Goal: Find specific page/section: Find specific page/section

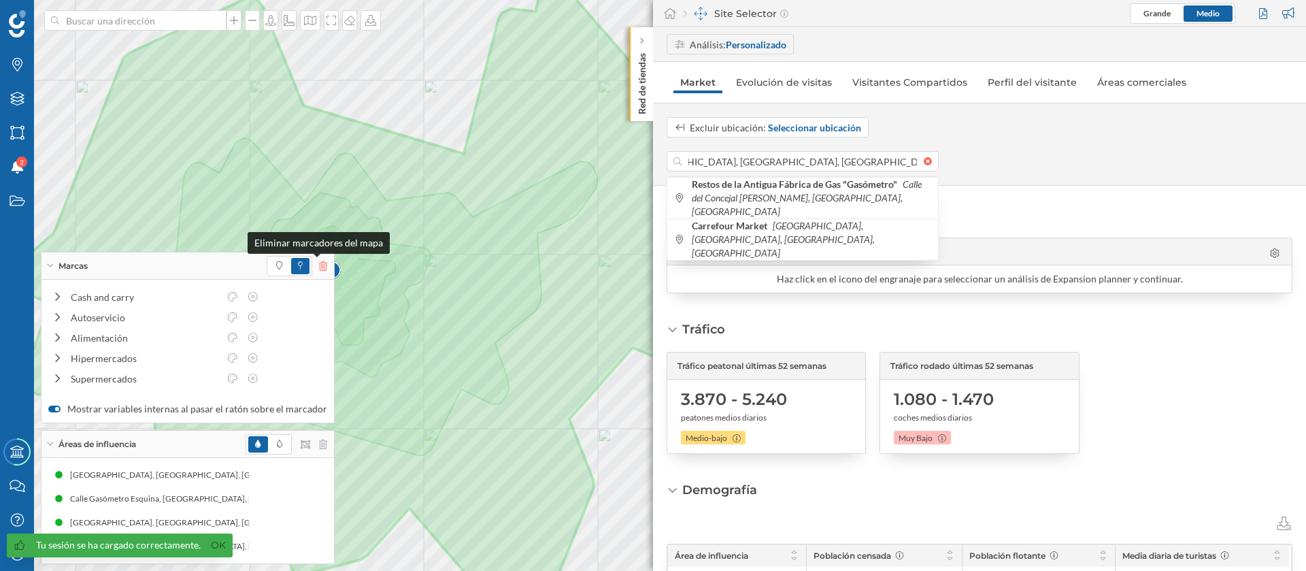
click at [319, 262] on icon at bounding box center [323, 266] width 8 height 10
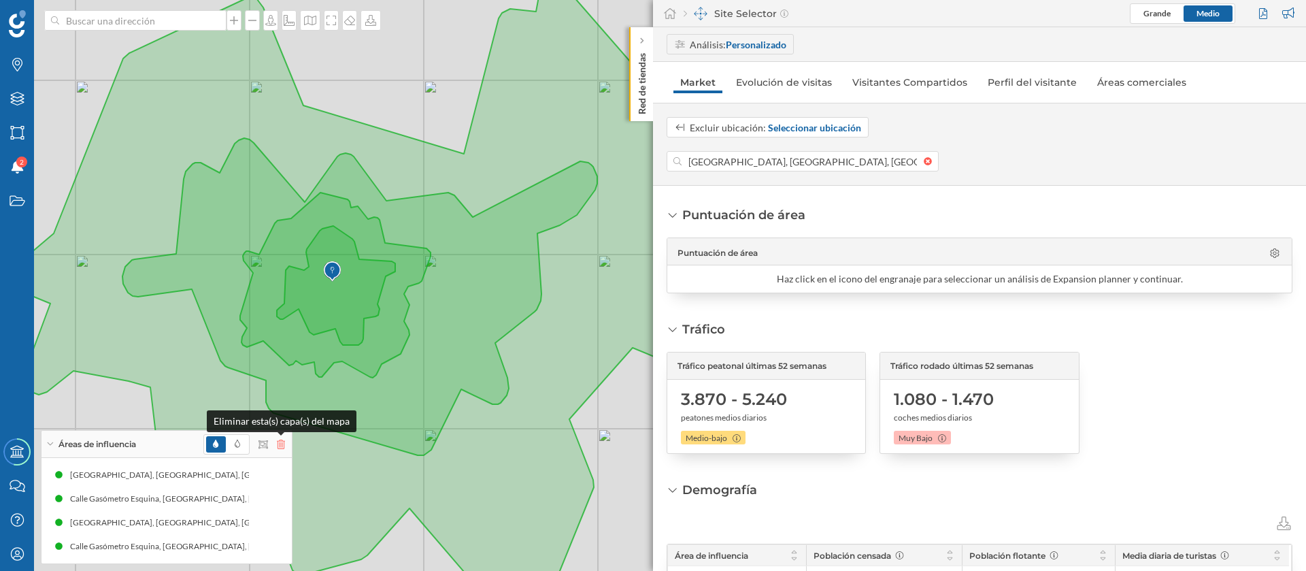
click at [278, 446] on icon at bounding box center [281, 445] width 8 height 10
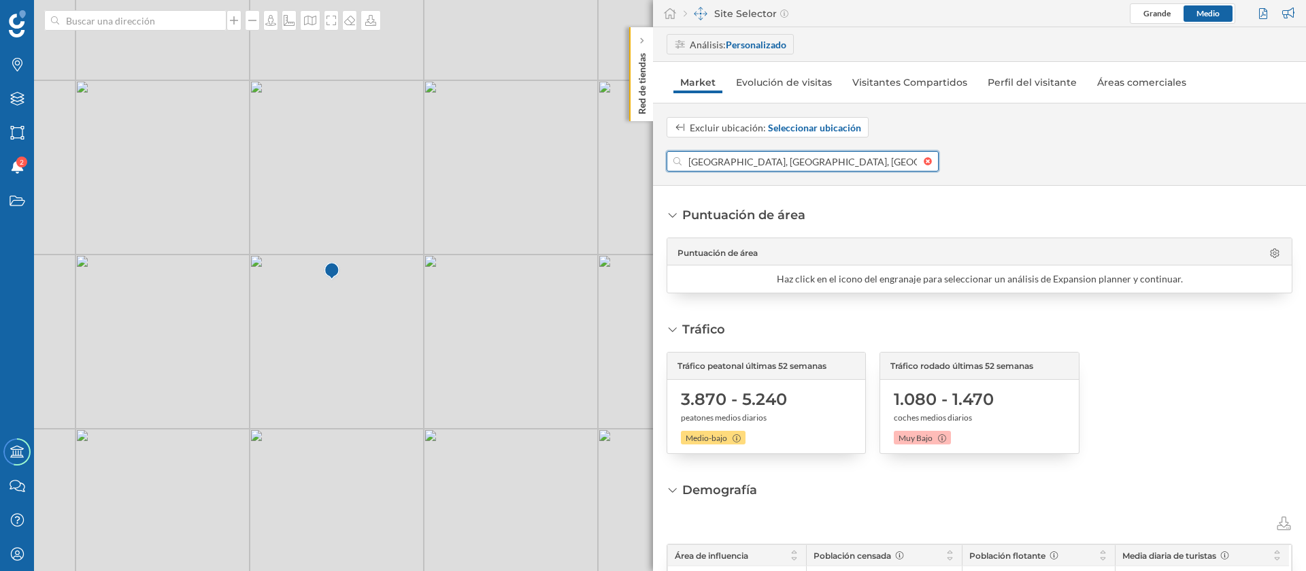
click at [705, 157] on input "[GEOGRAPHIC_DATA], [GEOGRAPHIC_DATA], [GEOGRAPHIC_DATA], [GEOGRAPHIC_DATA], [GE…" at bounding box center [803, 161] width 242 height 20
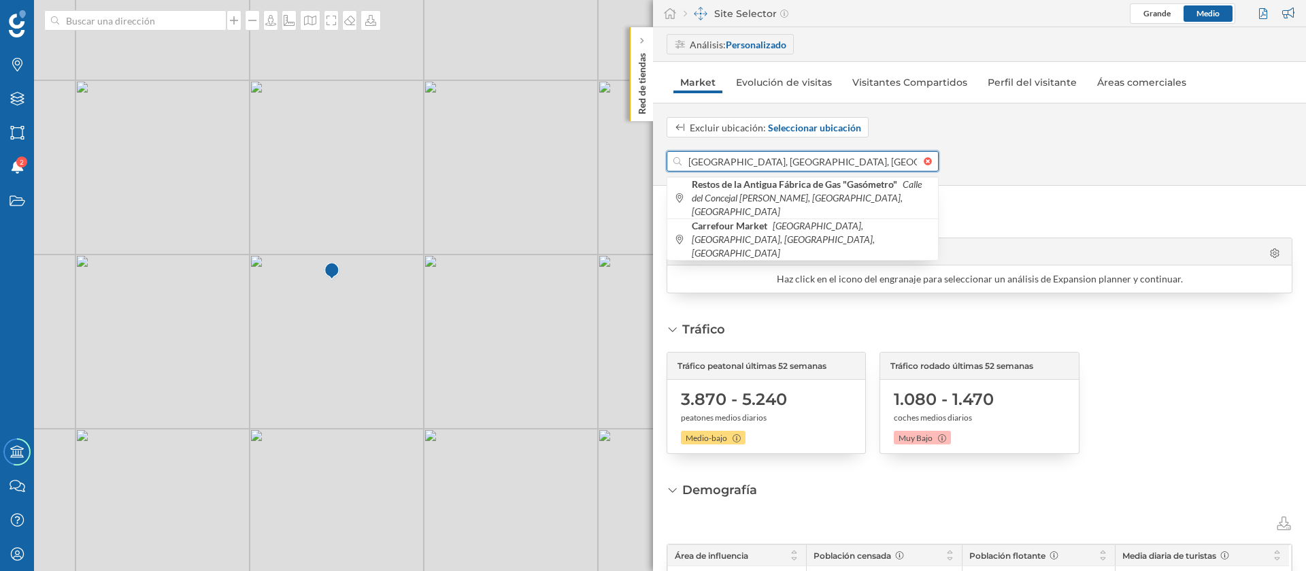
click at [705, 157] on input "[GEOGRAPHIC_DATA], [GEOGRAPHIC_DATA], [GEOGRAPHIC_DATA], [GEOGRAPHIC_DATA], [GE…" at bounding box center [803, 161] width 242 height 20
paste input "tra. Platja d'en Bossa [STREET_ADDRESS]"
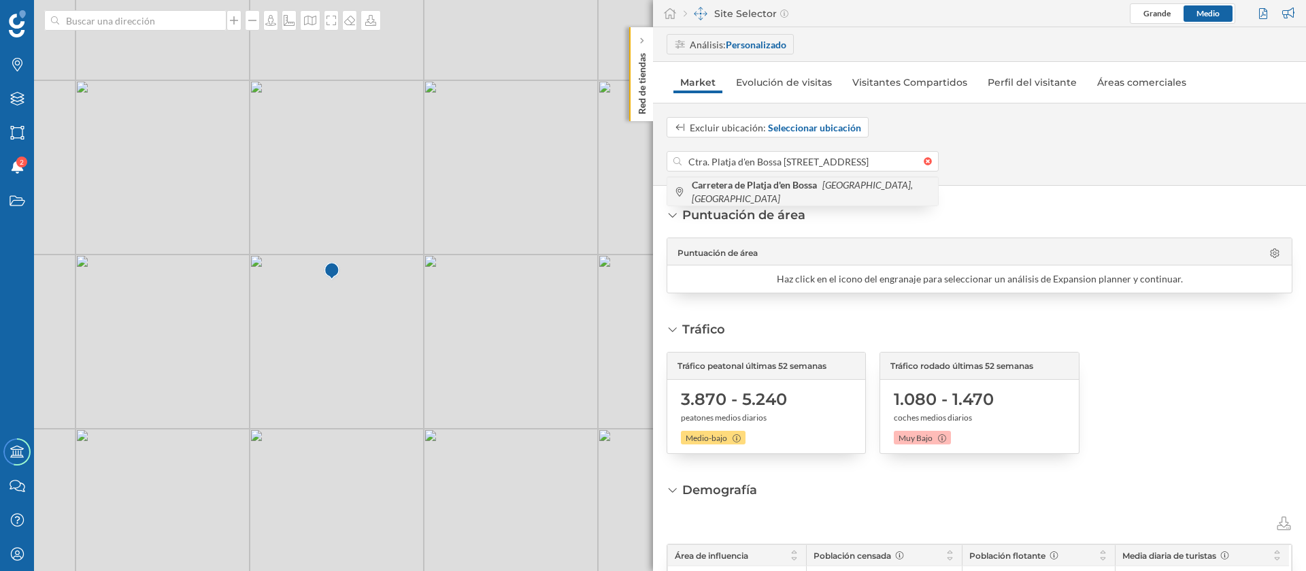
click at [743, 186] on b "Carretera de Platja d'en Bossa" at bounding box center [756, 185] width 129 height 12
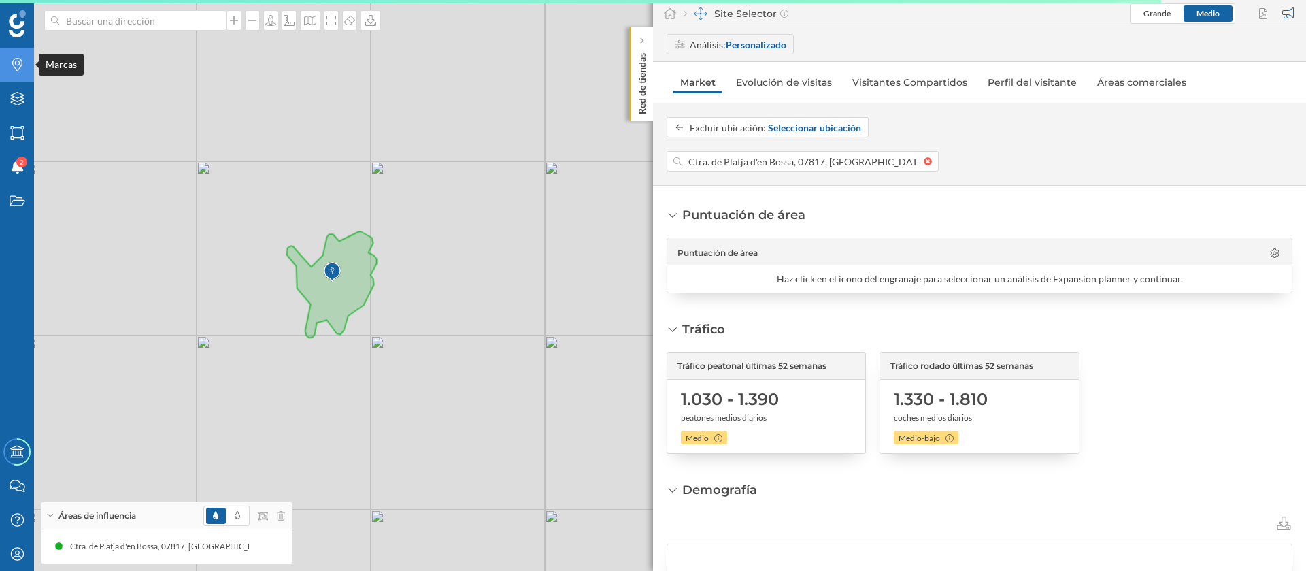
click at [4, 67] on div "Marcas" at bounding box center [17, 65] width 34 height 34
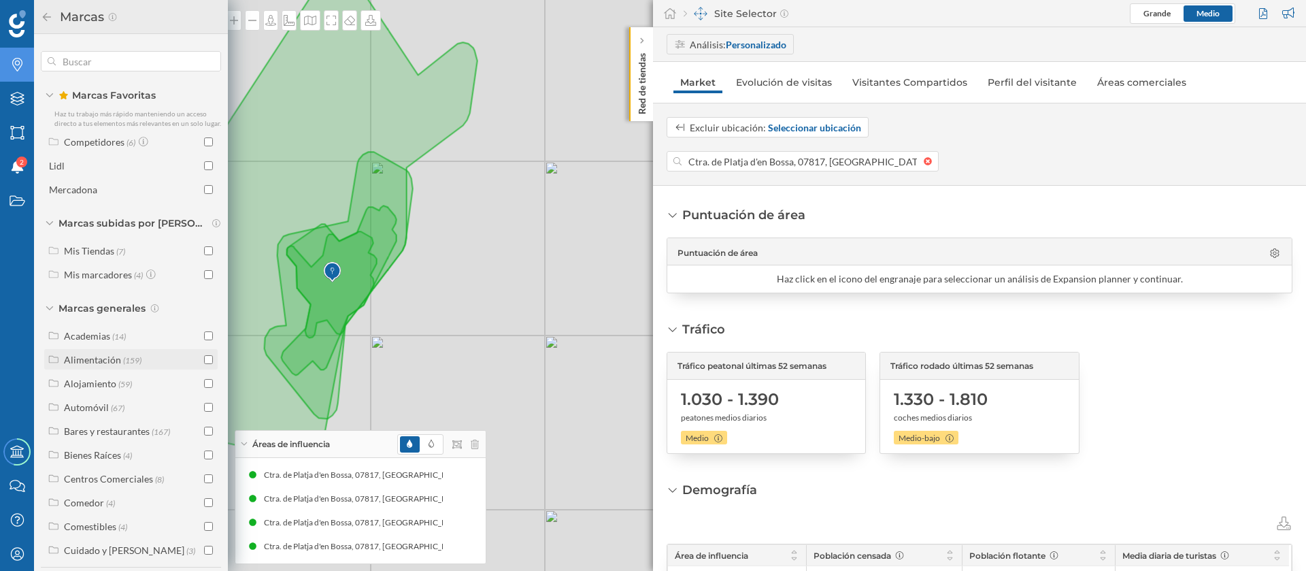
click at [204, 364] on input "checkbox" at bounding box center [208, 359] width 9 height 9
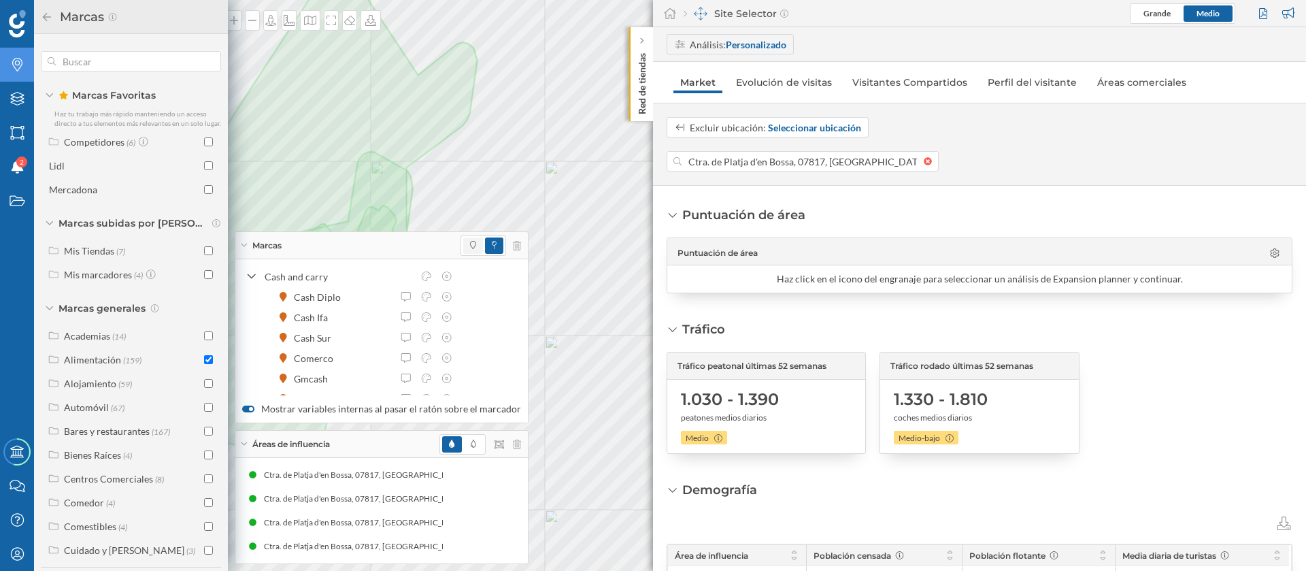
click at [463, 246] on span at bounding box center [473, 245] width 20 height 16
click at [248, 442] on div "Áreas de influencia" at bounding box center [381, 444] width 293 height 27
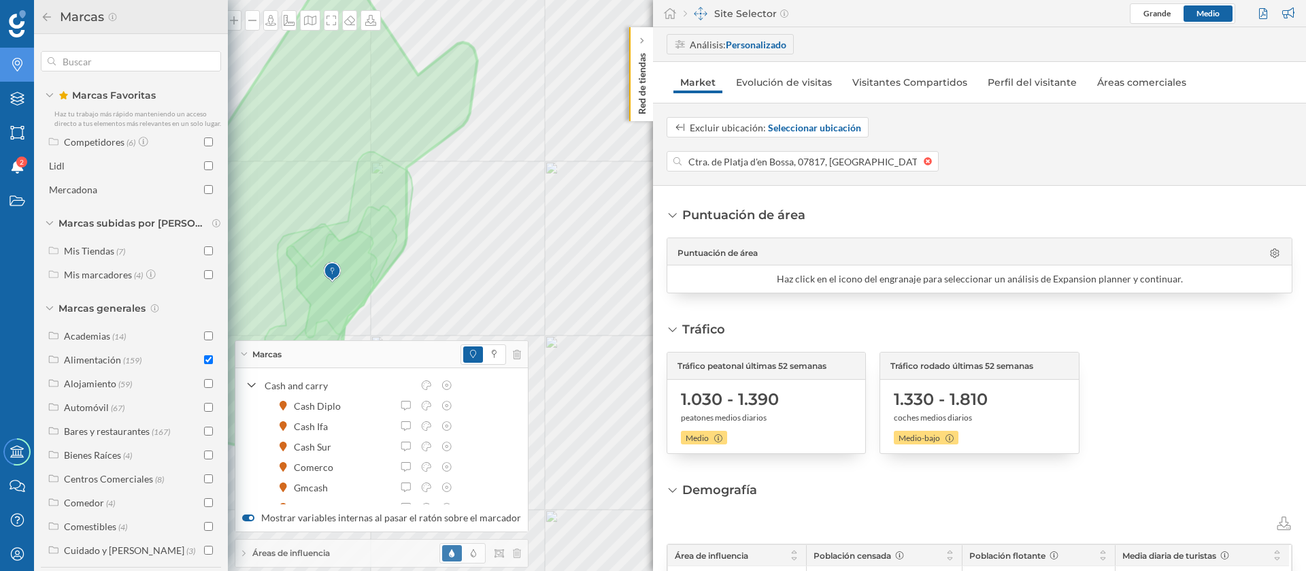
click at [249, 348] on div "Marcas" at bounding box center [381, 354] width 293 height 27
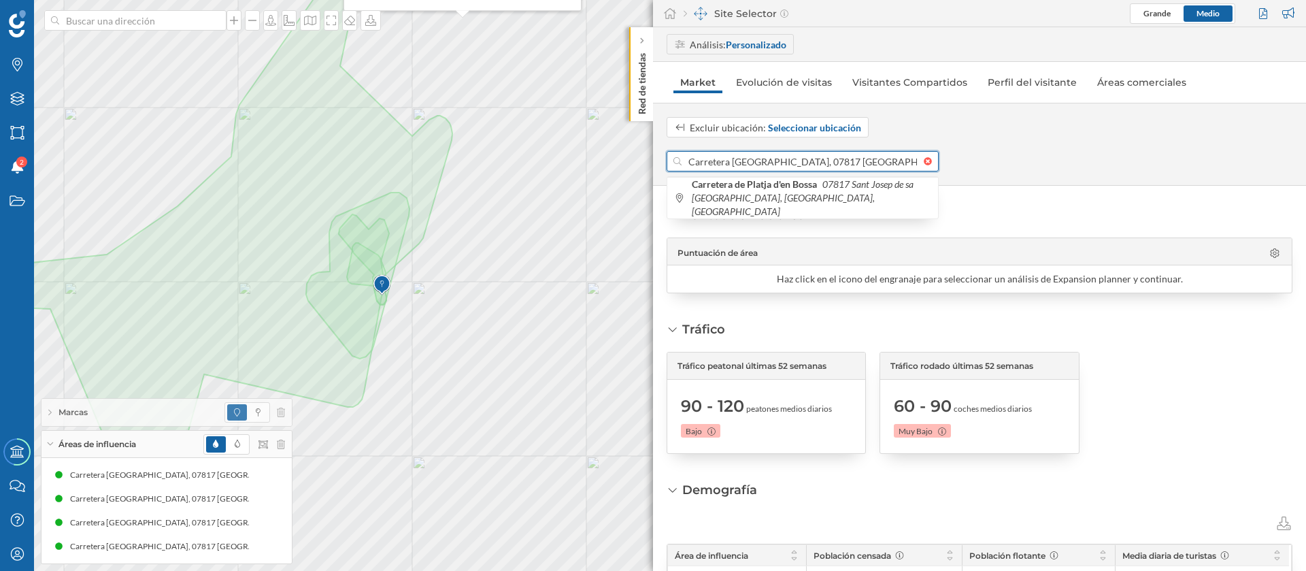
click at [645, 148] on div "Marcas Capas Áreas Notificaciones 2 Estados Academy Contacta con nosotros Centr…" at bounding box center [653, 285] width 1306 height 571
click at [735, 167] on input "Carretera [GEOGRAPHIC_DATA], 07817 [GEOGRAPHIC_DATA], [GEOGRAPHIC_DATA], [GEOGR…" at bounding box center [803, 161] width 242 height 20
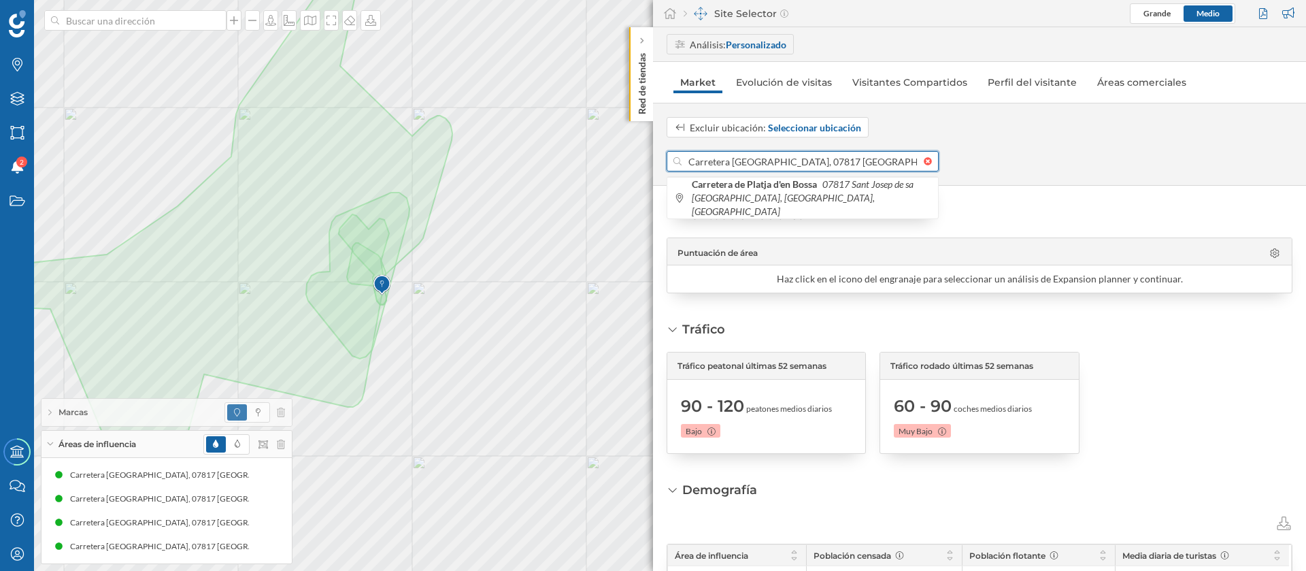
paste input "[GEOGRAPHIC_DATA], 8 domicilio_extra Ningún valor CP 7817 [GEOGRAPHIC_DATA] id_…"
click at [735, 167] on input "[GEOGRAPHIC_DATA], 8 domicilio_extra Ningún valor CP 7817 [GEOGRAPHIC_DATA] id_…" at bounding box center [803, 161] width 242 height 20
click at [736, 167] on input "[GEOGRAPHIC_DATA], 8 domicilio_extra Ningún valor CP 7817 [GEOGRAPHIC_DATA] id_…" at bounding box center [803, 161] width 242 height 20
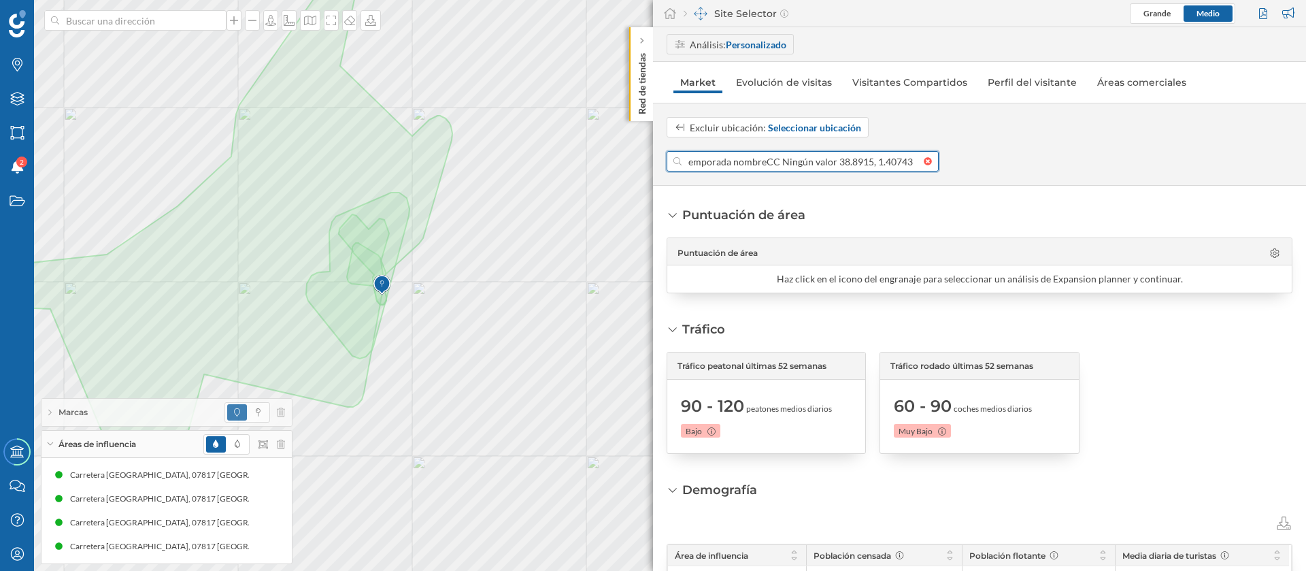
paste input
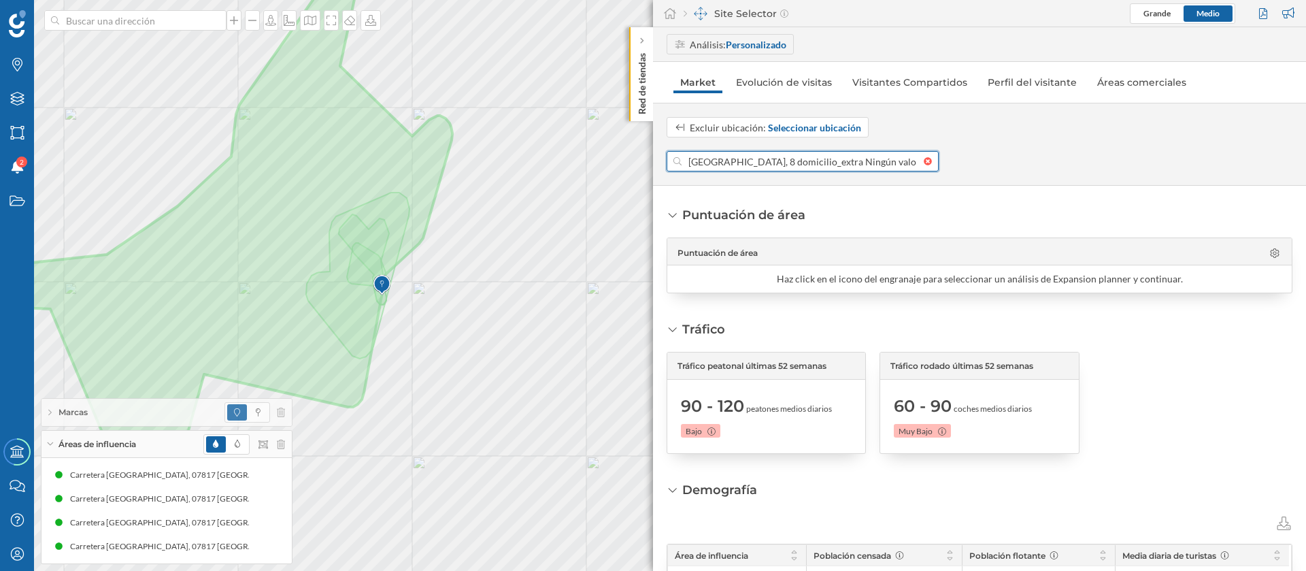
click at [742, 169] on input "[GEOGRAPHIC_DATA], 8 domicilio_extra Ningún valor CP 7817 [GEOGRAPHIC_DATA] id_…" at bounding box center [803, 161] width 242 height 20
paste input
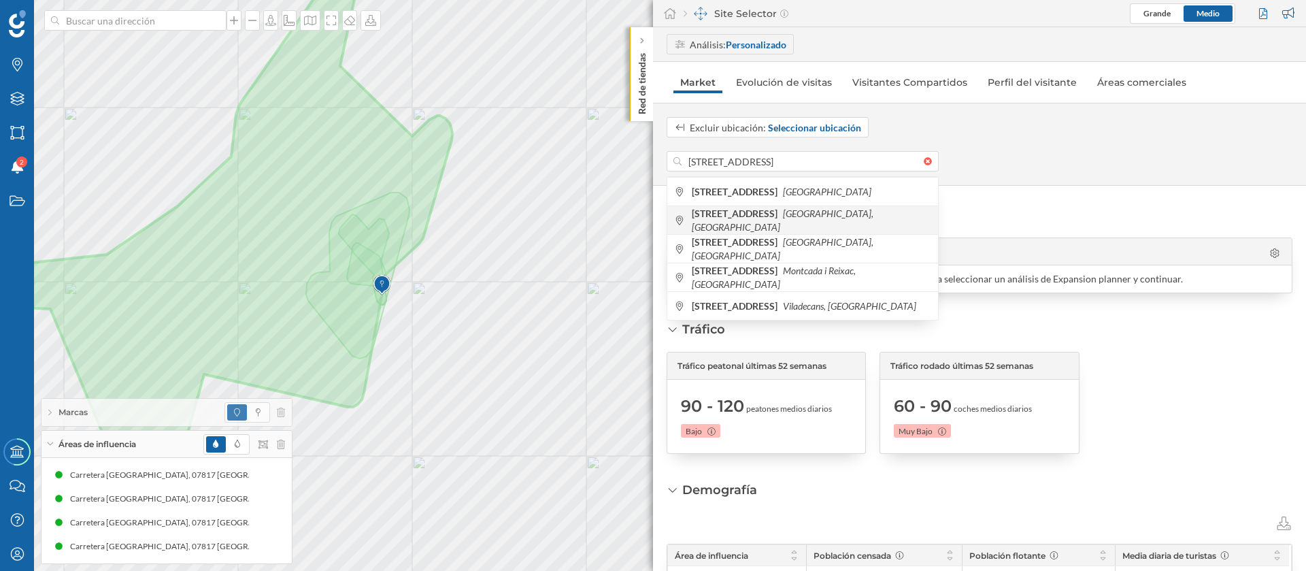
click at [841, 215] on icon "[GEOGRAPHIC_DATA], [GEOGRAPHIC_DATA]" at bounding box center [783, 220] width 182 height 25
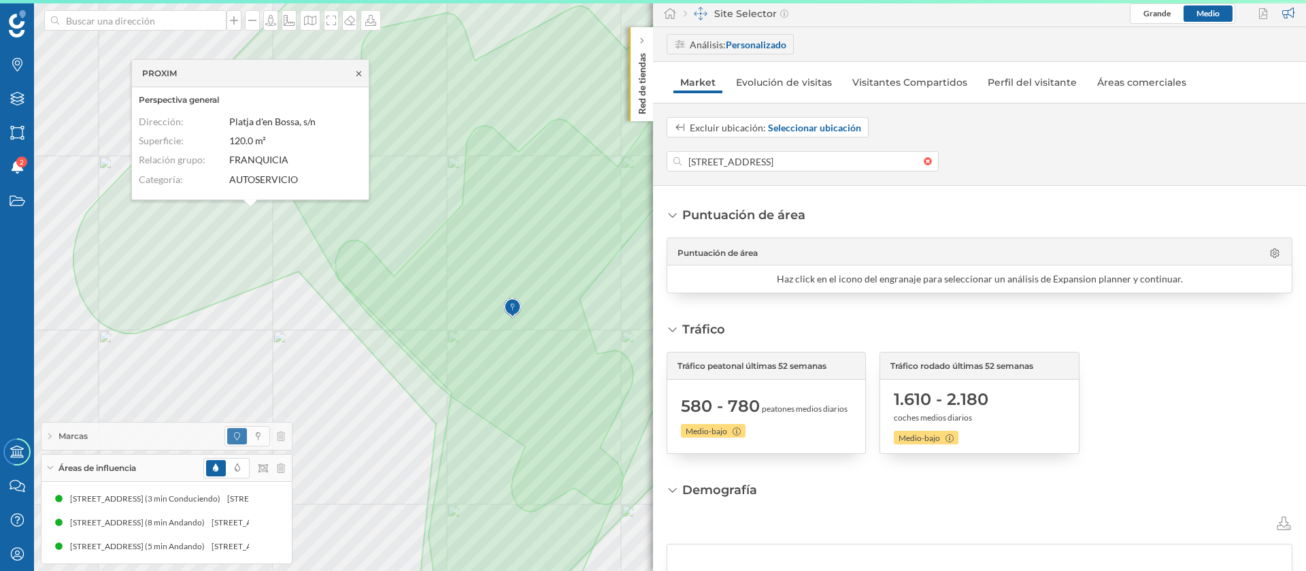
click at [359, 73] on icon at bounding box center [359, 73] width 5 height 5
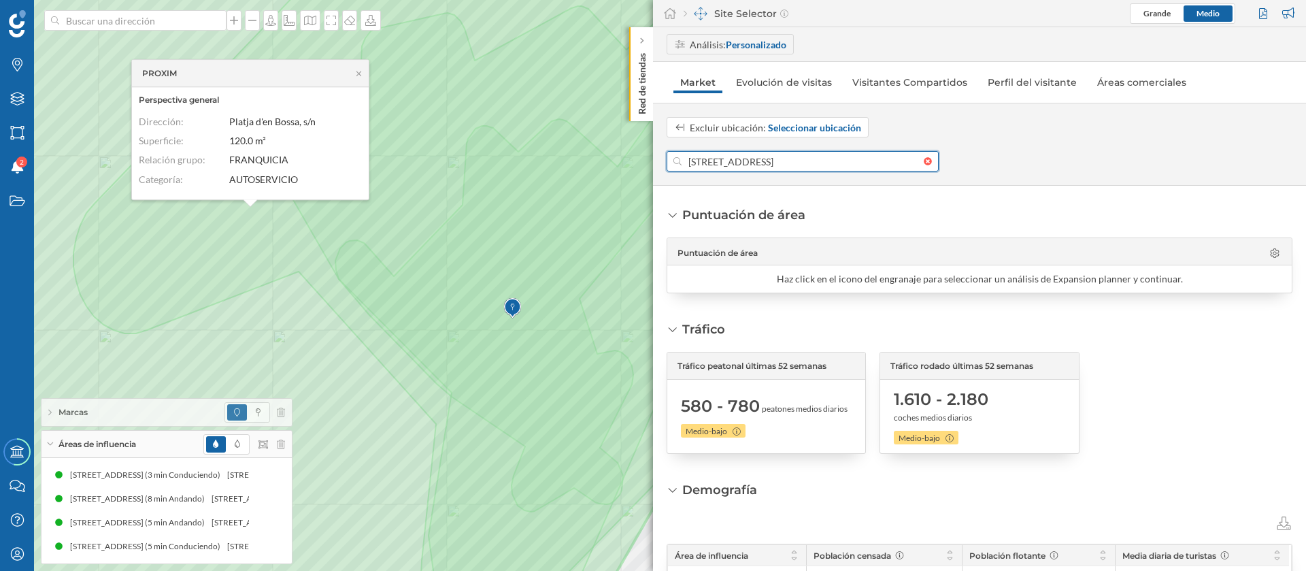
click at [835, 166] on input "[STREET_ADDRESS]" at bounding box center [803, 161] width 242 height 20
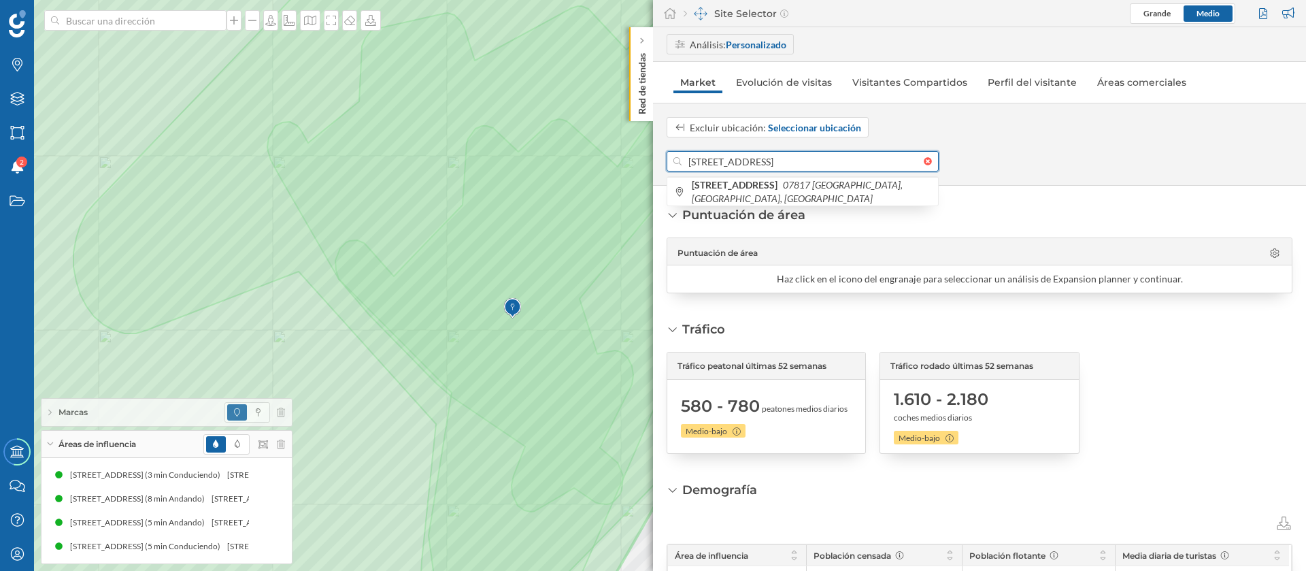
click at [835, 166] on input "[STREET_ADDRESS]" at bounding box center [803, 161] width 242 height 20
paste input "[STREET_ADDRESS]"
click at [827, 185] on icon "Sant Josep de sa [GEOGRAPHIC_DATA], [GEOGRAPHIC_DATA]" at bounding box center [782, 191] width 181 height 25
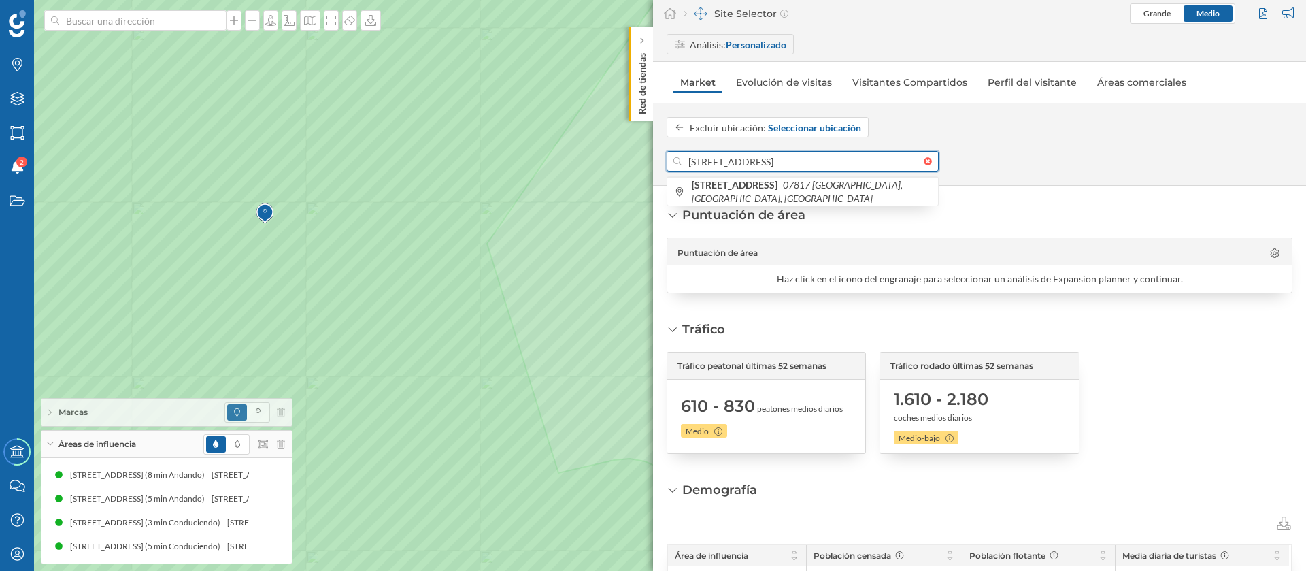
drag, startPoint x: 779, startPoint y: 159, endPoint x: 689, endPoint y: 161, distance: 89.9
click at [689, 161] on input "[STREET_ADDRESS]" at bounding box center [803, 161] width 242 height 20
click at [734, 163] on input "[STREET_ADDRESS]" at bounding box center [803, 161] width 242 height 20
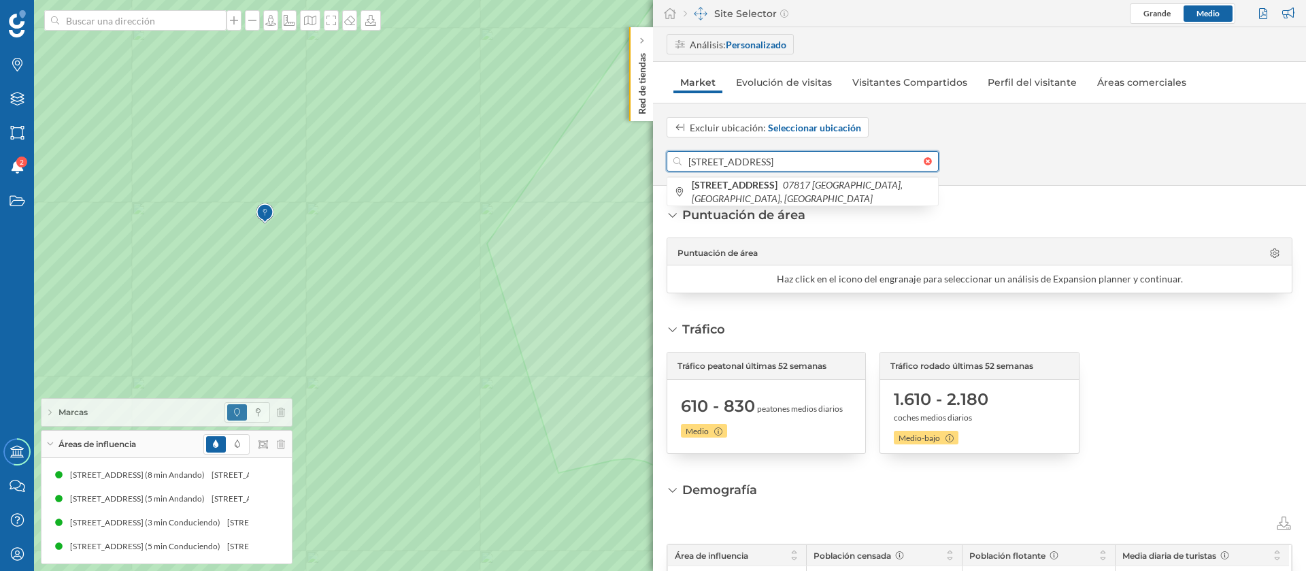
click at [734, 163] on input "[STREET_ADDRESS]" at bounding box center [803, 161] width 242 height 20
paste input "es Alzines, 4"
click at [802, 193] on icon "[GEOGRAPHIC_DATA], [GEOGRAPHIC_DATA]" at bounding box center [783, 191] width 182 height 25
click at [631, 146] on div "Marcas Capas Áreas Notificaciones 2 Estados Academy Contacta con nosotros Centr…" at bounding box center [653, 285] width 1306 height 571
click at [771, 158] on input "[STREET_ADDRESS]" at bounding box center [803, 161] width 242 height 20
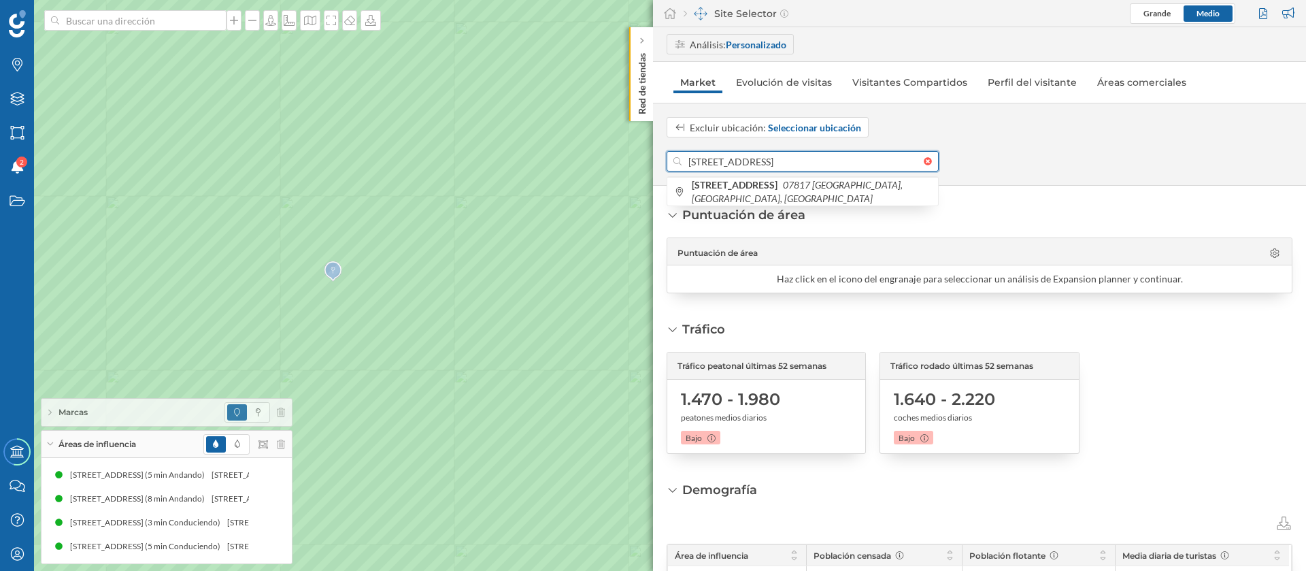
click at [771, 158] on input "[STREET_ADDRESS]" at bounding box center [803, 161] width 242 height 20
paste input "Fray [PERSON_NAME], 9"
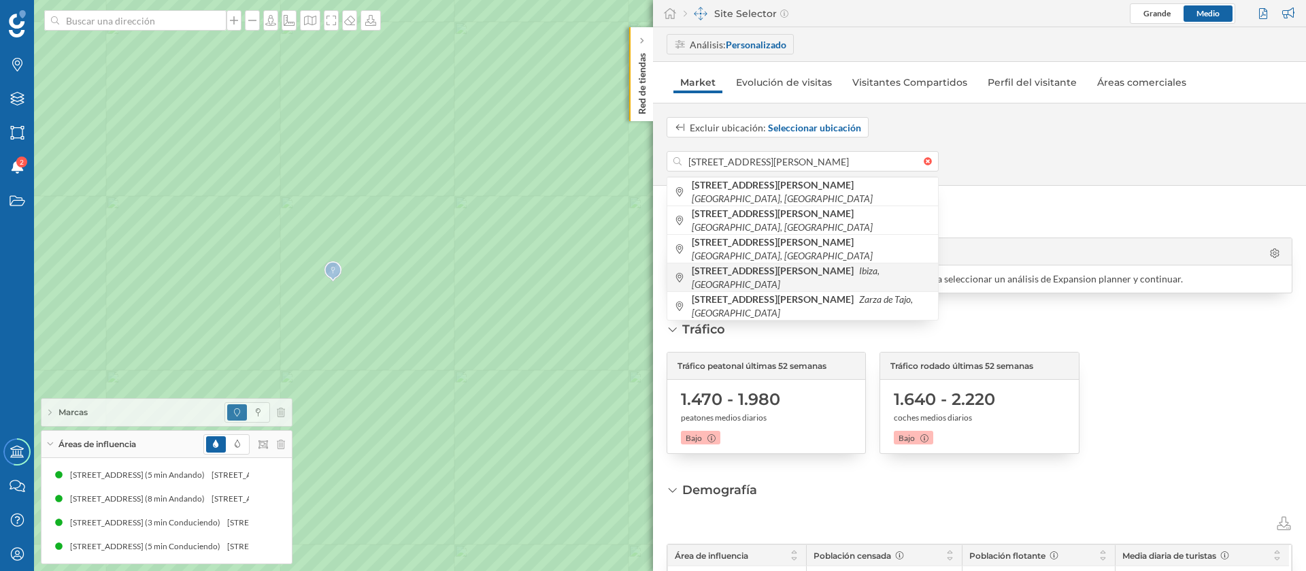
click at [842, 269] on div "[STREET_ADDRESS][PERSON_NAME]" at bounding box center [803, 277] width 271 height 29
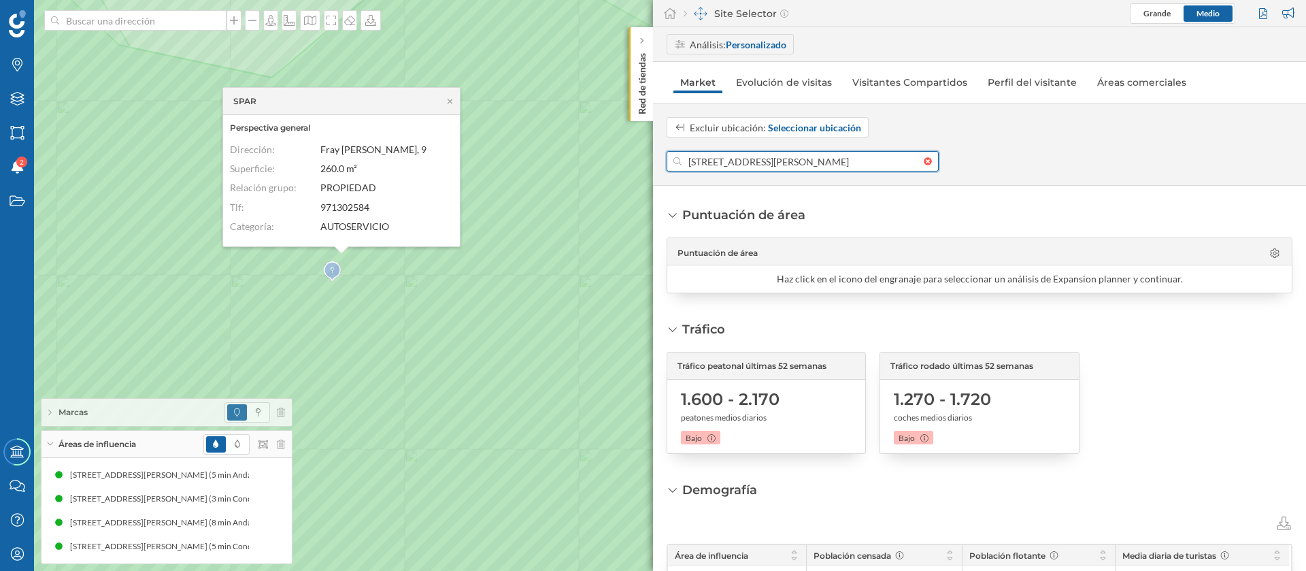
click at [796, 158] on input "[STREET_ADDRESS][PERSON_NAME]" at bounding box center [803, 161] width 242 height 20
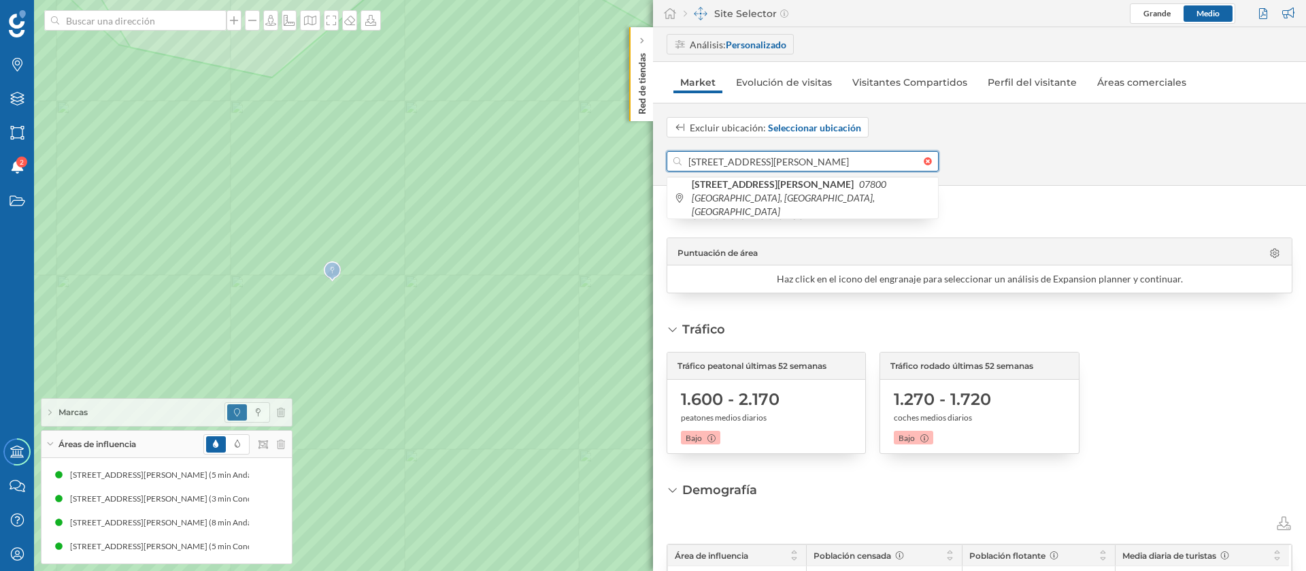
click at [796, 158] on input "[STREET_ADDRESS][PERSON_NAME]" at bounding box center [803, 161] width 242 height 20
click at [814, 162] on input "[STREET_ADDRESS][PERSON_NAME]" at bounding box center [803, 161] width 242 height 20
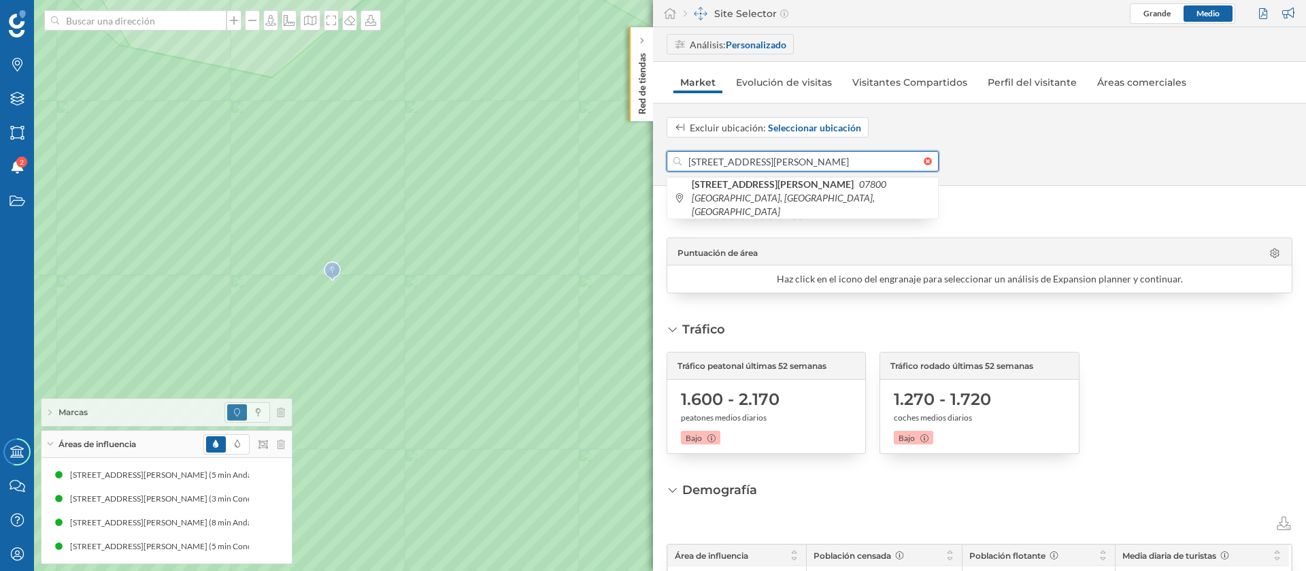
paste input "[STREET_ADDRESS][PERSON_NAME]"
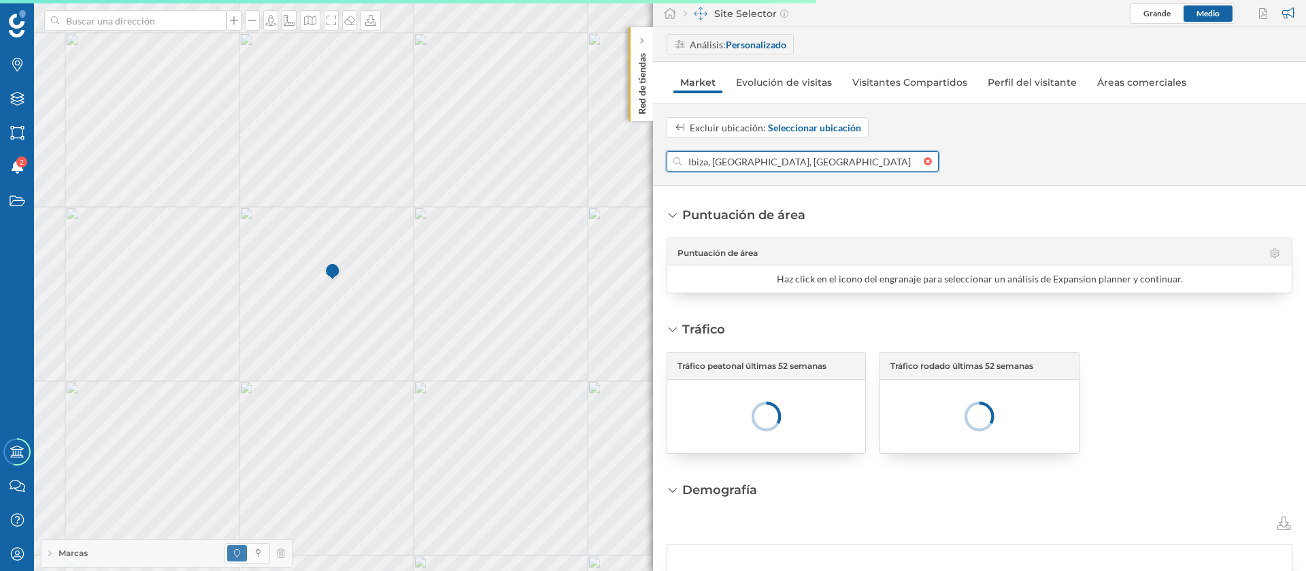
click at [717, 156] on input "Ibiza, [GEOGRAPHIC_DATA], [GEOGRAPHIC_DATA]" at bounding box center [803, 161] width 242 height 20
paste input "[STREET_ADDRESS][PERSON_NAME]"
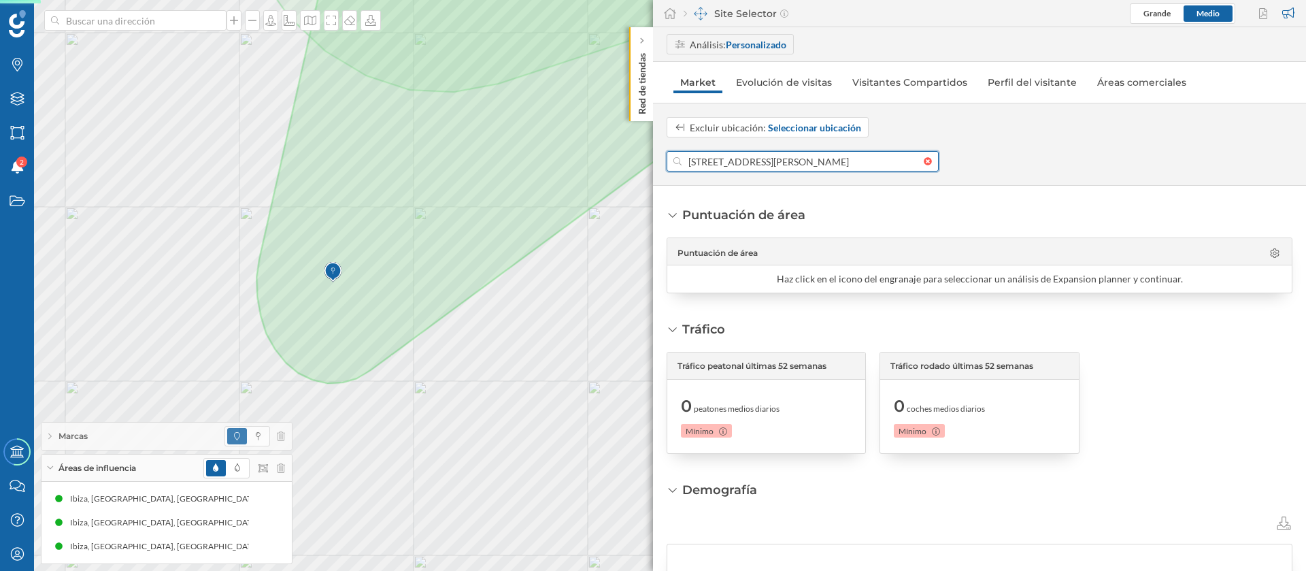
click at [706, 162] on input "[STREET_ADDRESS][PERSON_NAME]" at bounding box center [803, 161] width 242 height 20
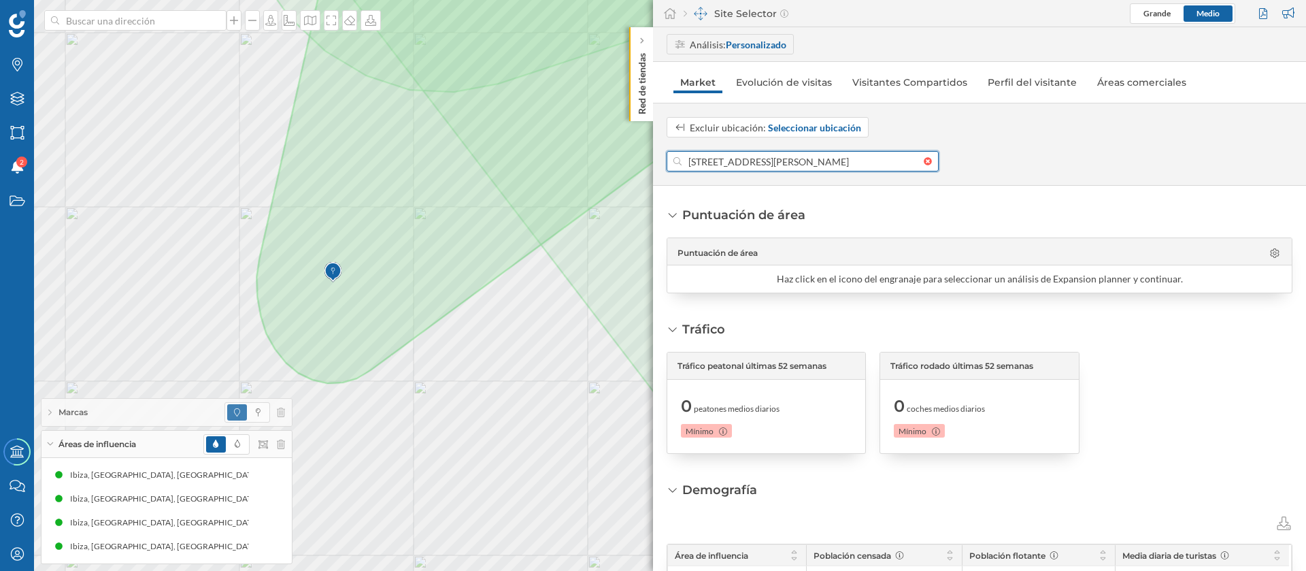
click at [876, 166] on input "[STREET_ADDRESS][PERSON_NAME]" at bounding box center [803, 161] width 242 height 20
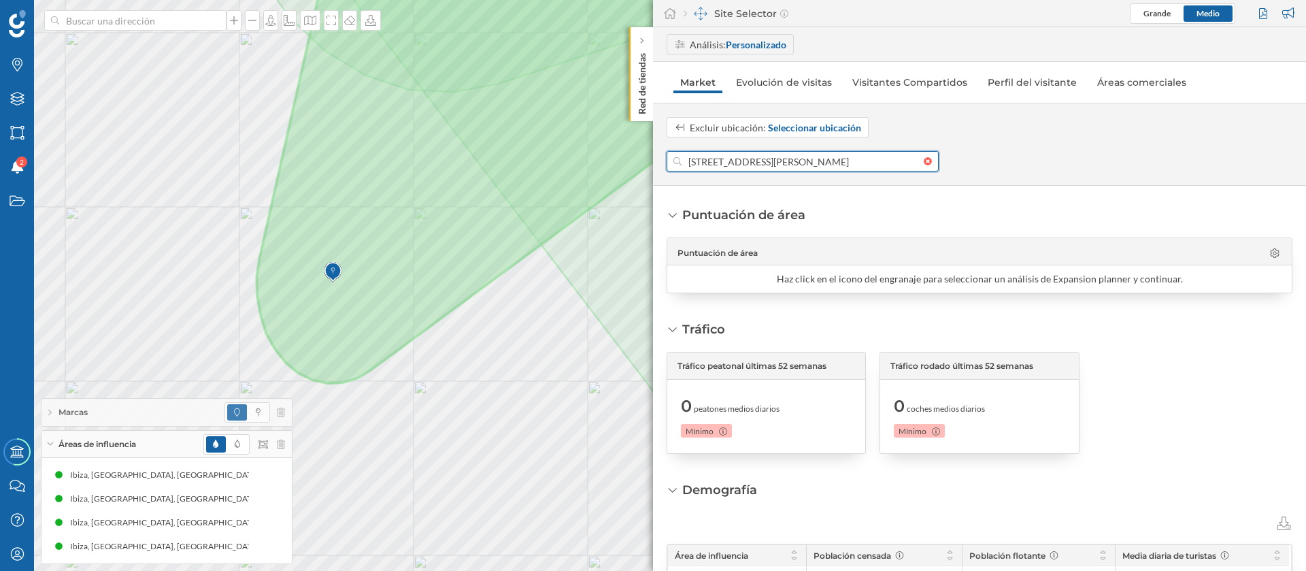
click at [714, 159] on input "[STREET_ADDRESS][PERSON_NAME]" at bounding box center [803, 161] width 242 height 20
paste input
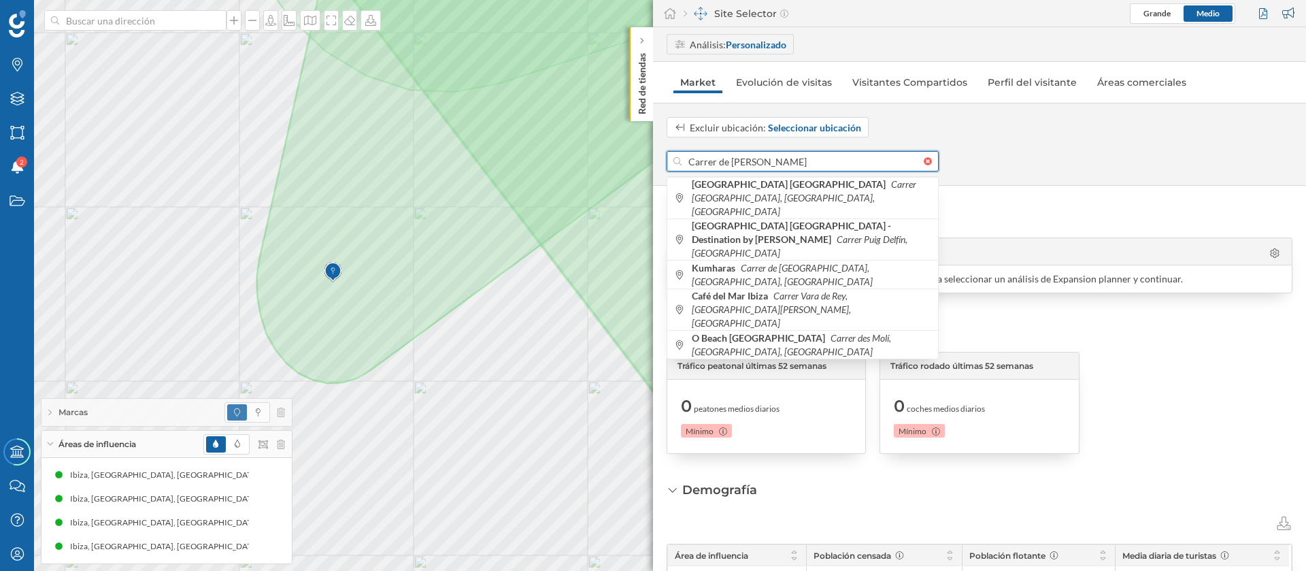
drag, startPoint x: 806, startPoint y: 161, endPoint x: 731, endPoint y: 161, distance: 74.9
click at [731, 161] on input "Carrer de [PERSON_NAME]" at bounding box center [803, 161] width 242 height 20
paste input "[PERSON_NAME]"
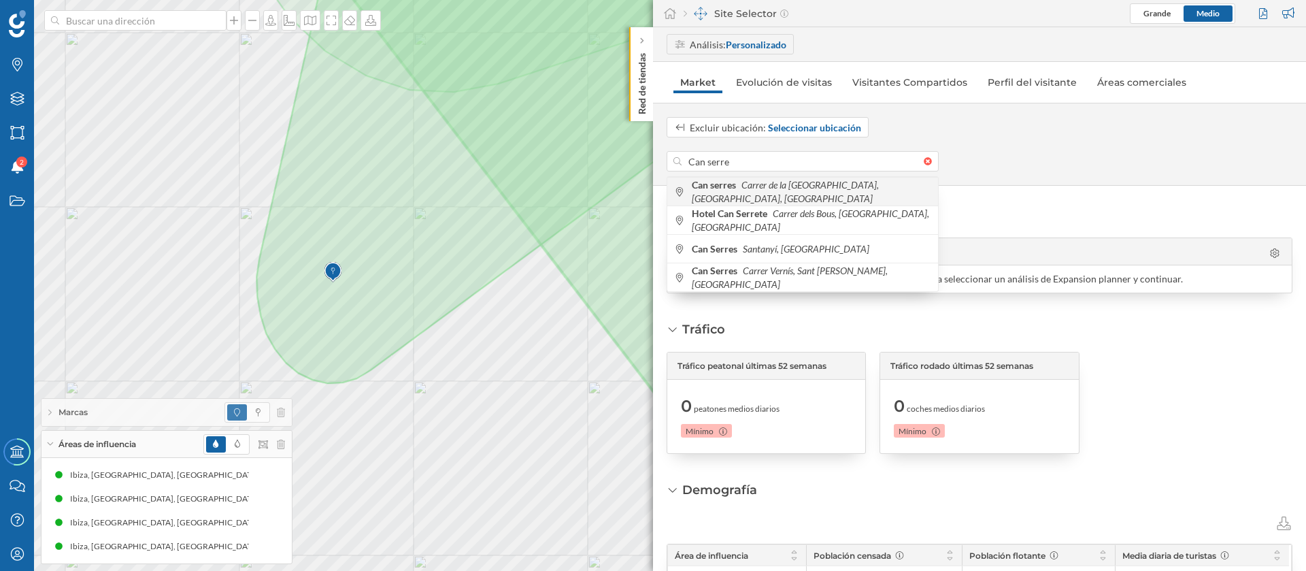
click at [788, 183] on div "Can serres Carrer de la [GEOGRAPHIC_DATA], [GEOGRAPHIC_DATA], [GEOGRAPHIC_DATA]" at bounding box center [803, 191] width 271 height 29
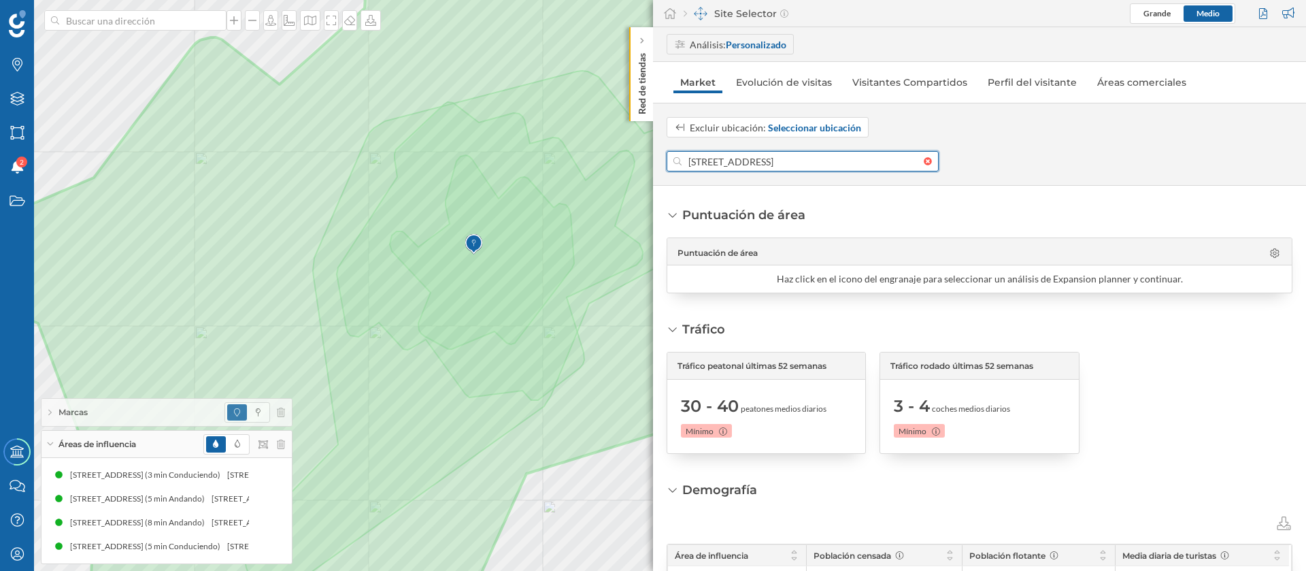
click at [771, 157] on input "[STREET_ADDRESS]" at bounding box center [803, 161] width 242 height 20
paste input "[STREET_ADDRESS]"
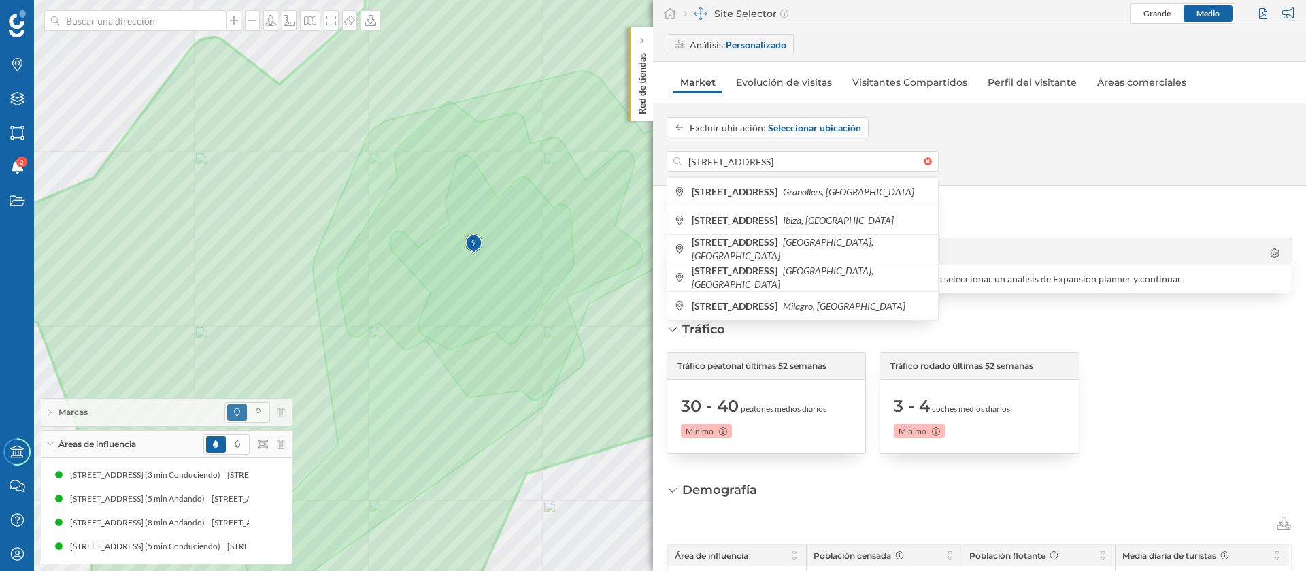
click at [835, 216] on icon "Ibiza, [GEOGRAPHIC_DATA]" at bounding box center [838, 220] width 111 height 12
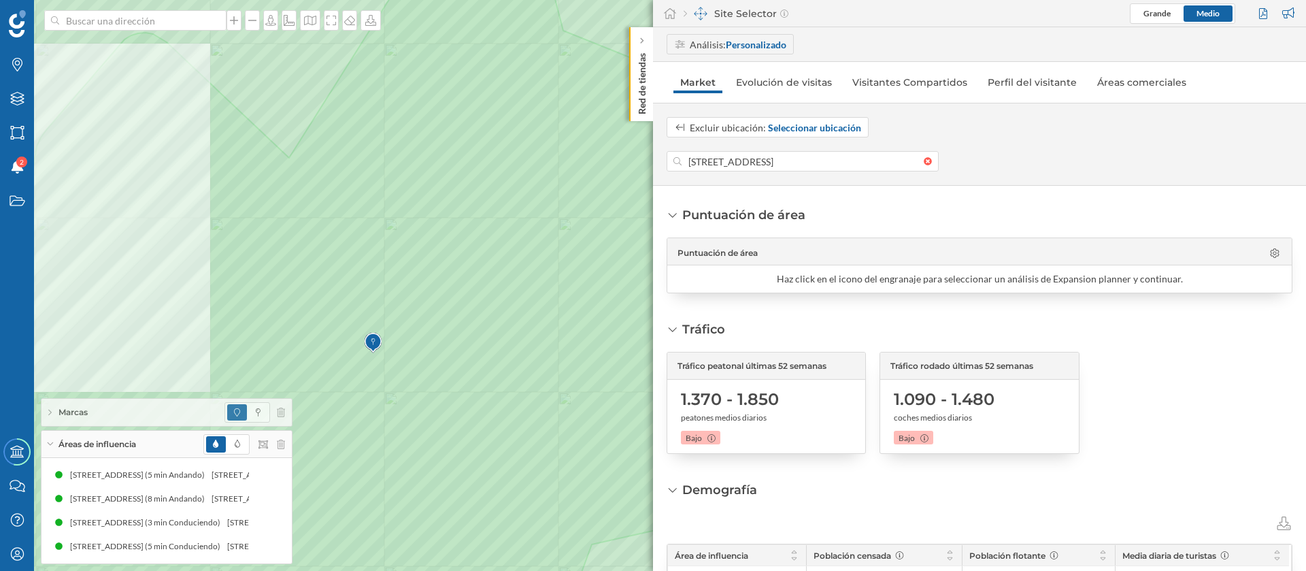
scroll to position [102, 0]
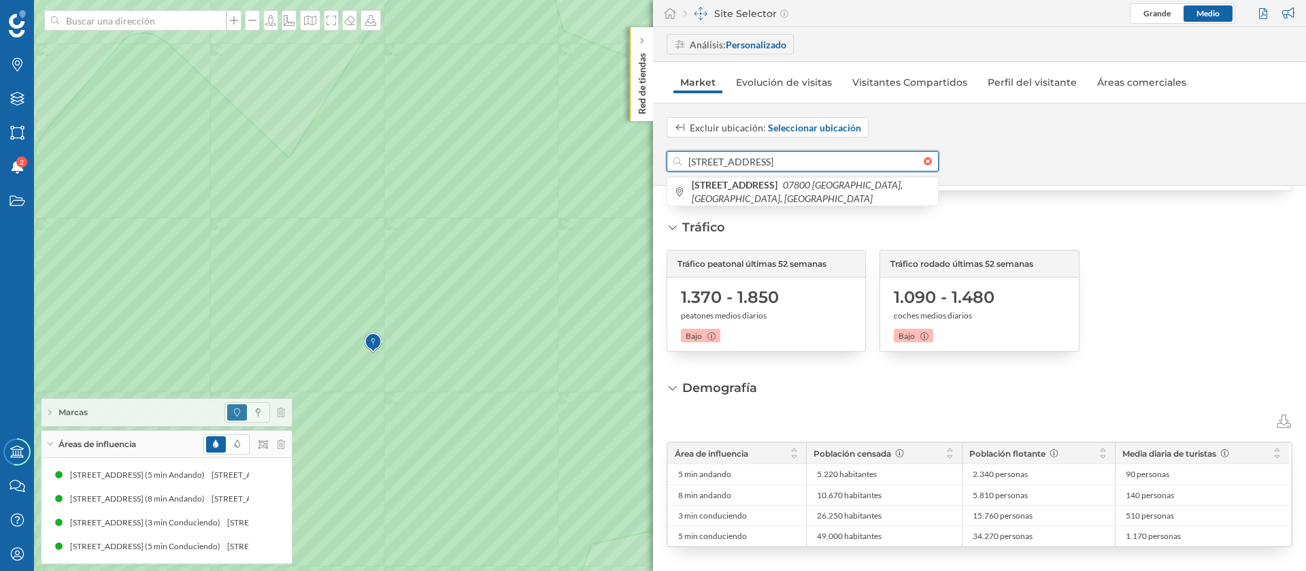
click at [636, 152] on div "Marcas Capas Áreas Notificaciones 2 Estados Academy Contacta con nosotros Centr…" at bounding box center [653, 285] width 1306 height 571
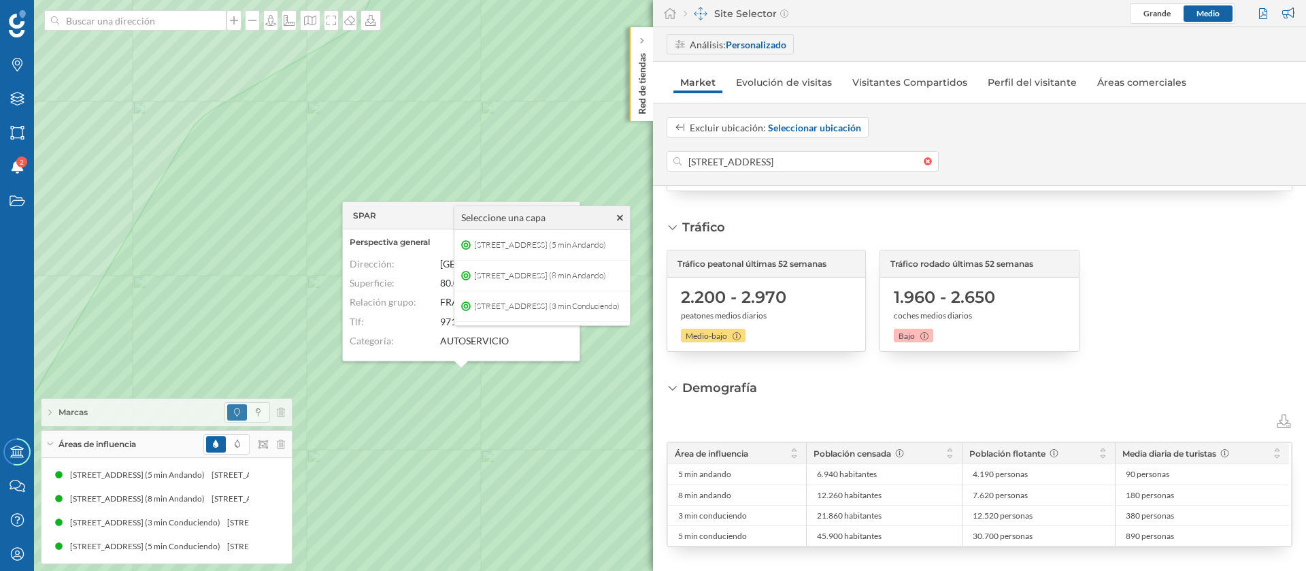
click at [630, 218] on div "Seleccione una capa" at bounding box center [543, 218] width 176 height 24
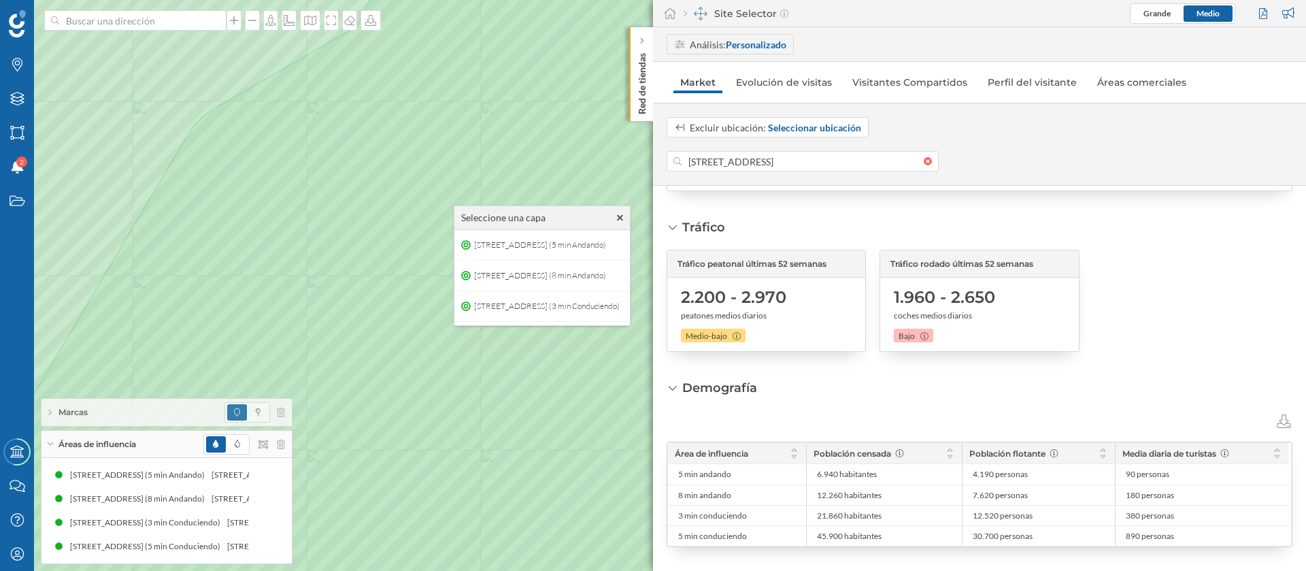
click at [623, 218] on icon at bounding box center [620, 217] width 6 height 6
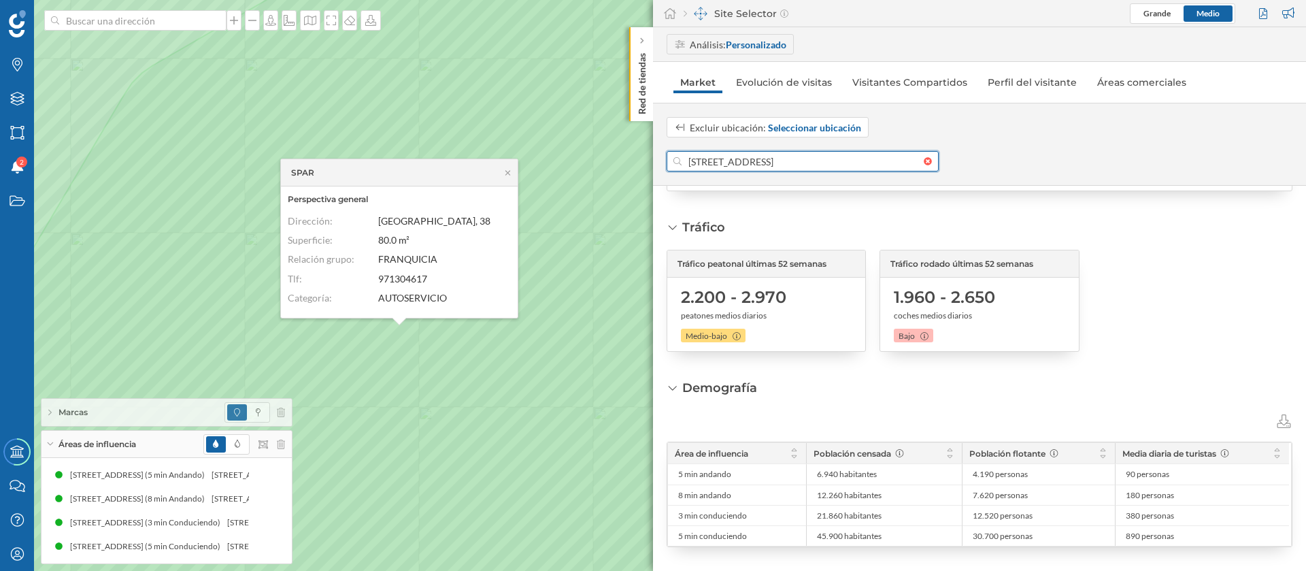
click at [815, 169] on input "[STREET_ADDRESS]" at bounding box center [803, 161] width 242 height 20
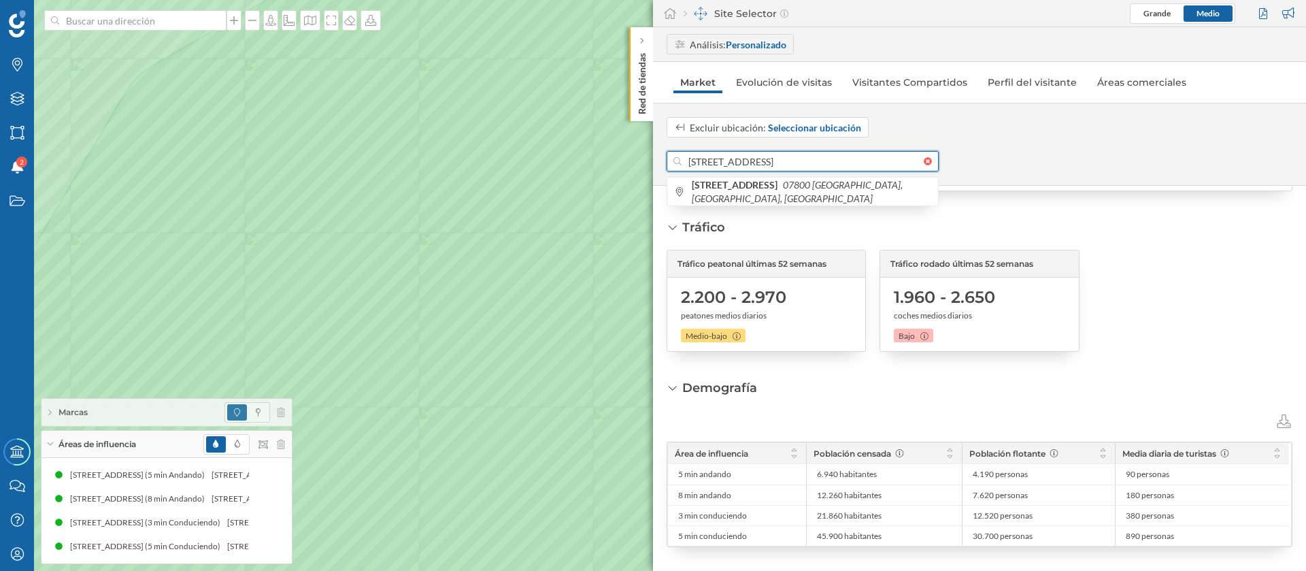
click at [815, 169] on input "[STREET_ADDRESS]" at bounding box center [803, 161] width 242 height 20
paste input "de [PERSON_NAME], 63"
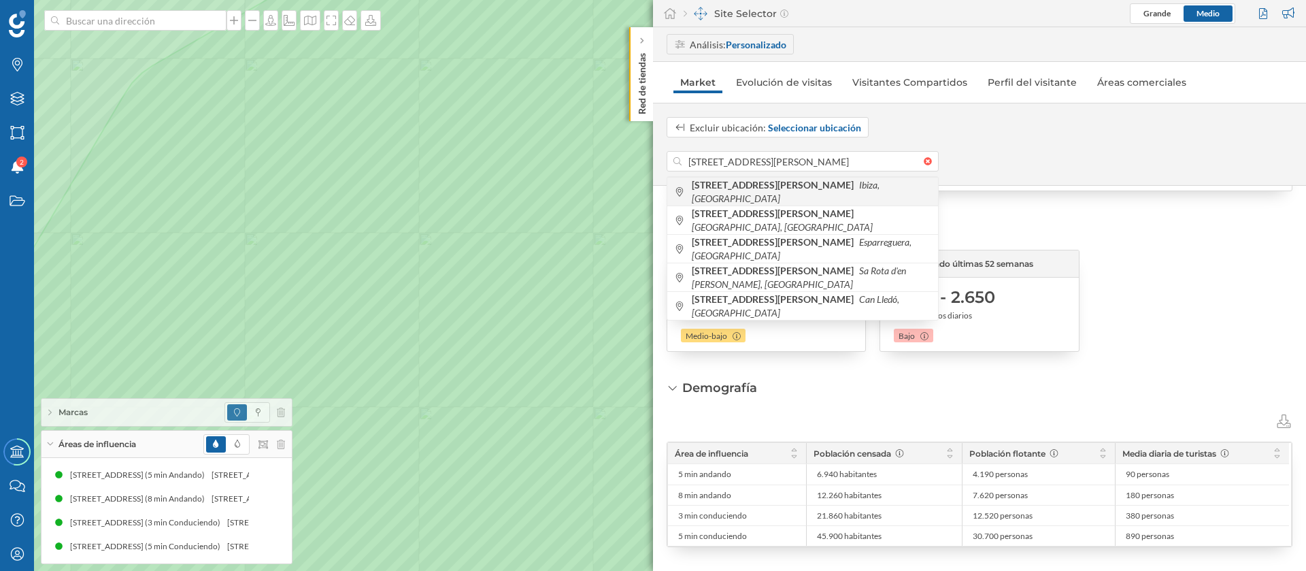
click at [840, 203] on div "[STREET_ADDRESS][PERSON_NAME]" at bounding box center [803, 191] width 271 height 29
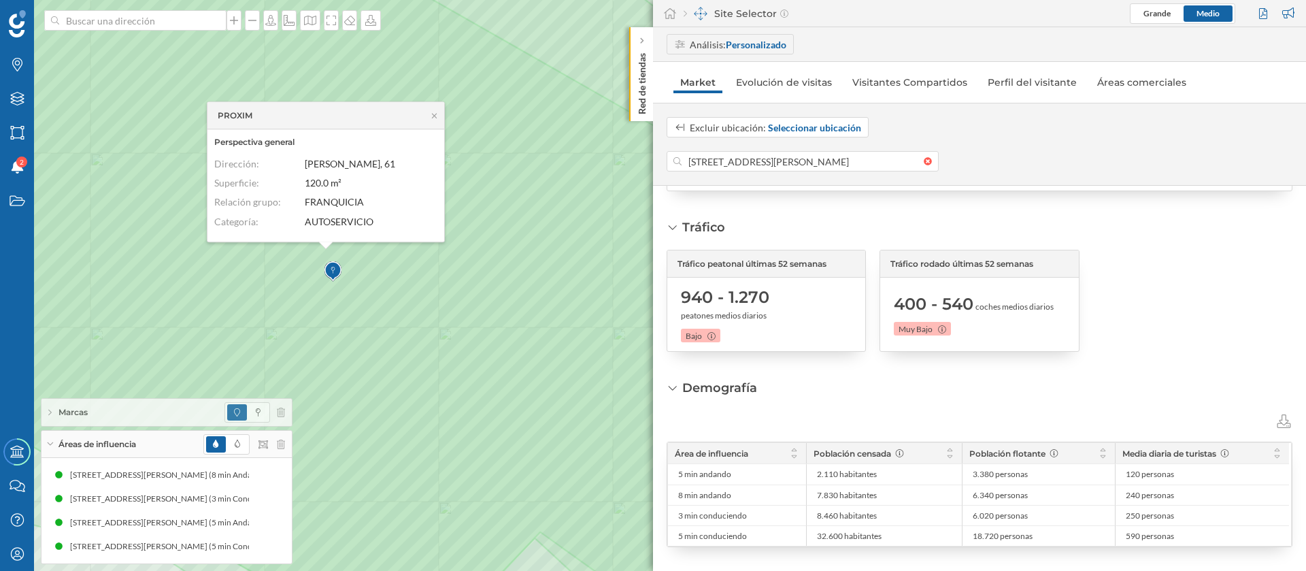
click at [433, 125] on div "PROXIM" at bounding box center [326, 115] width 237 height 27
click at [435, 116] on icon at bounding box center [434, 115] width 5 height 5
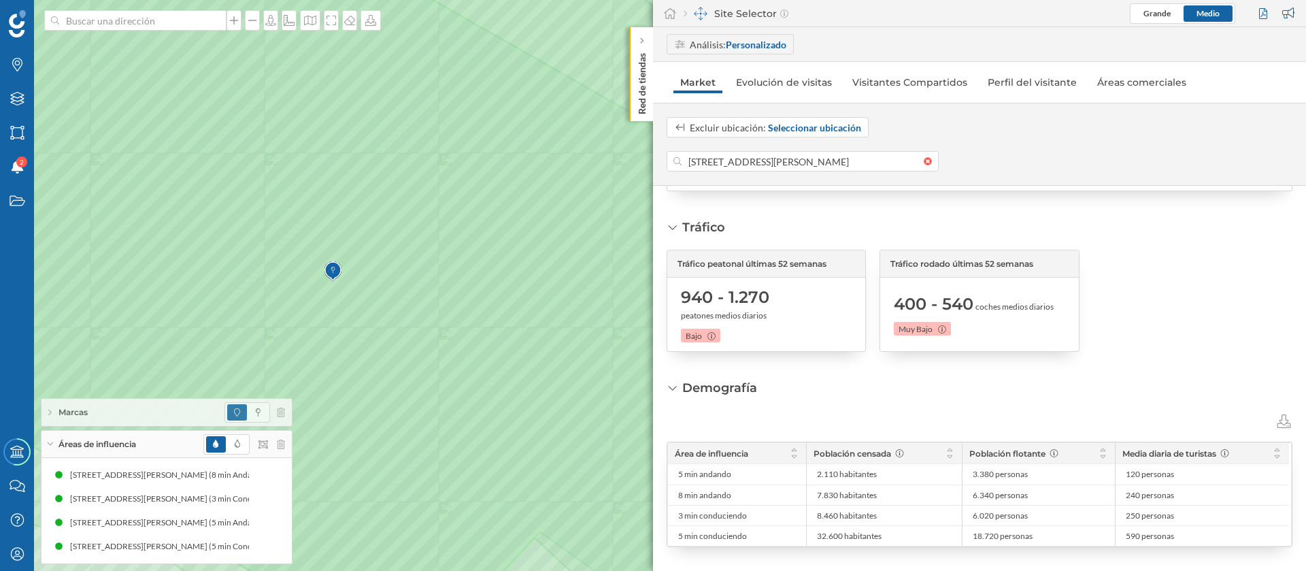
click at [765, 172] on div "Excluir ubicación: Seleccionar ubicación [STREET_ADDRESS][PERSON_NAME]" at bounding box center [979, 144] width 653 height 83
click at [762, 166] on input "[STREET_ADDRESS][PERSON_NAME]" at bounding box center [803, 161] width 242 height 20
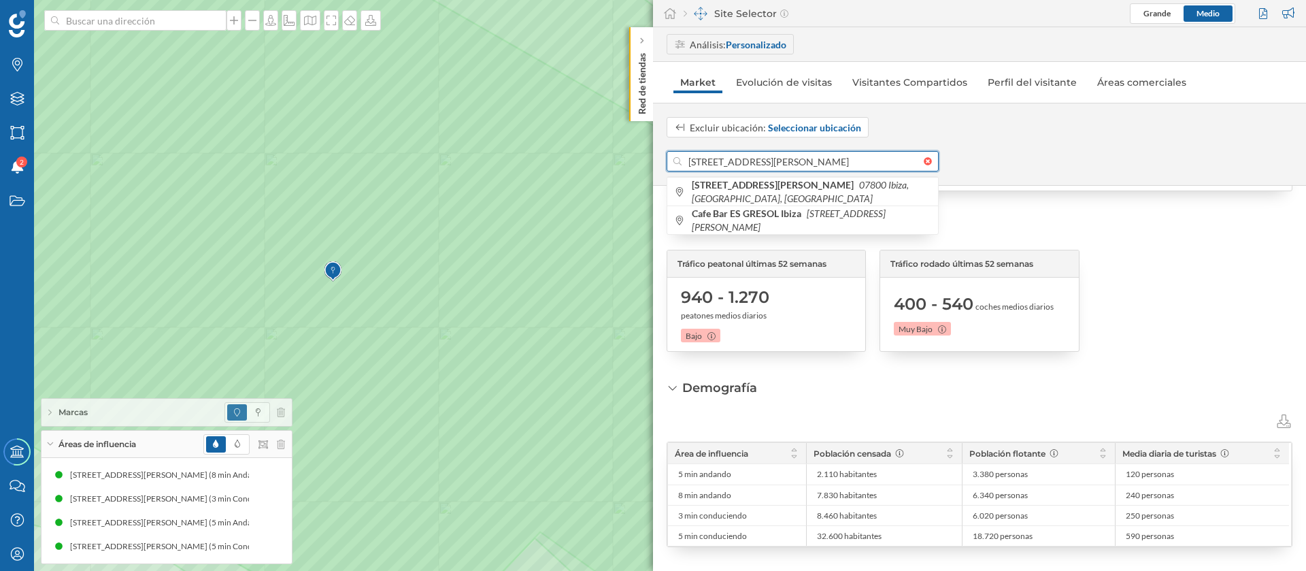
click at [762, 166] on input "[STREET_ADDRESS][PERSON_NAME]" at bounding box center [803, 161] width 242 height 20
paste input "[STREET_ADDRESS]"
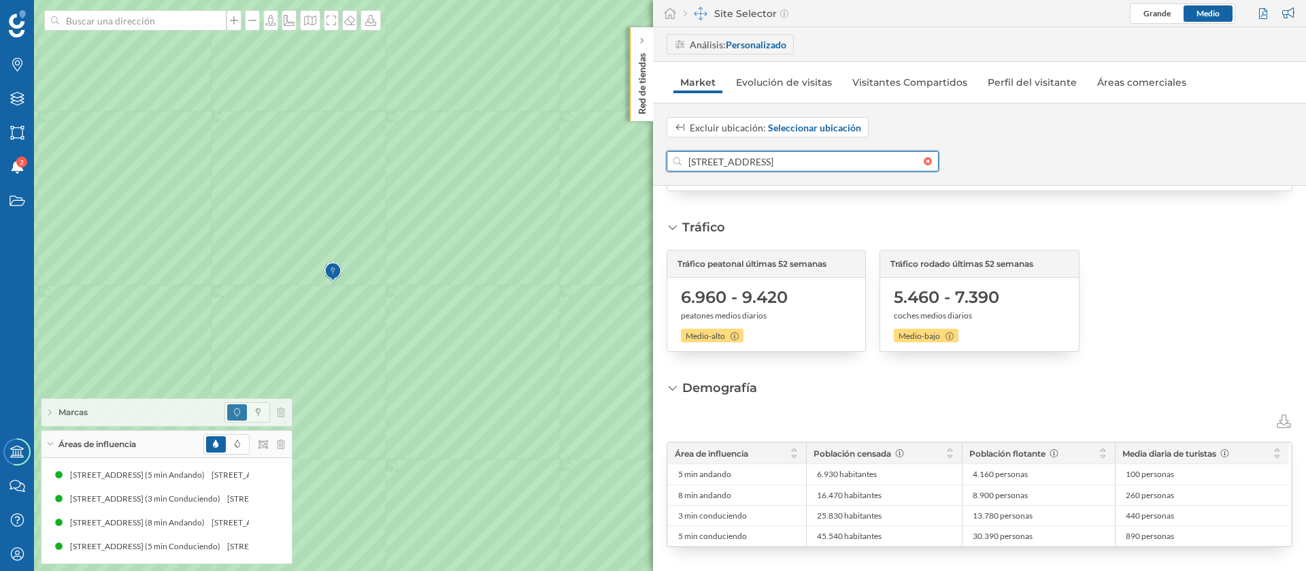
scroll to position [306, 0]
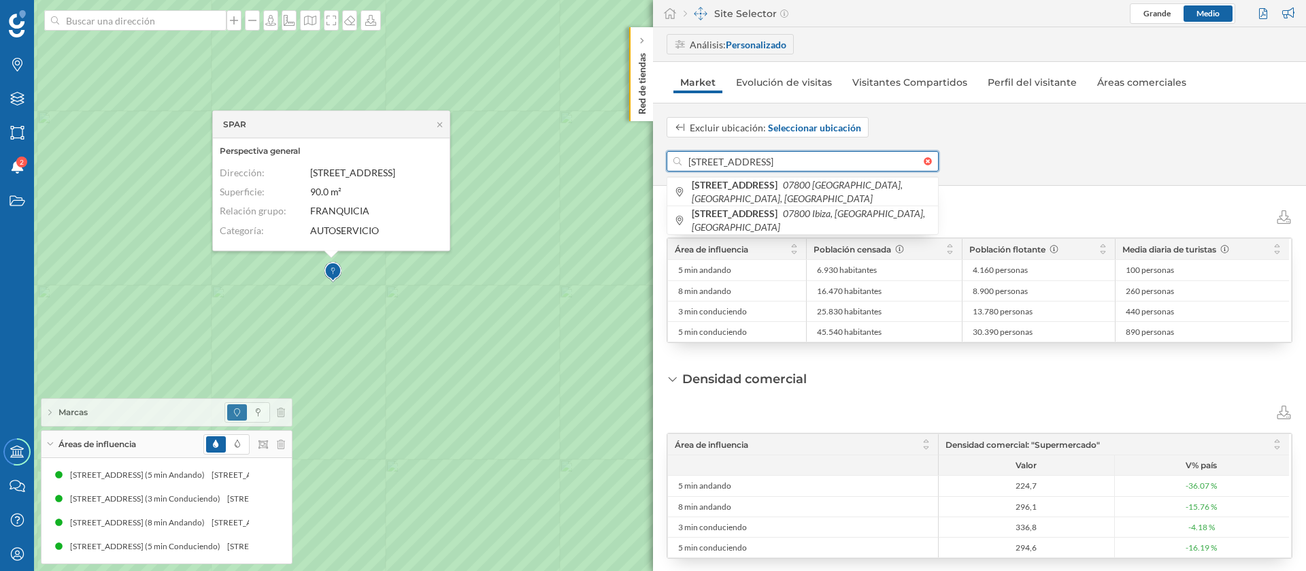
click at [768, 157] on input "[STREET_ADDRESS]" at bounding box center [803, 161] width 242 height 20
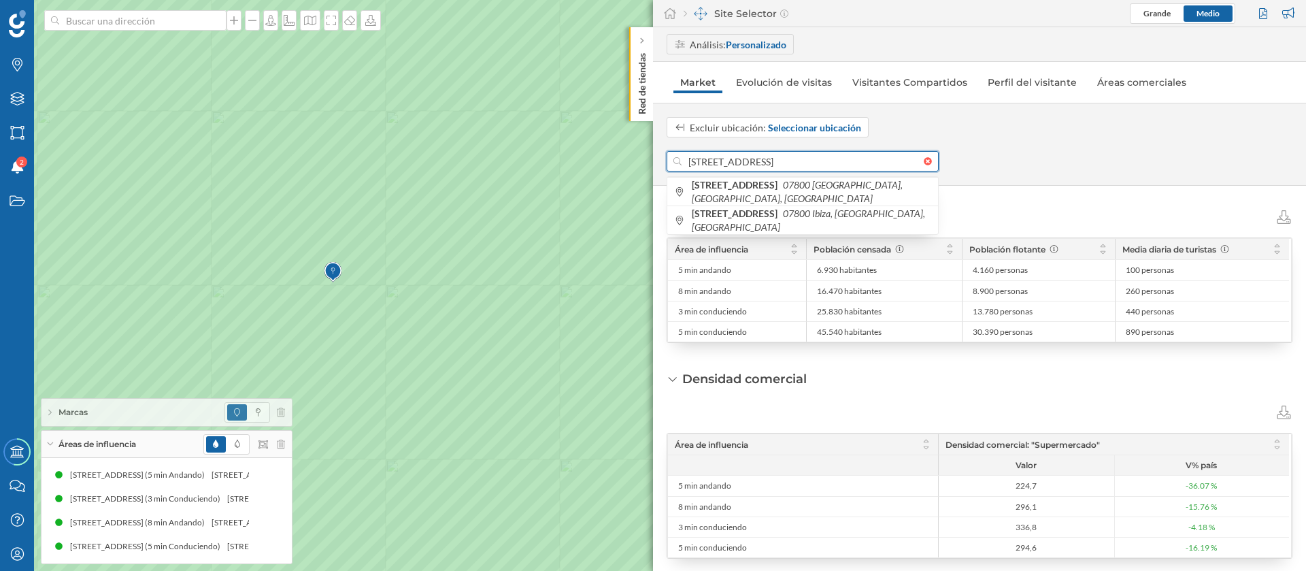
click at [768, 157] on input "[STREET_ADDRESS]" at bounding box center [803, 161] width 242 height 20
paste input "da. d'Espanya, 10"
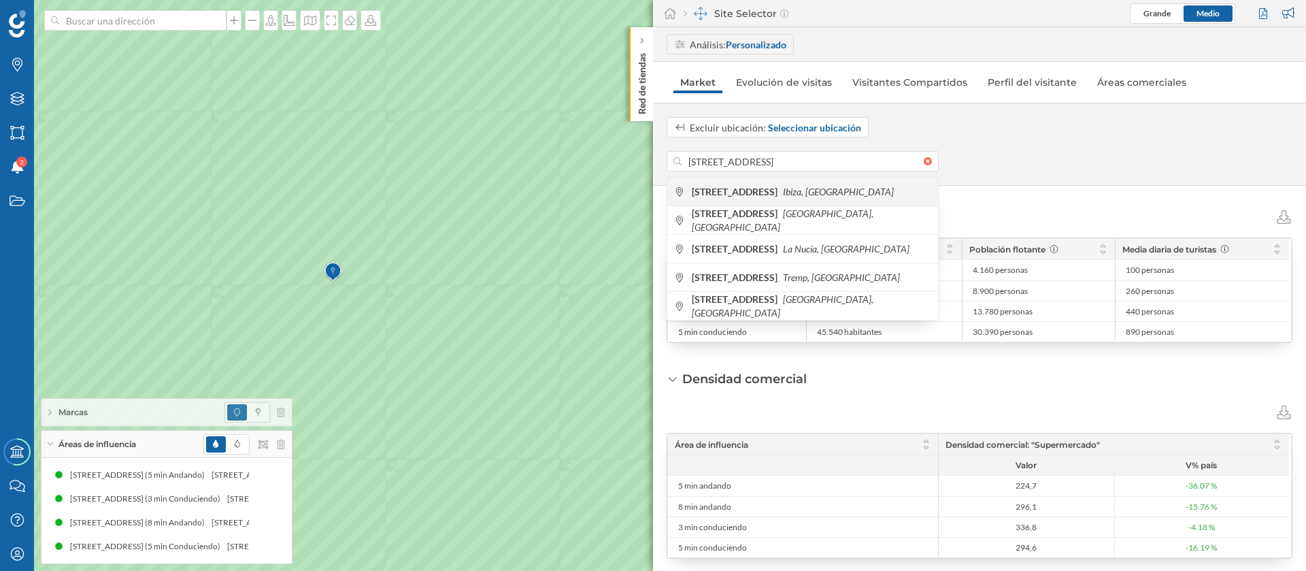
click at [819, 187] on icon "Ibiza, [GEOGRAPHIC_DATA]" at bounding box center [838, 192] width 111 height 12
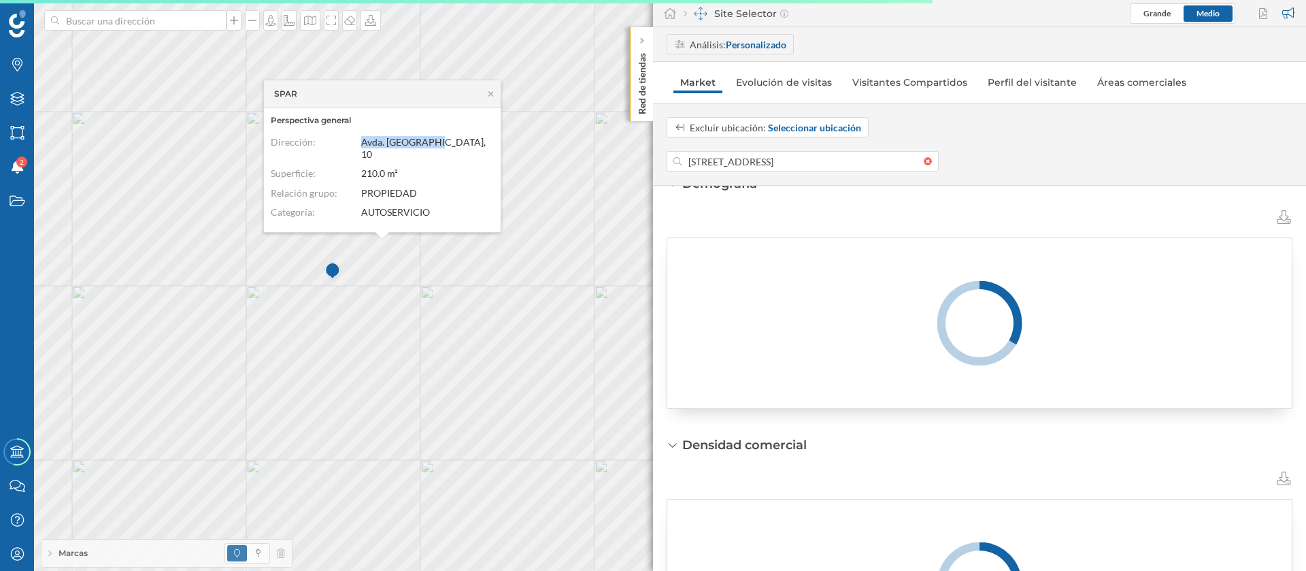
copy div "Dirección: Avda. [GEOGRAPHIC_DATA], 10"
drag, startPoint x: 447, startPoint y: 151, endPoint x: 353, endPoint y: 150, distance: 93.9
click at [353, 150] on div "Dirección: Avda. [GEOGRAPHIC_DATA], 10" at bounding box center [379, 148] width 216 height 24
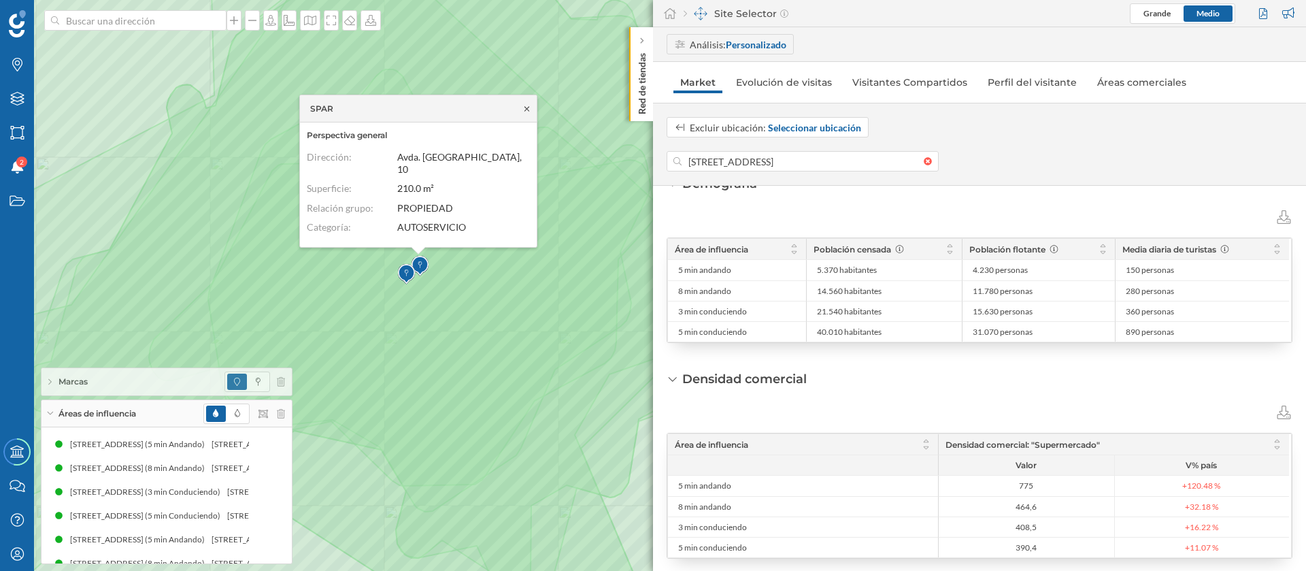
click at [531, 113] on icon at bounding box center [527, 109] width 10 height 8
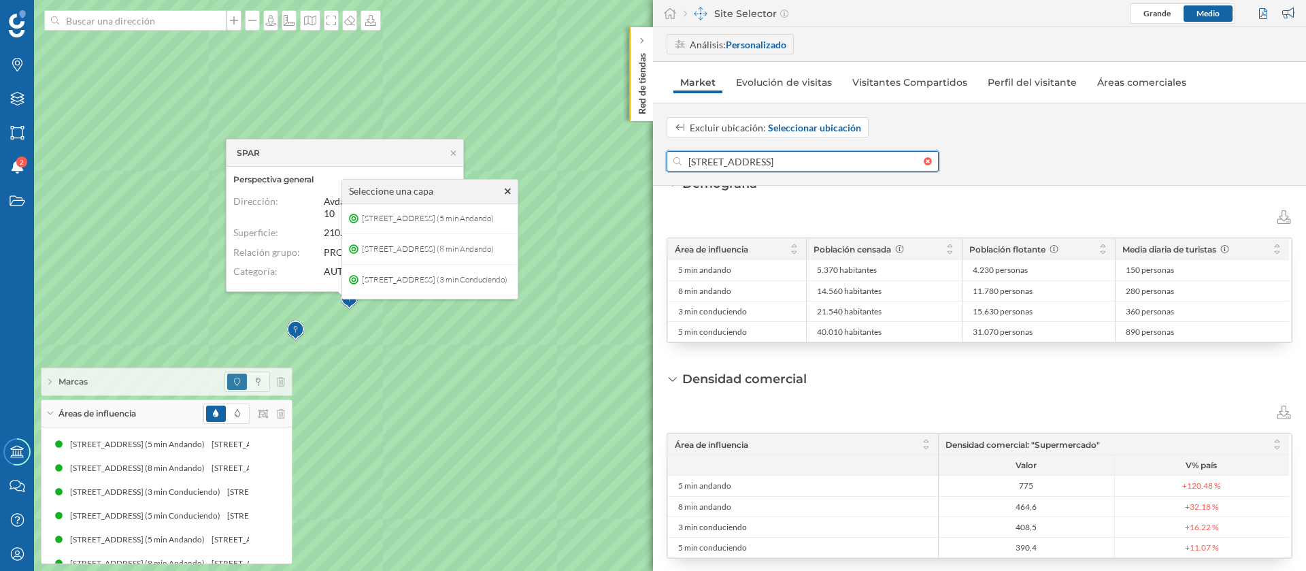
click at [731, 161] on input "[STREET_ADDRESS]" at bounding box center [803, 161] width 242 height 20
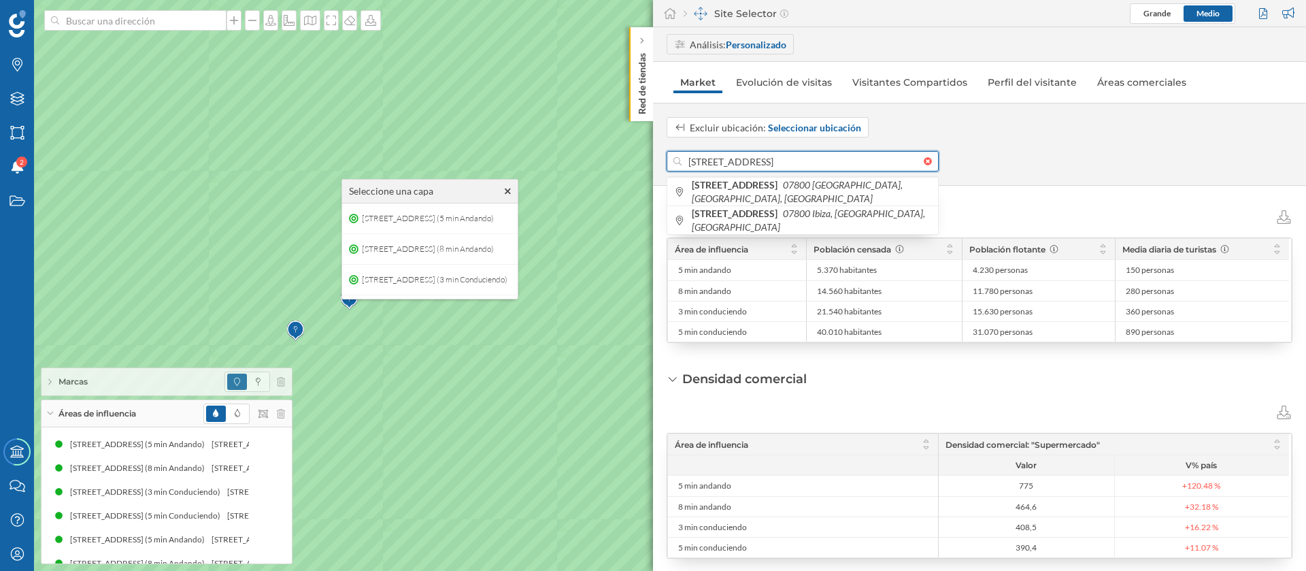
click at [731, 161] on input "[STREET_ADDRESS]" at bounding box center [803, 161] width 242 height 20
paste input "[STREET_ADDRESS]"
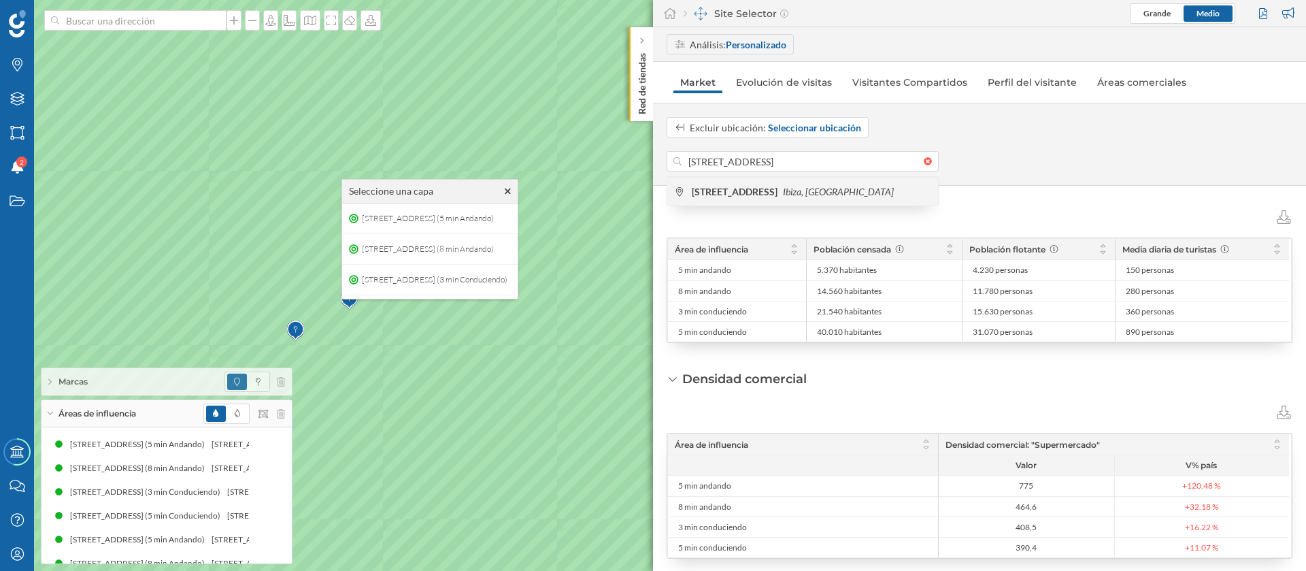
click at [748, 189] on b "[STREET_ADDRESS]" at bounding box center [736, 192] width 89 height 12
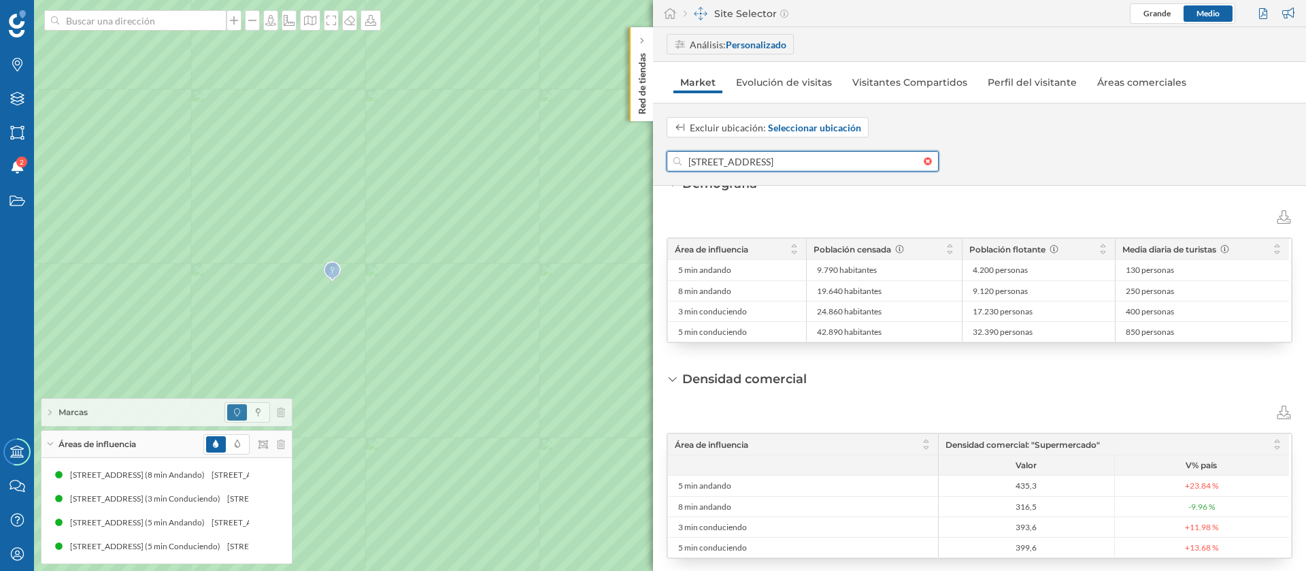
click at [757, 162] on input "[STREET_ADDRESS]" at bounding box center [803, 161] width 242 height 20
paste input "[PERSON_NAME], 63"
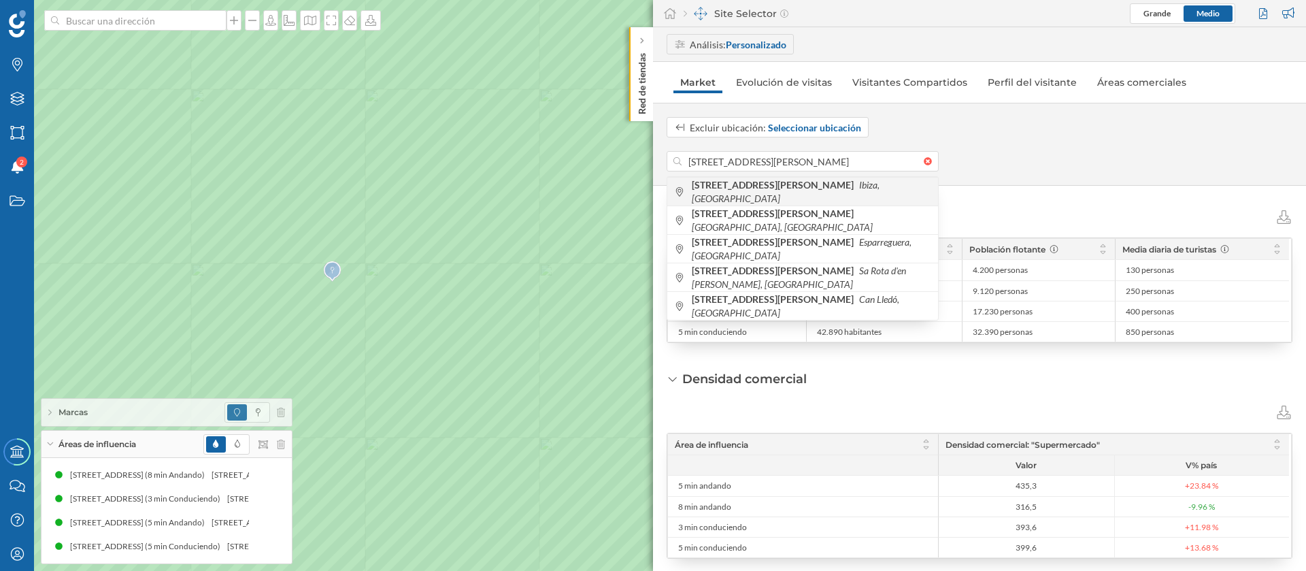
click at [775, 188] on b "[STREET_ADDRESS][PERSON_NAME]" at bounding box center [774, 185] width 165 height 12
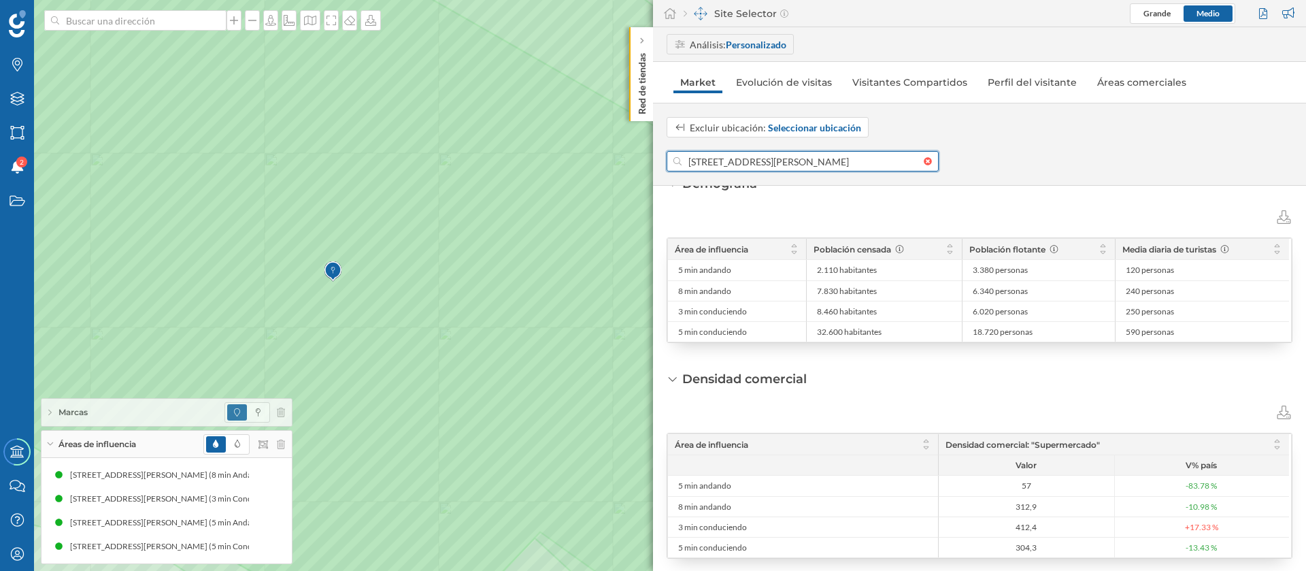
click at [746, 163] on input "[STREET_ADDRESS][PERSON_NAME]" at bounding box center [803, 161] width 242 height 20
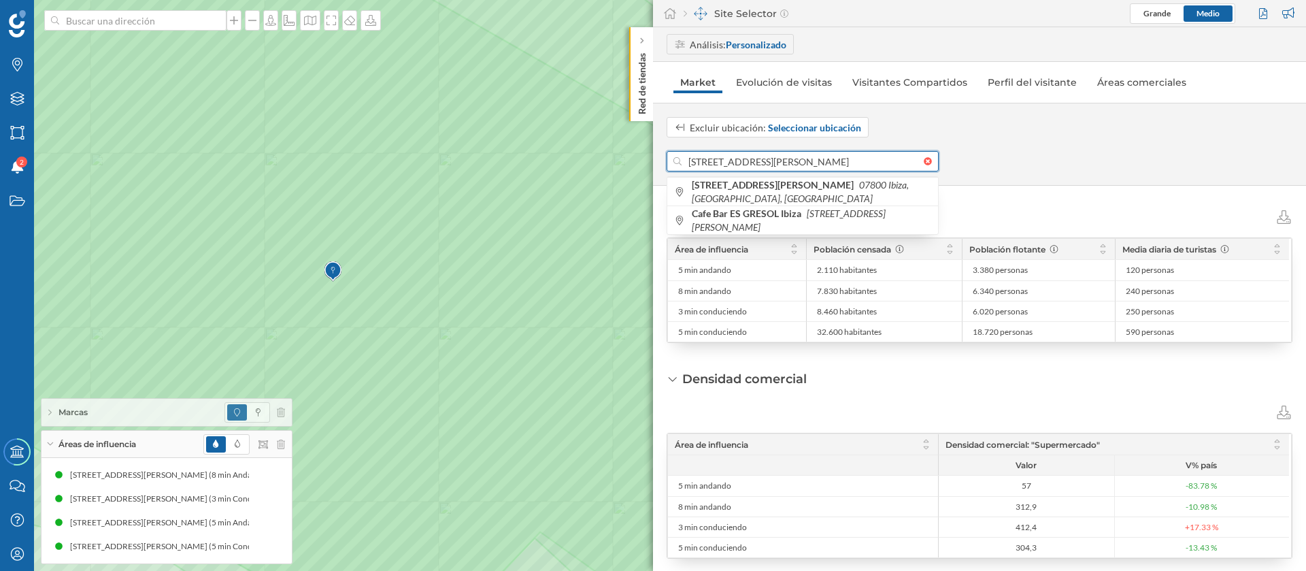
click at [746, 163] on input "[STREET_ADDRESS][PERSON_NAME]" at bounding box center [803, 161] width 242 height 20
paste input "[STREET_ADDRESS]"
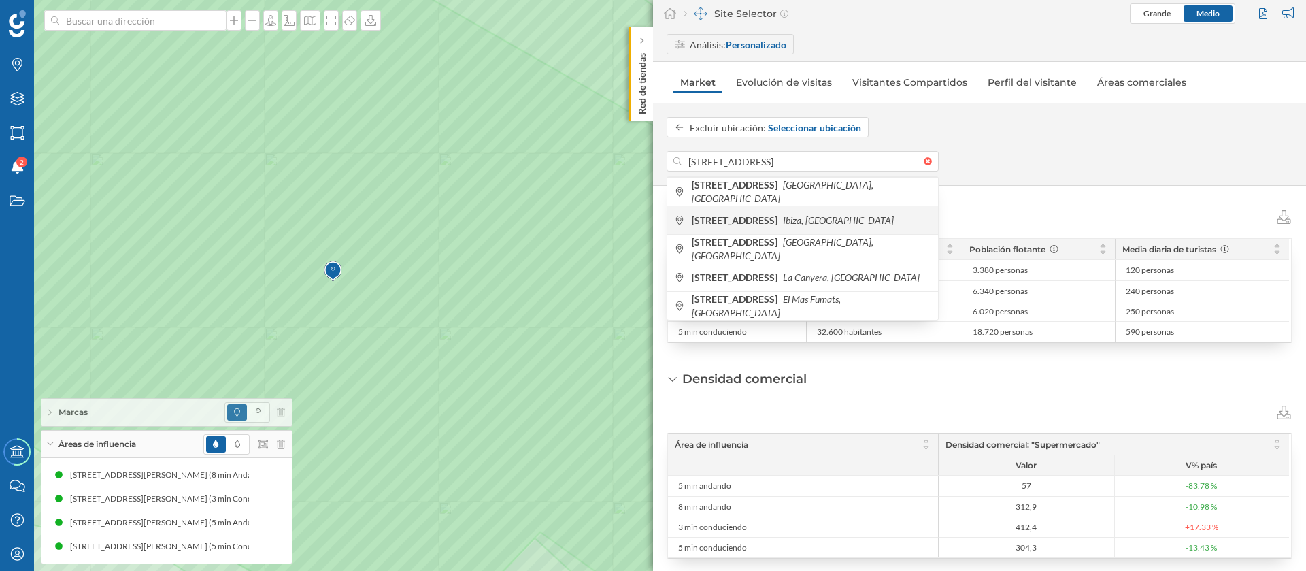
click at [846, 228] on div "[STREET_ADDRESS]" at bounding box center [803, 219] width 271 height 29
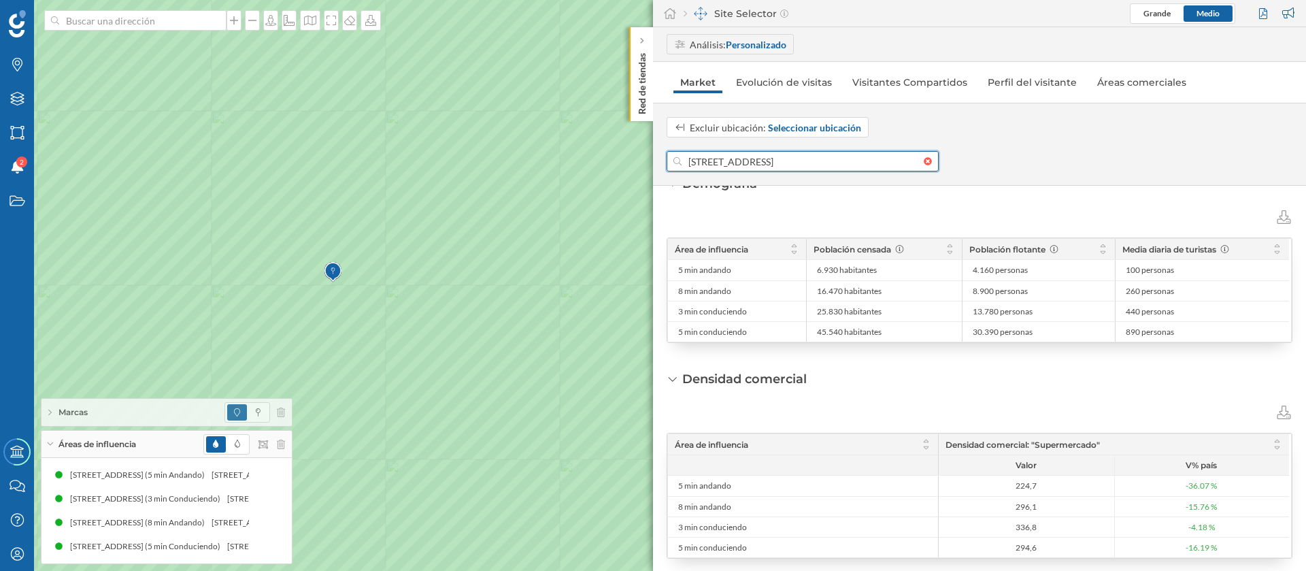
click at [709, 151] on input "[STREET_ADDRESS]" at bounding box center [803, 161] width 242 height 20
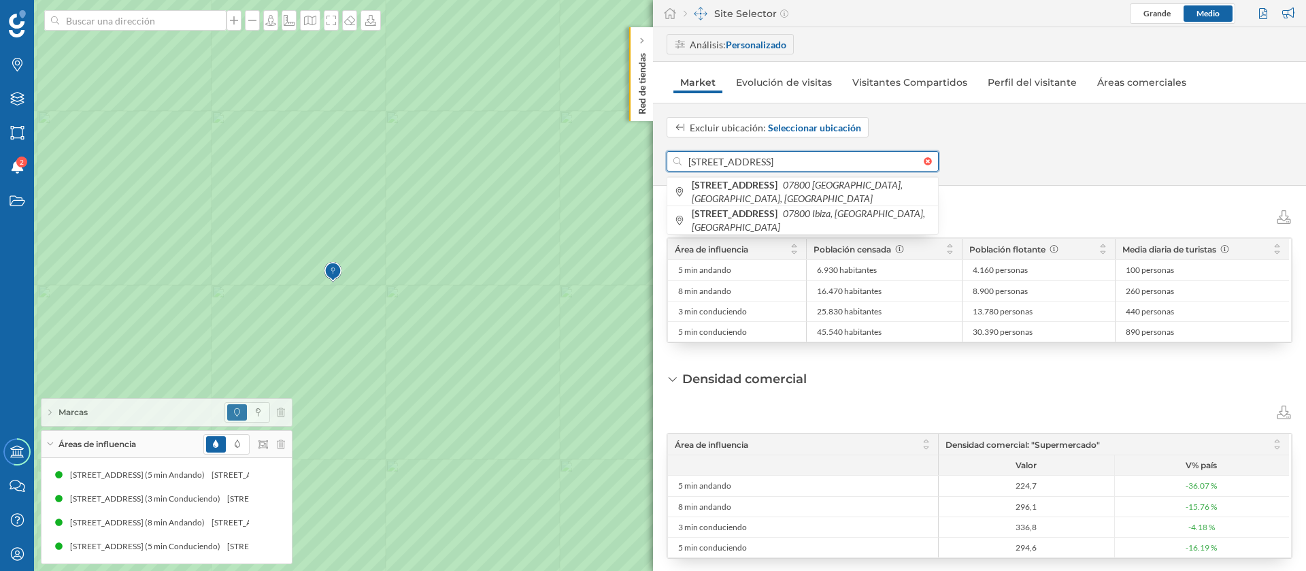
click at [709, 151] on input "[STREET_ADDRESS]" at bounding box center [803, 161] width 242 height 20
click at [710, 151] on input "[STREET_ADDRESS]" at bounding box center [803, 161] width 242 height 20
paste input "[STREET_ADDRESS]"
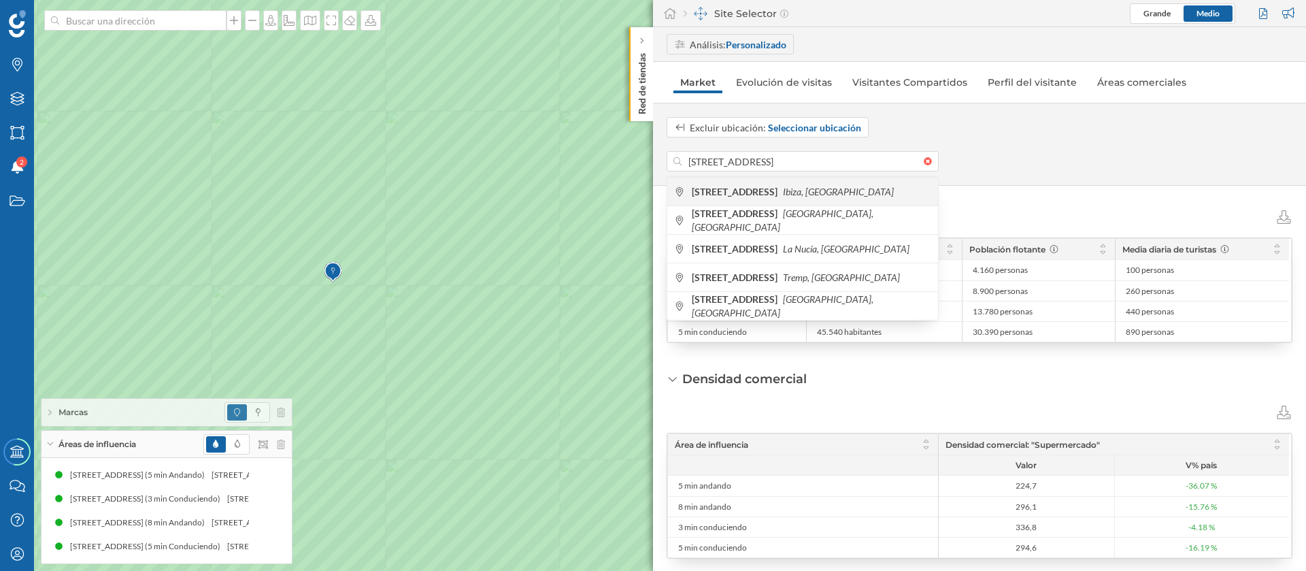
click at [781, 191] on b "[STREET_ADDRESS]" at bounding box center [736, 192] width 89 height 12
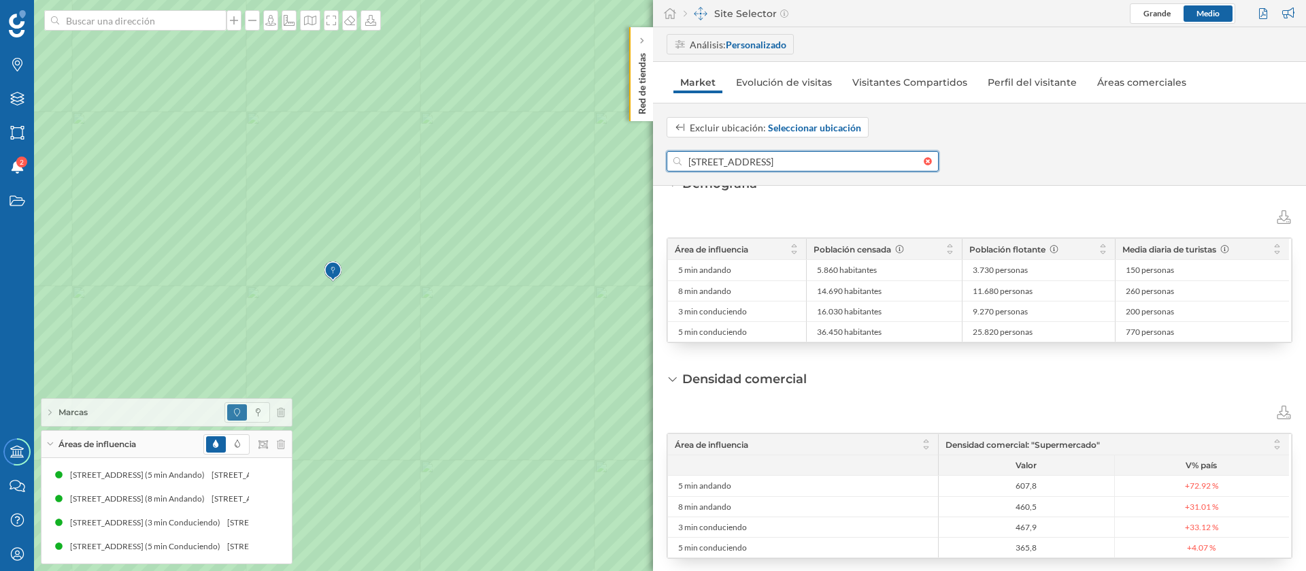
click at [708, 166] on input "[STREET_ADDRESS]" at bounding box center [803, 161] width 242 height 20
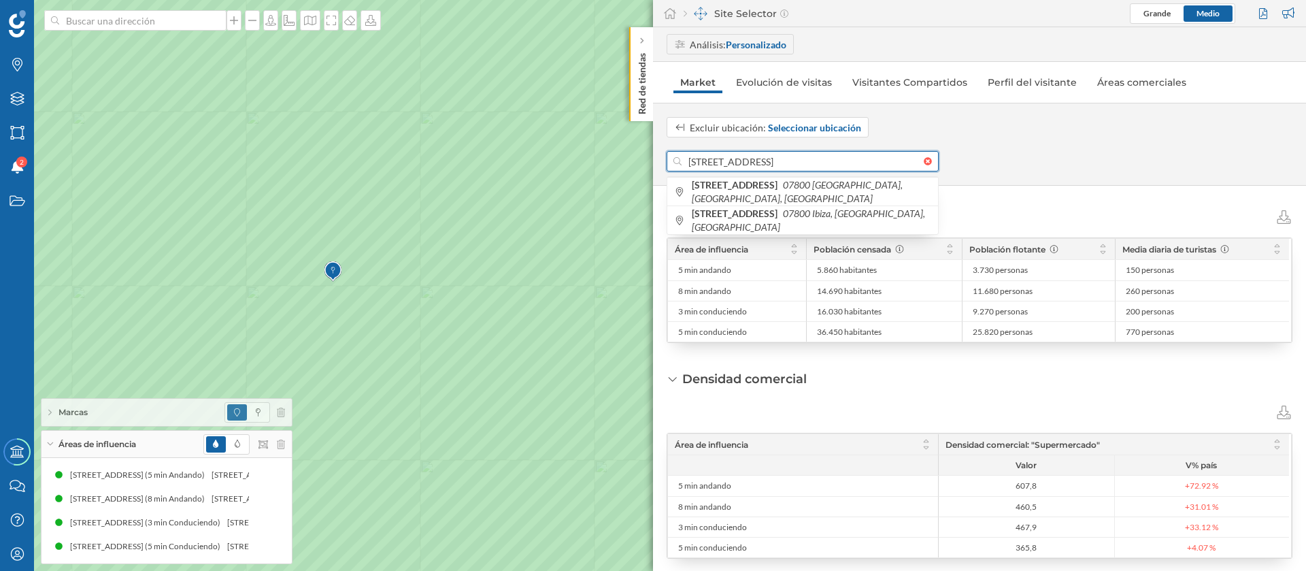
click at [708, 166] on input "[STREET_ADDRESS]" at bounding box center [803, 161] width 242 height 20
paste input "[STREET_ADDRESS]"
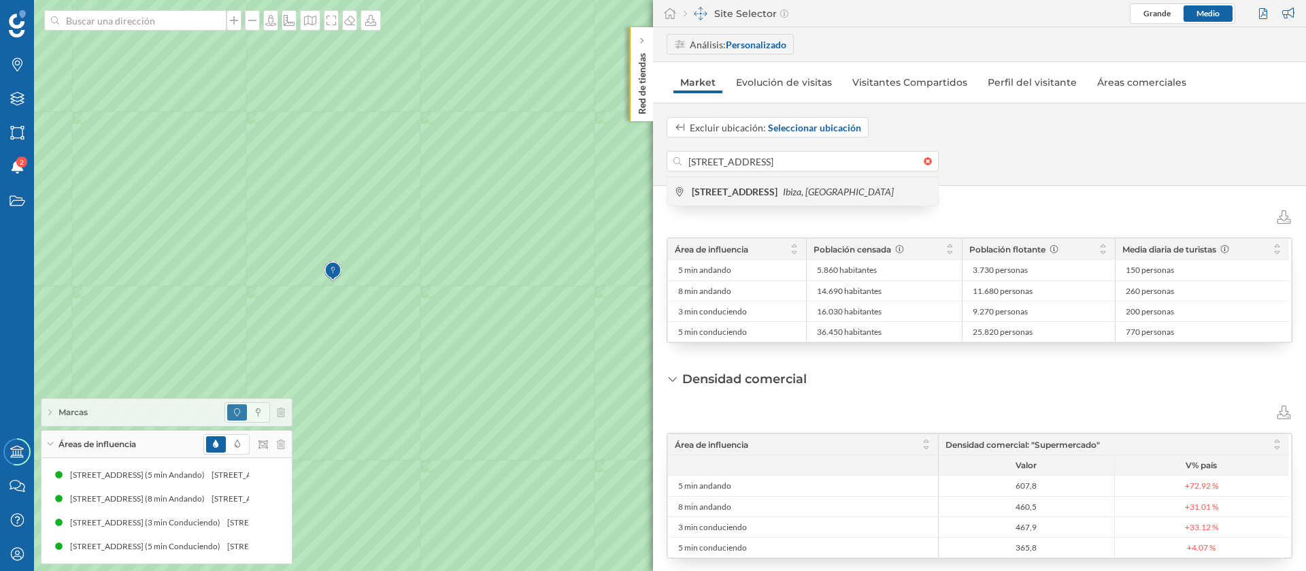
click at [734, 180] on div "[STREET_ADDRESS]" at bounding box center [803, 191] width 271 height 29
click at [734, 154] on input "[STREET_ADDRESS]" at bounding box center [803, 161] width 242 height 20
paste input "[STREET_ADDRESS][PERSON_NAME]"
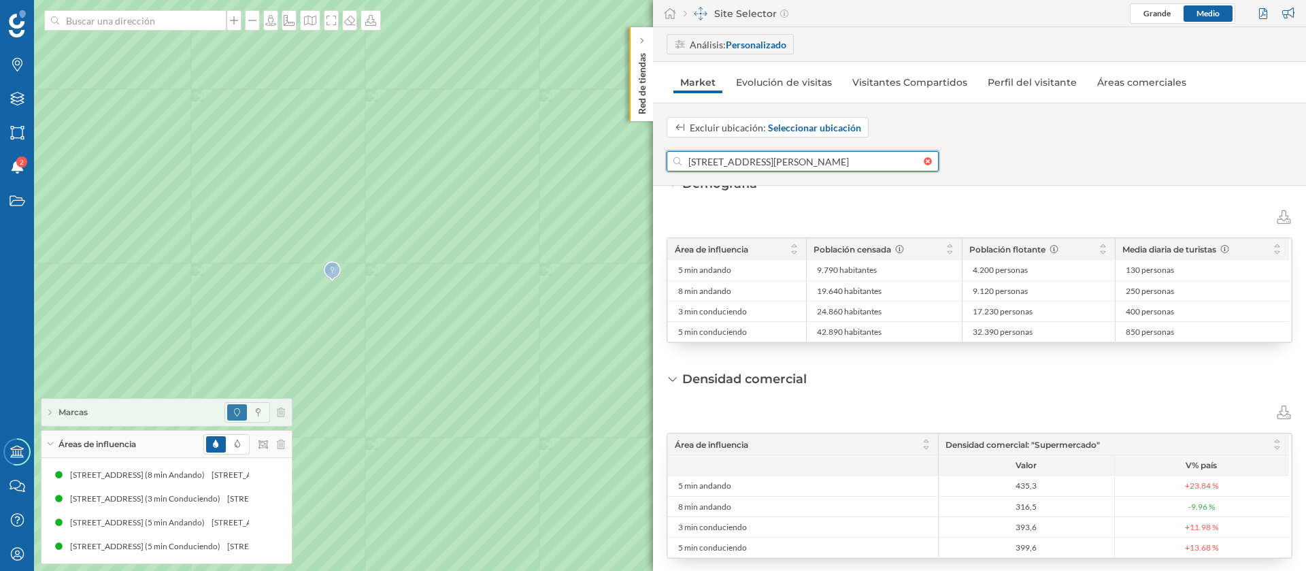
click at [779, 157] on input "[STREET_ADDRESS][PERSON_NAME]" at bounding box center [803, 161] width 242 height 20
paste input
click at [698, 158] on input "[STREET_ADDRESS][PERSON_NAME]" at bounding box center [803, 161] width 242 height 20
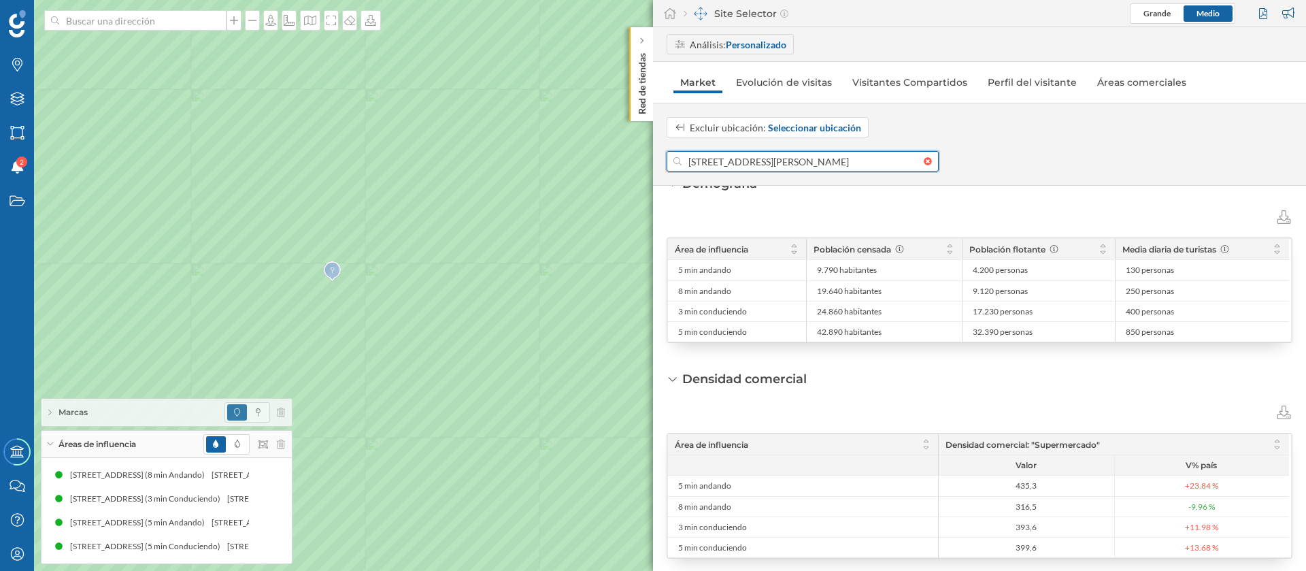
click at [849, 154] on input "[STREET_ADDRESS][PERSON_NAME]" at bounding box center [803, 161] width 242 height 20
click at [866, 162] on input "[STREET_ADDRESS][PERSON_NAME]" at bounding box center [803, 161] width 242 height 20
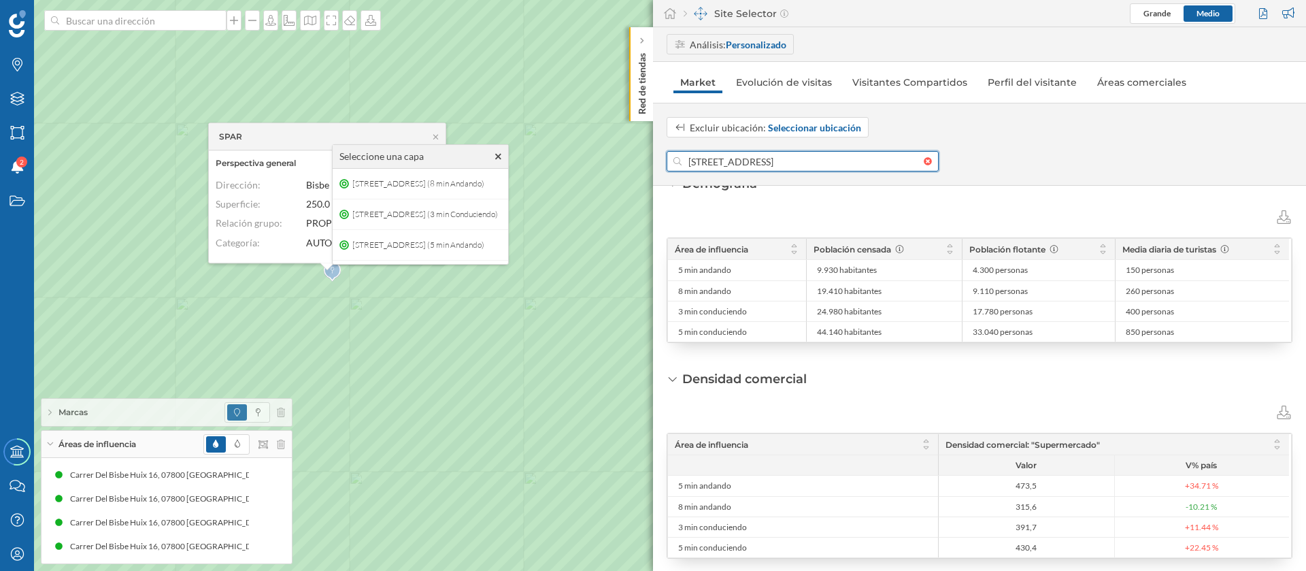
click at [741, 163] on input "[STREET_ADDRESS]" at bounding box center [803, 161] width 242 height 20
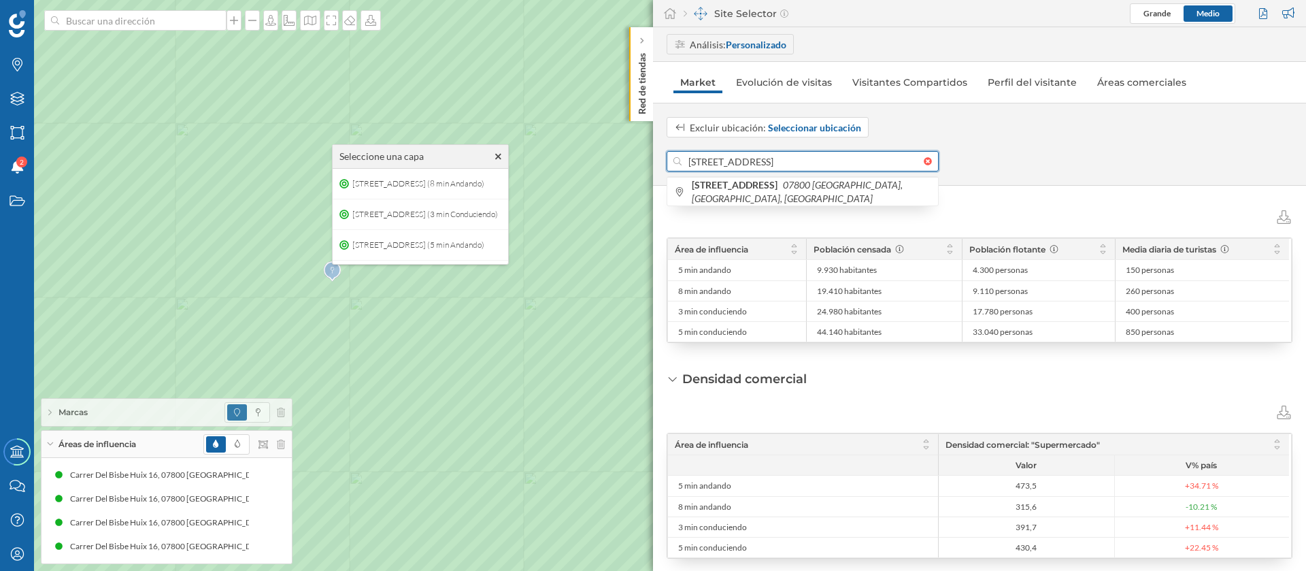
click at [741, 163] on input "[STREET_ADDRESS]" at bounding box center [803, 161] width 242 height 20
paste input "[STREET_ADDRESS][PERSON_NAME]"
drag, startPoint x: 857, startPoint y: 159, endPoint x: 795, endPoint y: 167, distance: 62.4
click at [795, 167] on input "[STREET_ADDRESS][PERSON_NAME]" at bounding box center [803, 161] width 242 height 20
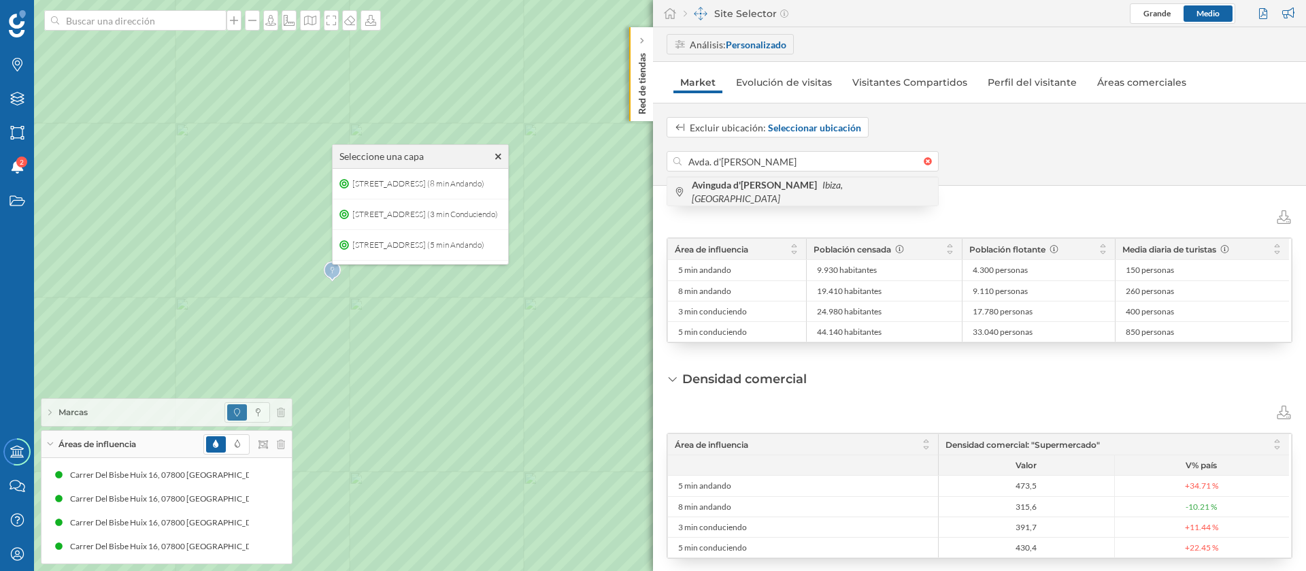
click at [797, 191] on b "Avinguda d'[PERSON_NAME]" at bounding box center [756, 185] width 129 height 12
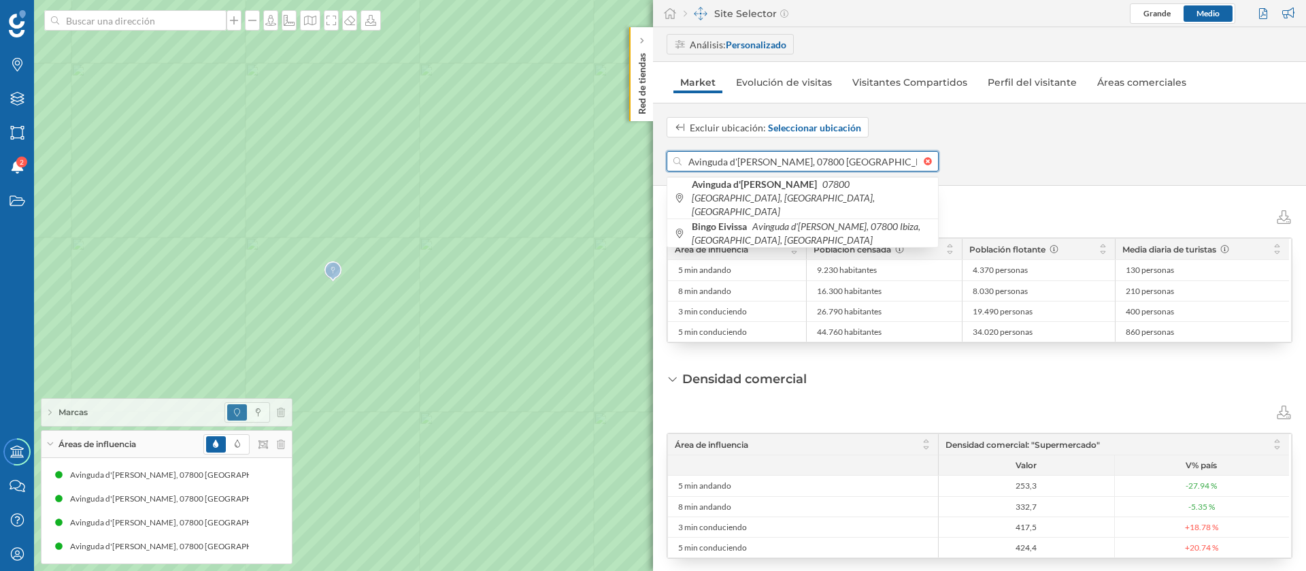
click at [732, 154] on input "Avinguda d'[PERSON_NAME], 07800 [GEOGRAPHIC_DATA], [GEOGRAPHIC_DATA], [GEOGRAPH…" at bounding box center [803, 161] width 242 height 20
paste input "[STREET_ADDRESS]"
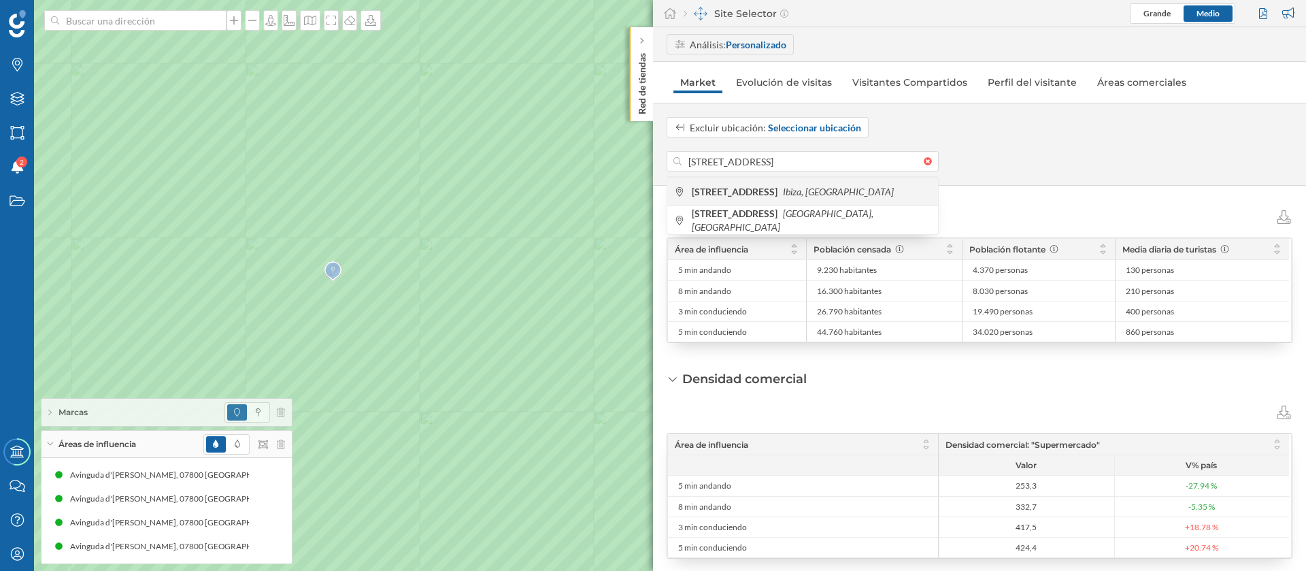
click at [814, 191] on icon "Ibiza, [GEOGRAPHIC_DATA]" at bounding box center [838, 192] width 111 height 12
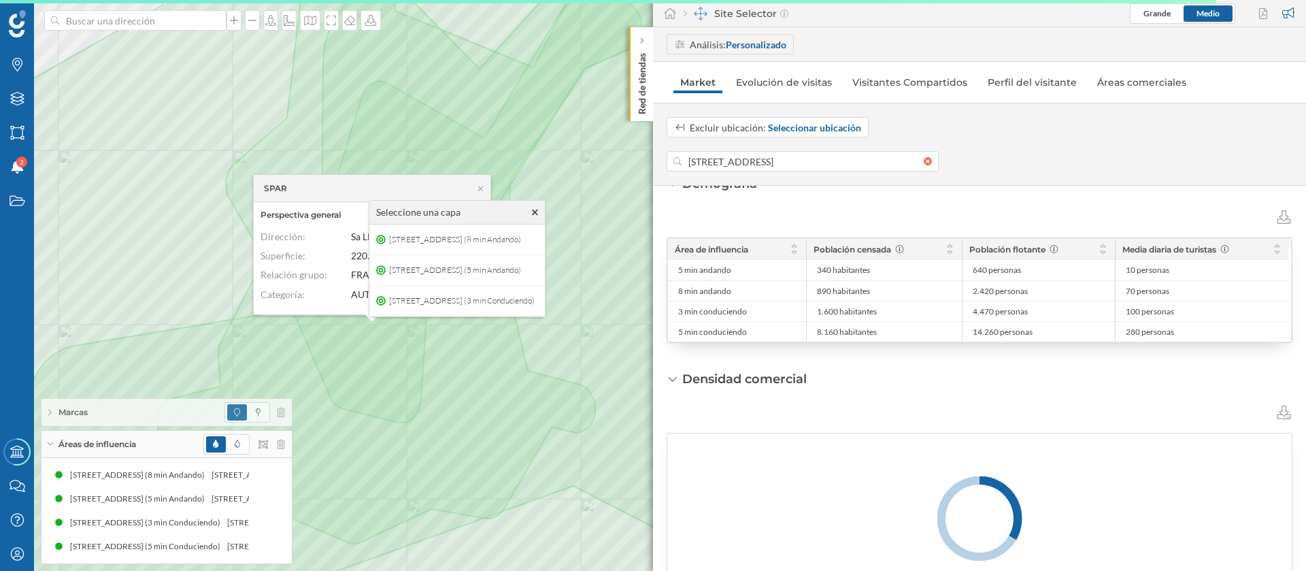
click at [545, 210] on div "Seleccione una capa" at bounding box center [457, 213] width 176 height 24
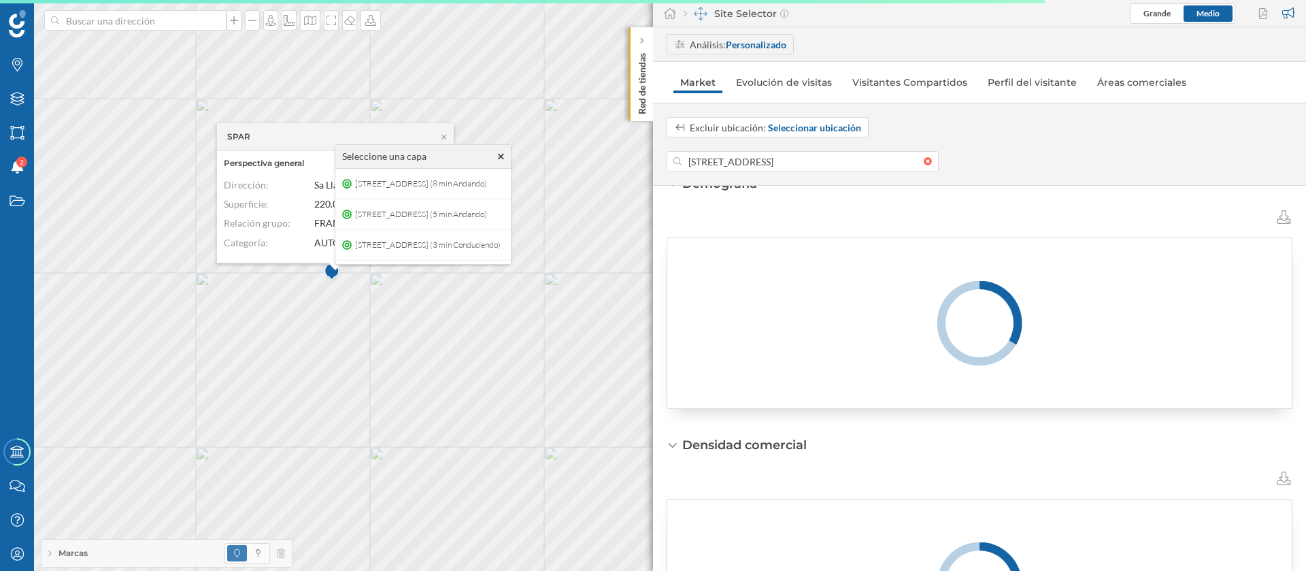
click at [504, 159] on icon at bounding box center [501, 157] width 6 height 10
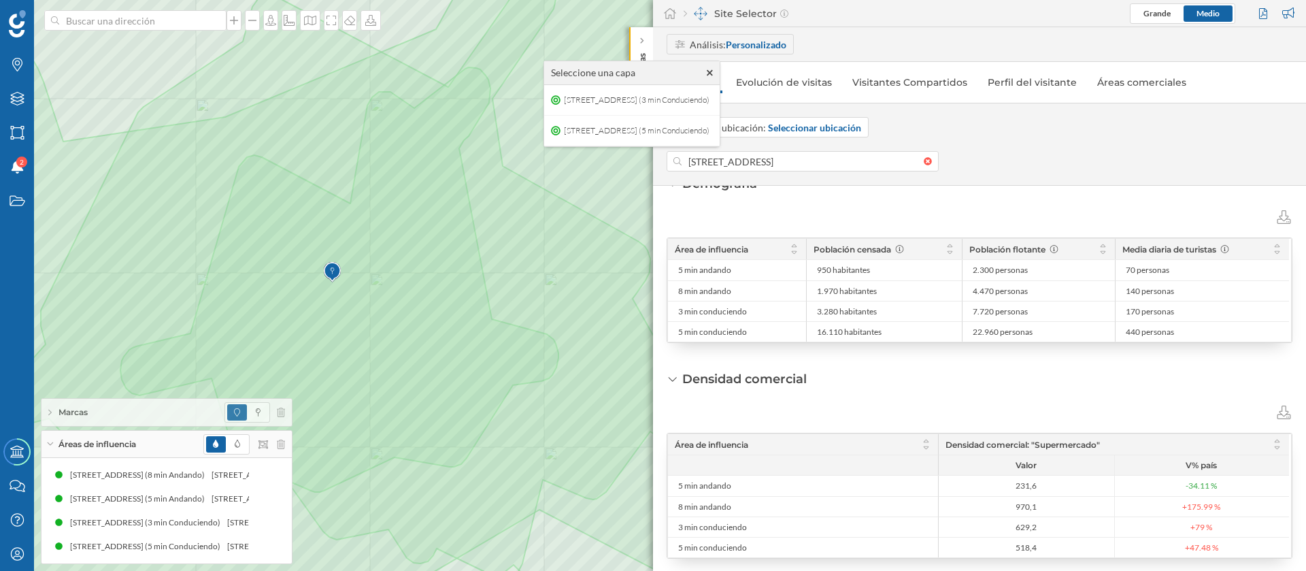
click at [713, 71] on icon at bounding box center [710, 73] width 6 height 10
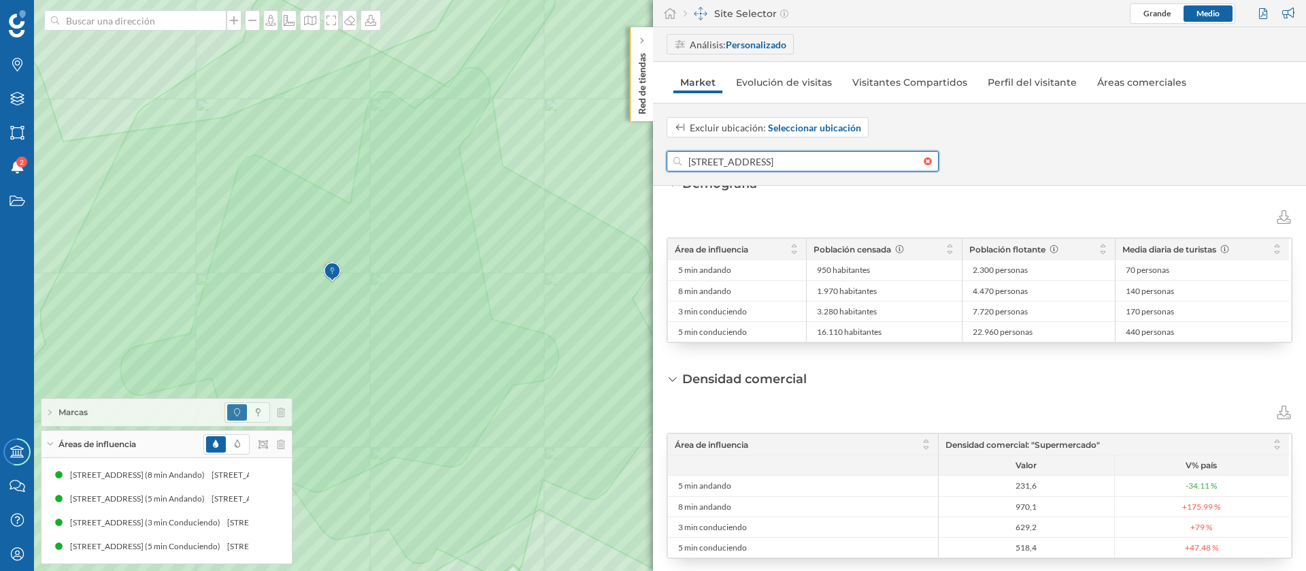
click at [711, 161] on input "[STREET_ADDRESS]" at bounding box center [803, 161] width 242 height 20
click at [800, 166] on input "[STREET_ADDRESS]" at bounding box center [803, 161] width 242 height 20
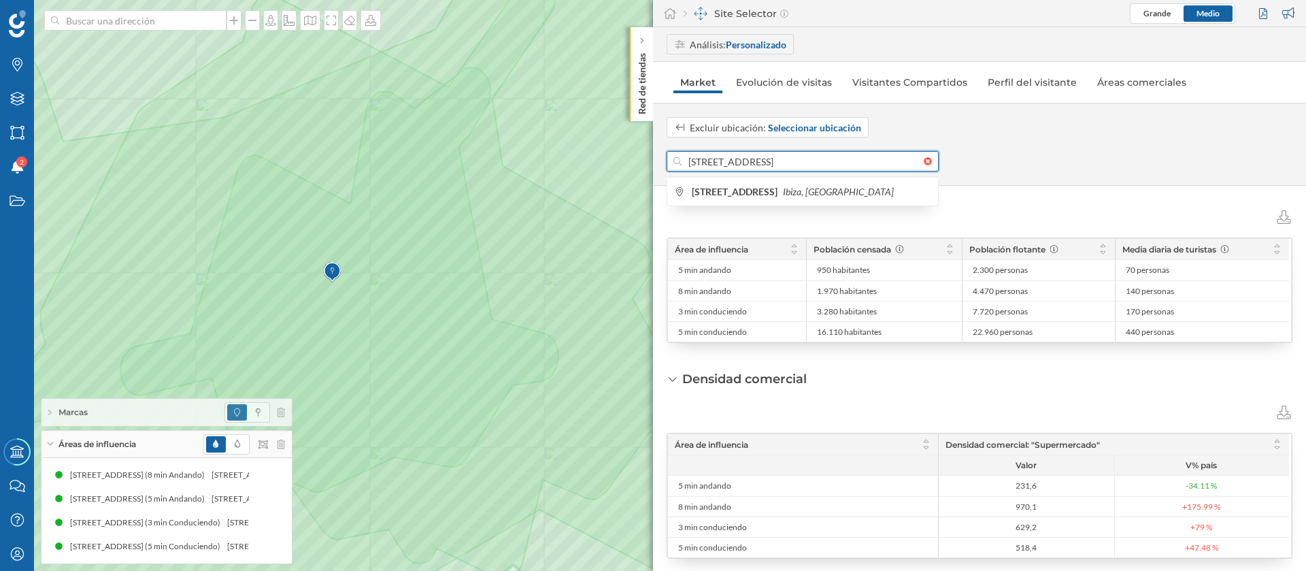
paste input "de s'Illa Plana - Prolongación Talamanca 7800 38.91555 1.45122 724 4 [GEOGRAPHI…"
click at [793, 163] on input "Carrer de s'[GEOGRAPHIC_DATA] - Prolongación Talamanca 7800 38.91555 1.45122 [G…" at bounding box center [803, 161] width 242 height 20
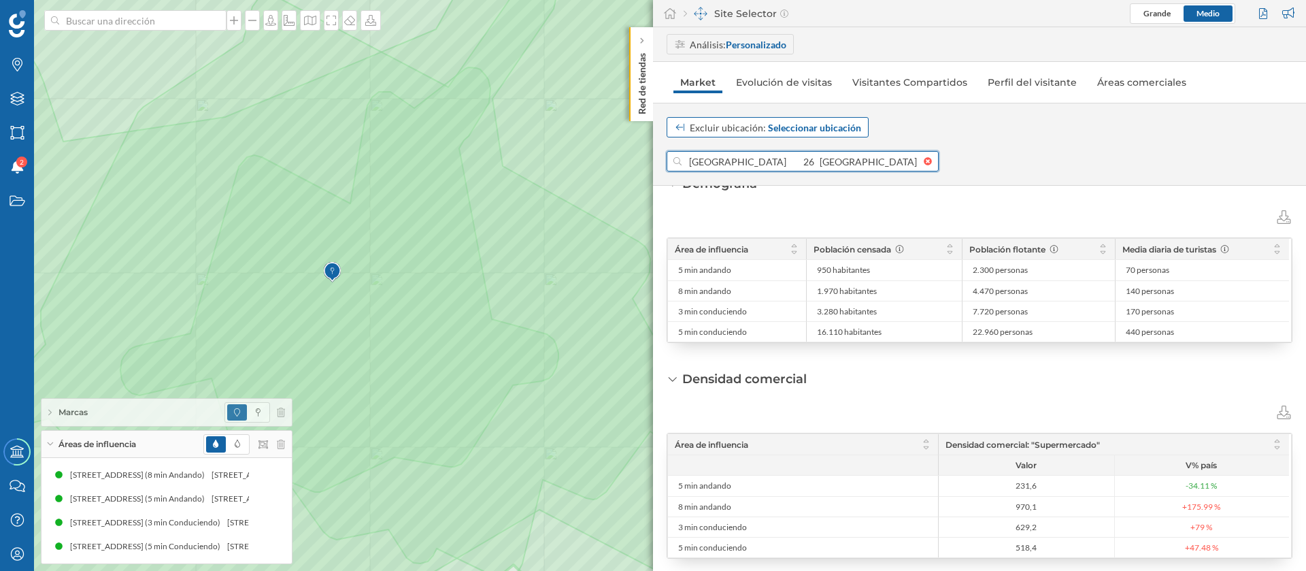
scroll to position [0, 0]
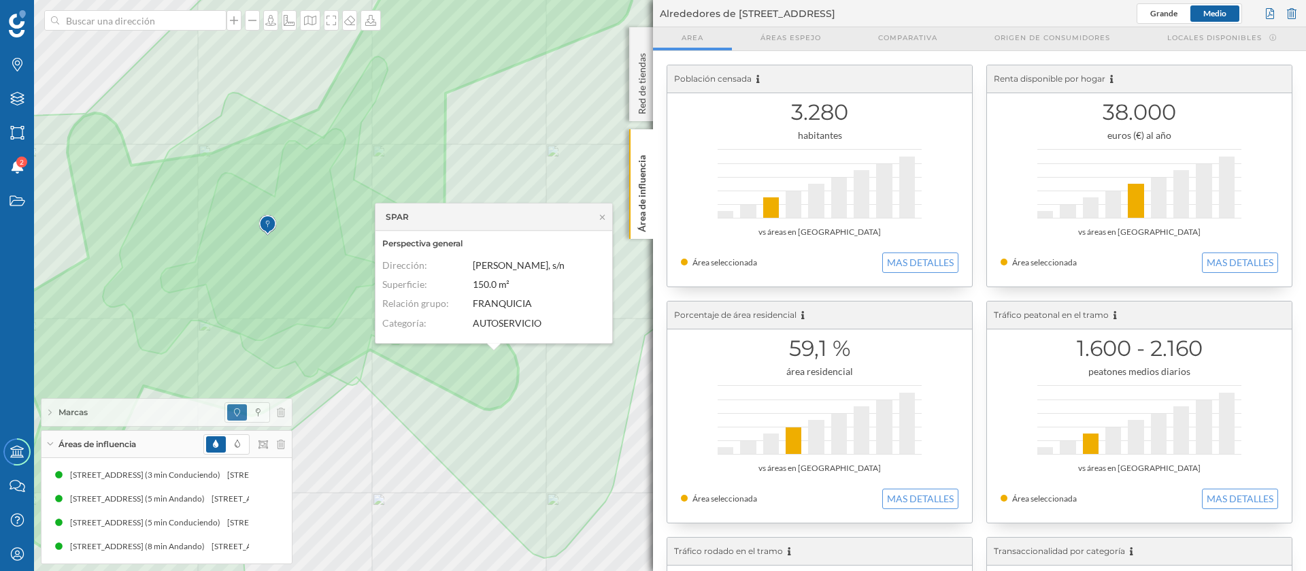
click at [608, 216] on div "SPAR" at bounding box center [494, 216] width 237 height 27
click at [600, 213] on icon at bounding box center [602, 217] width 10 height 8
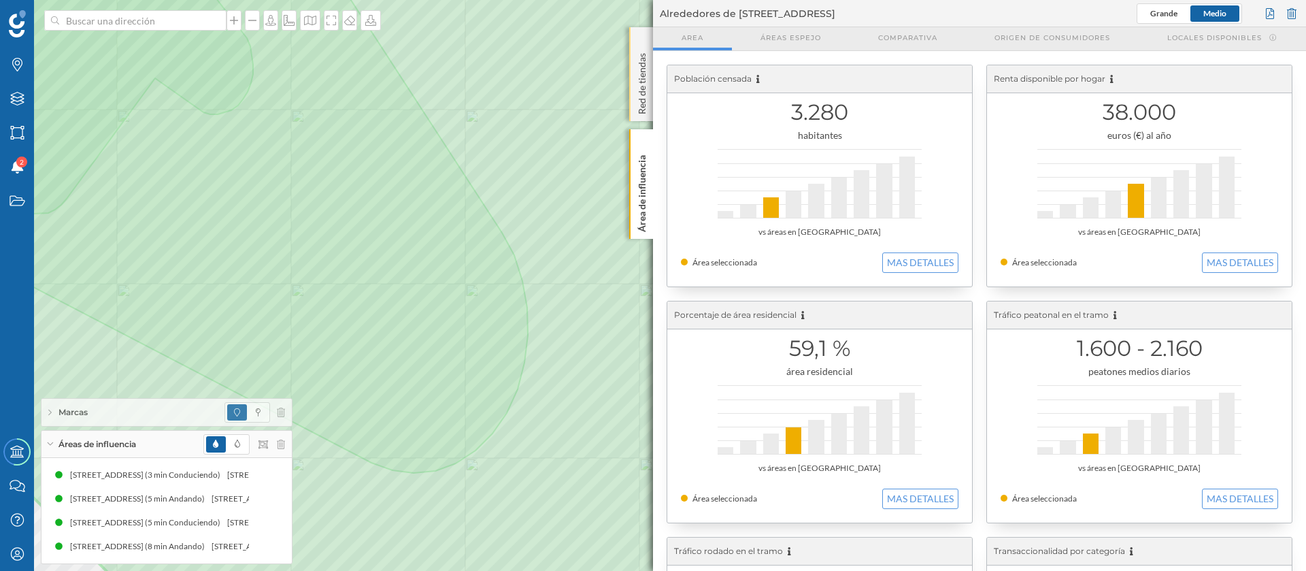
click at [638, 57] on p "Red de tiendas" at bounding box center [643, 81] width 14 height 67
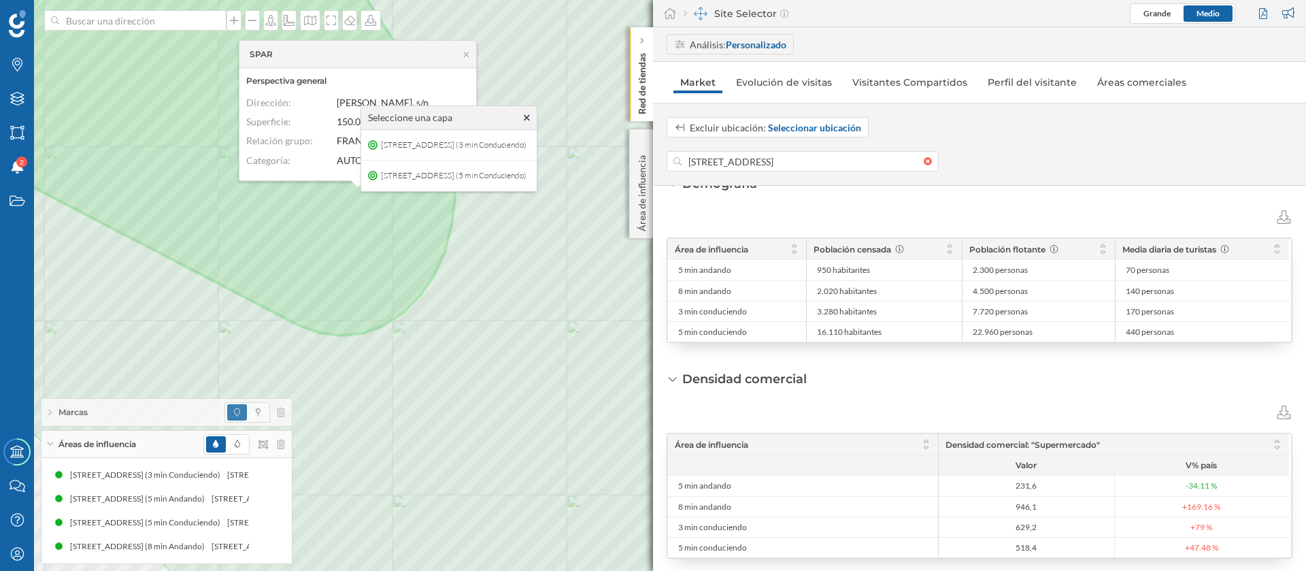
click at [390, 99] on span "[PERSON_NAME], s/n" at bounding box center [383, 103] width 92 height 12
copy dl "[PERSON_NAME], s/n"
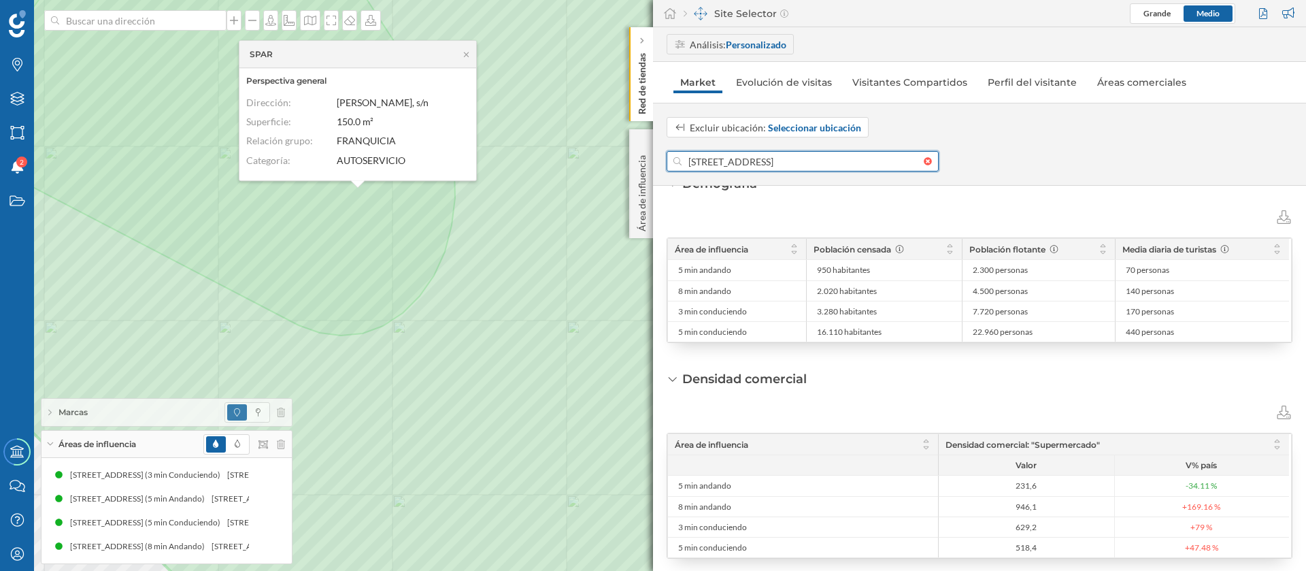
click at [732, 154] on input "[STREET_ADDRESS]" at bounding box center [803, 161] width 242 height 20
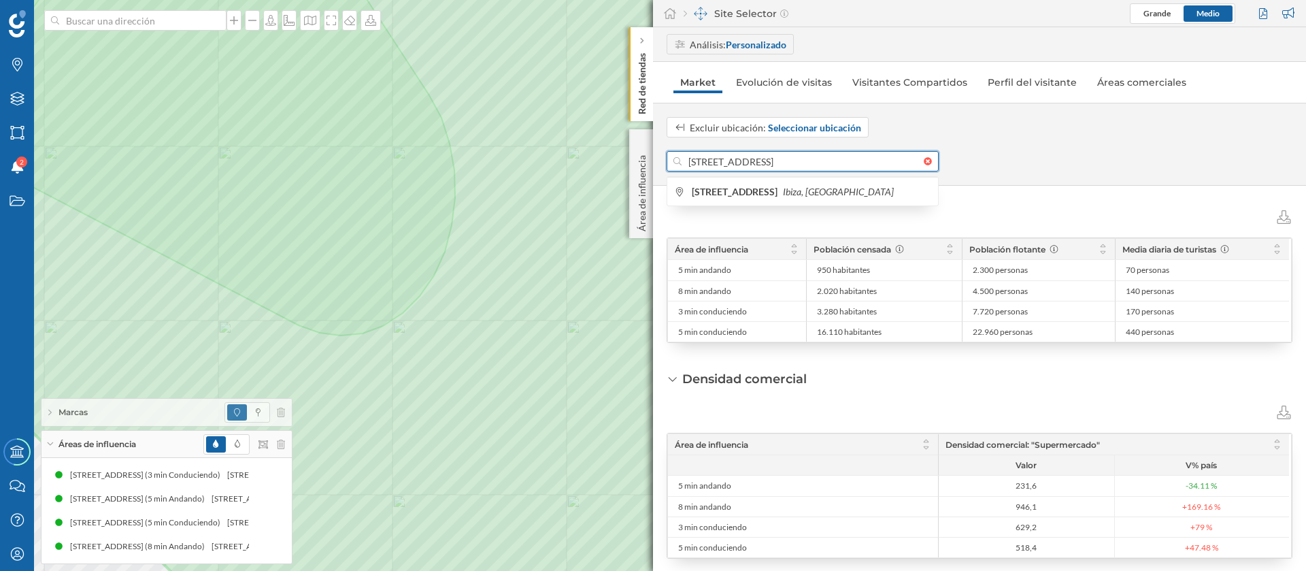
click at [732, 154] on input "[STREET_ADDRESS]" at bounding box center [803, 161] width 242 height 20
paste input "Ctra. [GEOGRAPHIC_DATA] (E-20)"
click at [702, 160] on input "Ctra. [GEOGRAPHIC_DATA] (E-20)" at bounding box center [803, 161] width 242 height 20
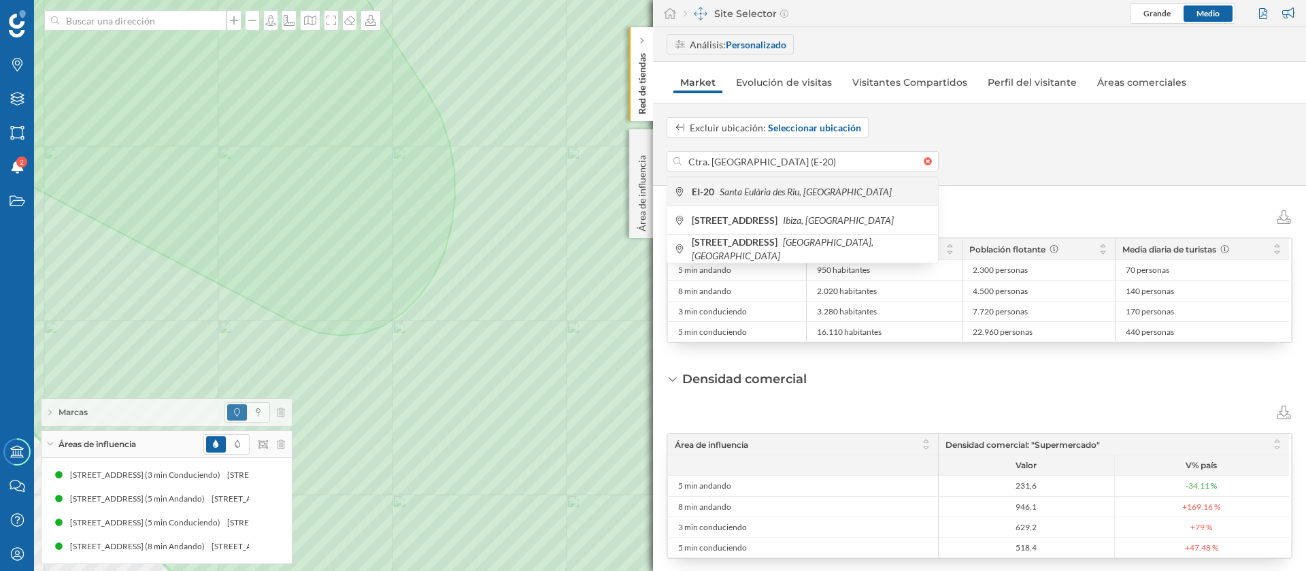
click at [846, 198] on div "EI-20 Santa Eulària des Riu, [GEOGRAPHIC_DATA]" at bounding box center [803, 191] width 271 height 29
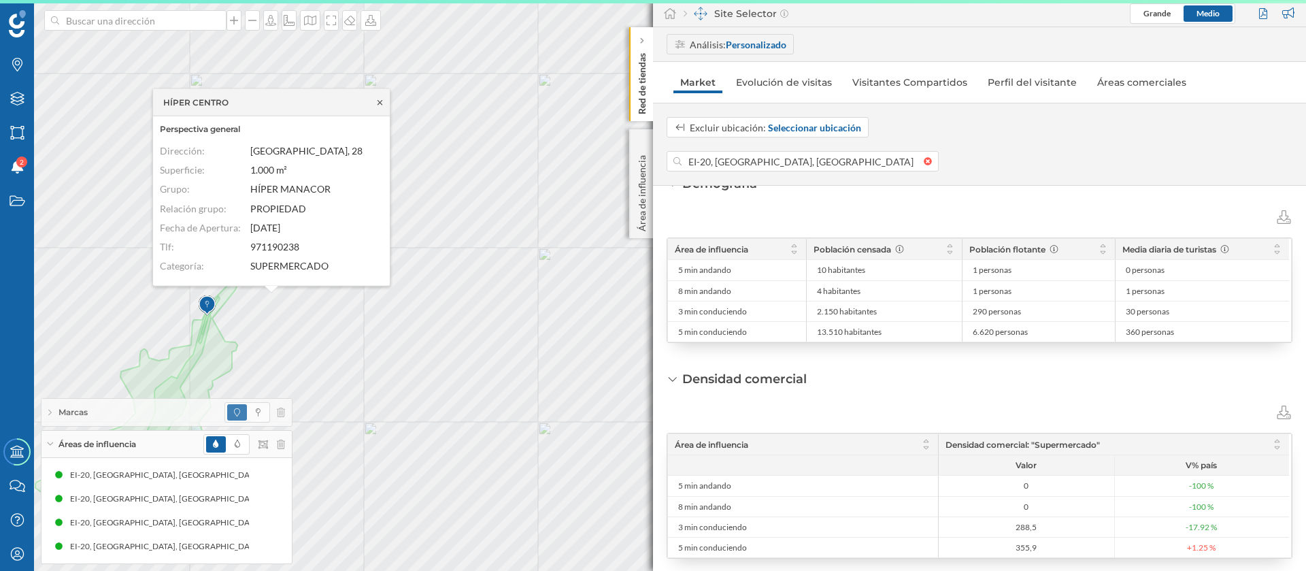
click at [376, 103] on div "HÍPER CENTRO" at bounding box center [271, 102] width 237 height 27
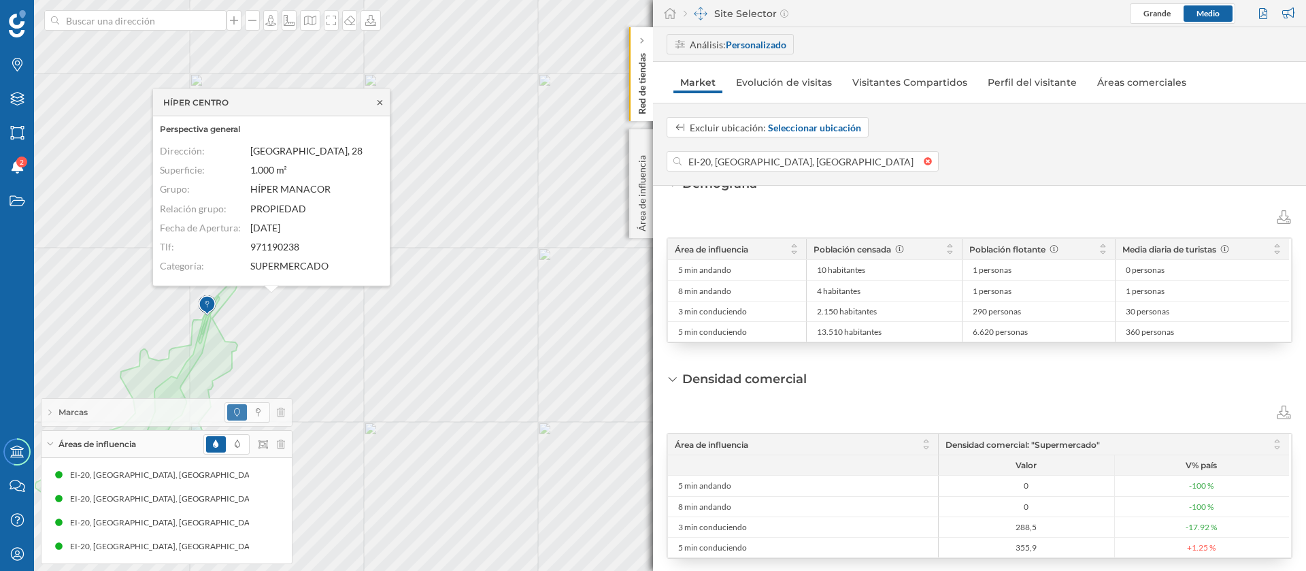
click at [381, 99] on icon at bounding box center [380, 102] width 10 height 8
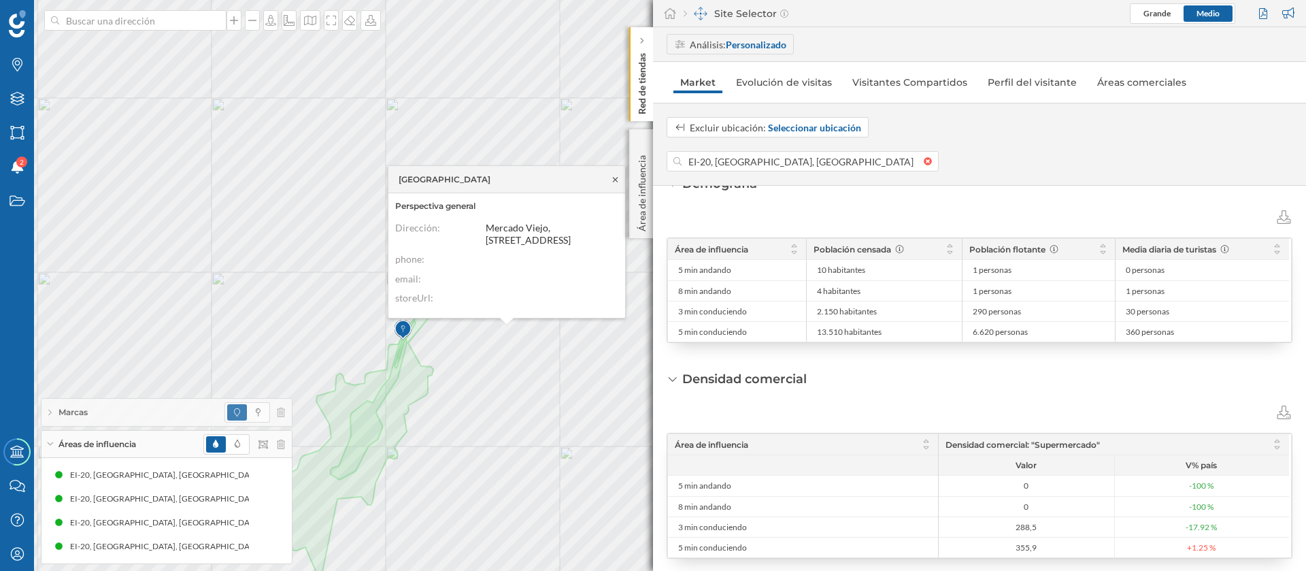
click at [614, 176] on icon at bounding box center [615, 180] width 10 height 8
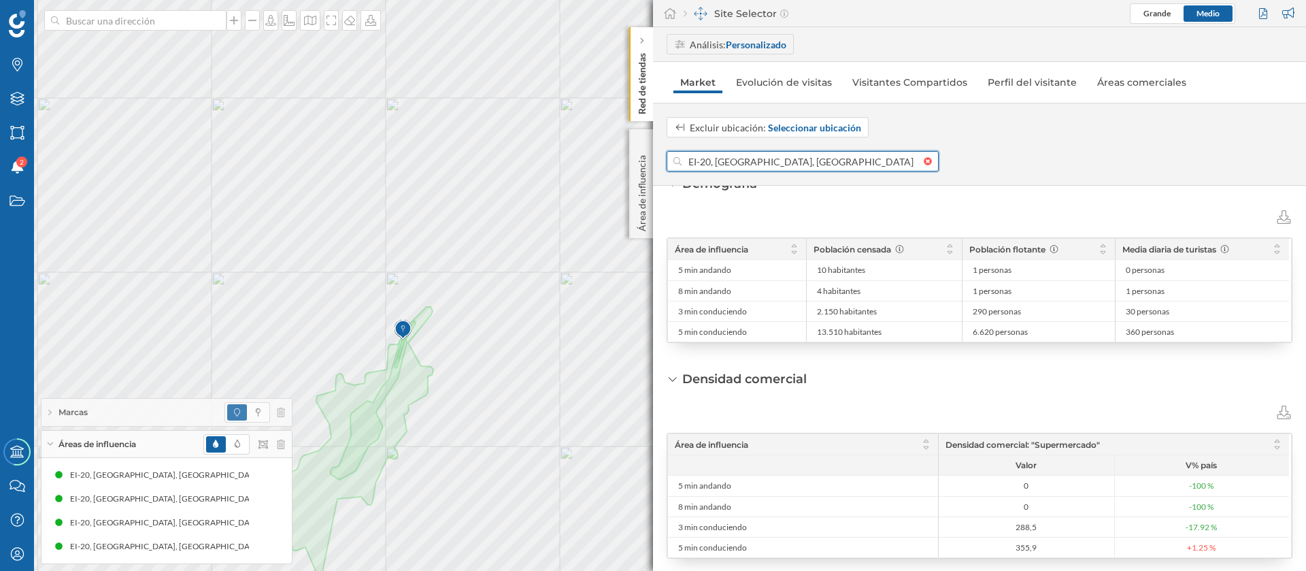
click at [752, 167] on input "EI-20, [GEOGRAPHIC_DATA], [GEOGRAPHIC_DATA]" at bounding box center [803, 161] width 242 height 20
paste input "[STREET_ADDRESS]"
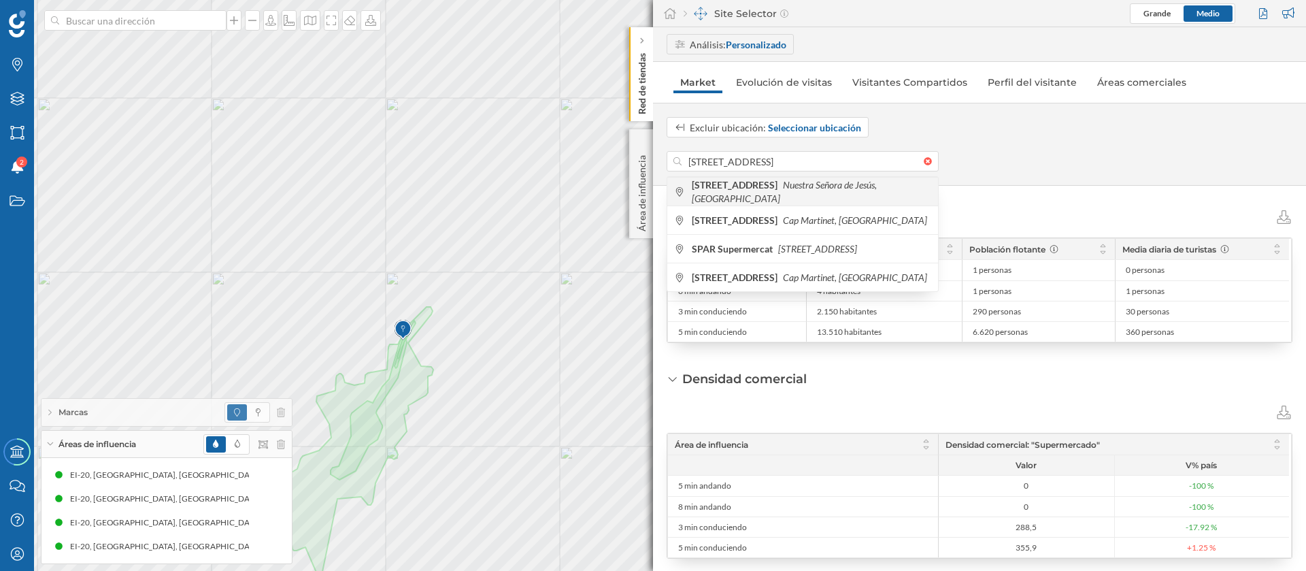
click at [765, 191] on span "[STREET_ADDRESS]" at bounding box center [812, 191] width 240 height 27
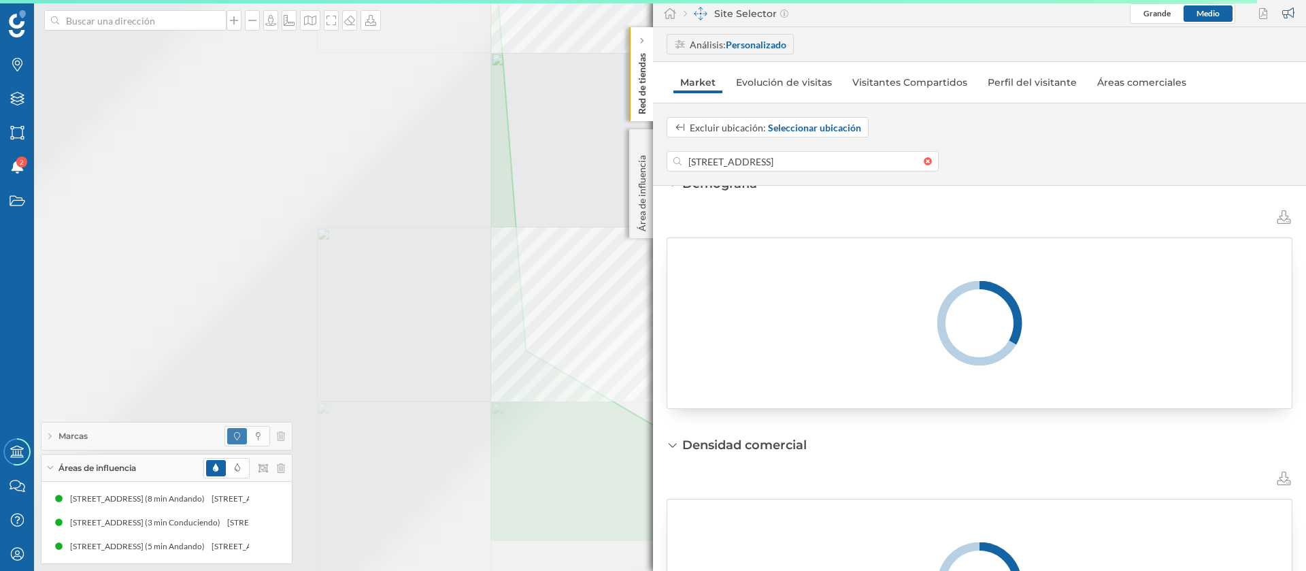
click at [834, 171] on div "Marcas Capas Áreas Notificaciones 2 Estados Academy Contacta con nosotros Centr…" at bounding box center [653, 285] width 1306 height 571
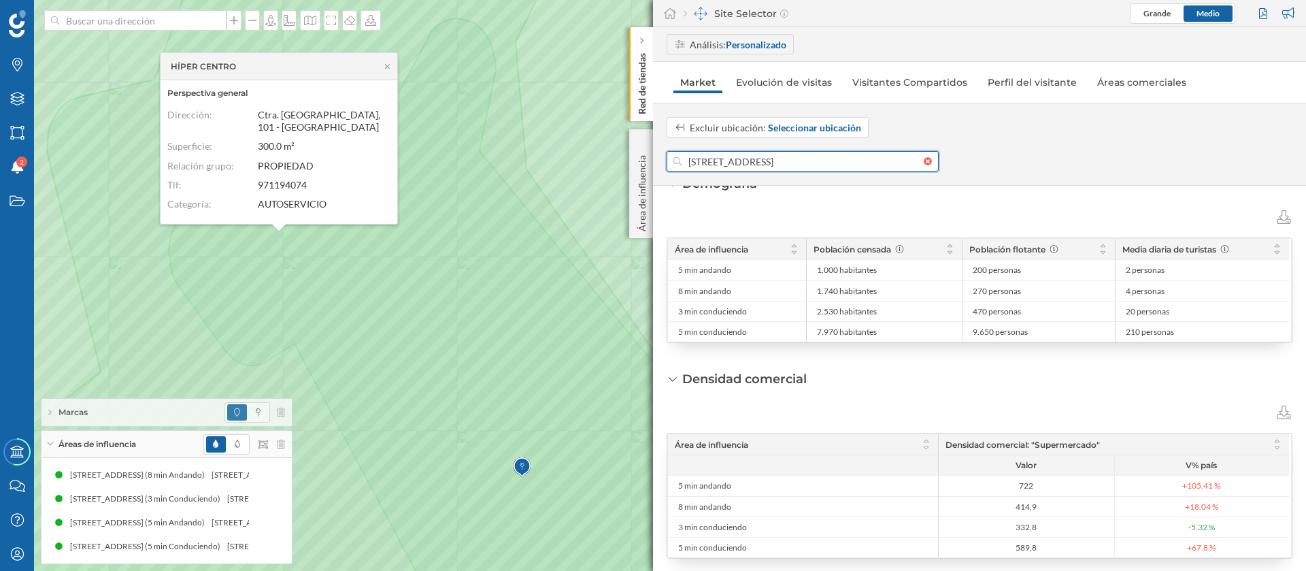
click at [717, 156] on input "[STREET_ADDRESS]" at bounding box center [803, 161] width 242 height 20
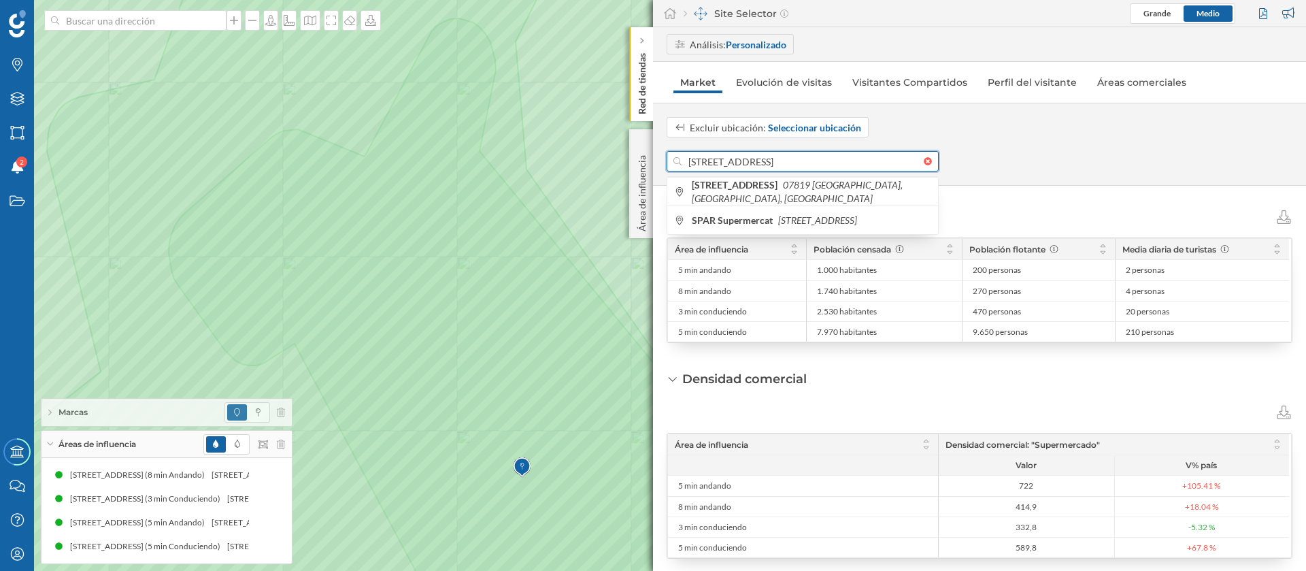
click at [717, 156] on input "[STREET_ADDRESS]" at bounding box center [803, 161] width 242 height 20
paste input "tra. [STREET_ADDRESS]"
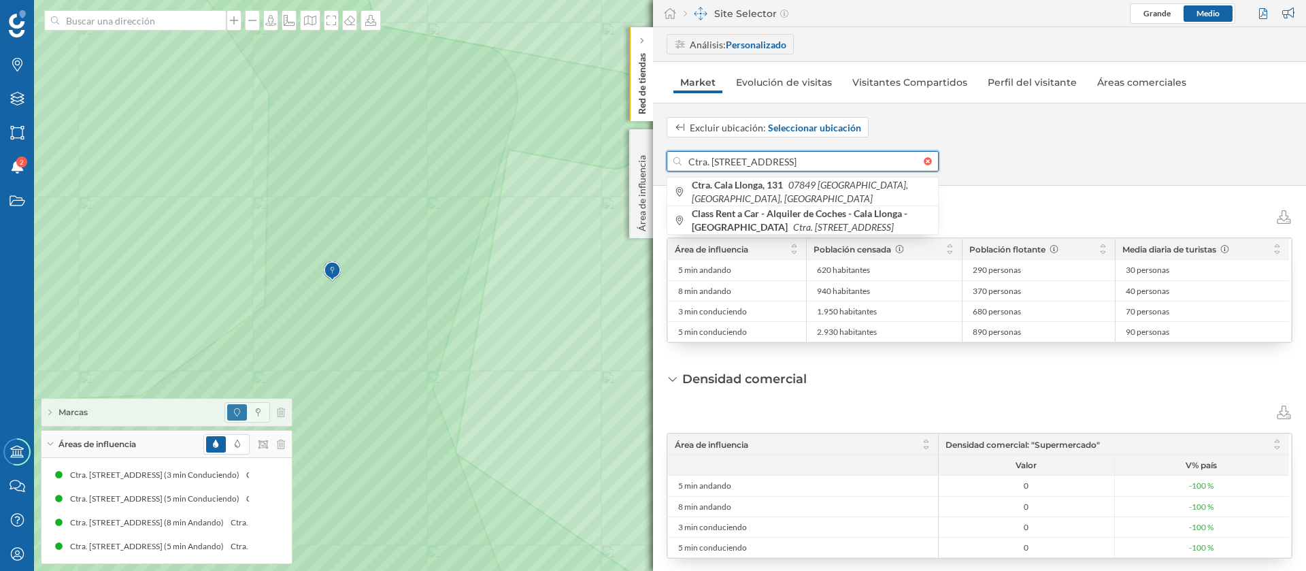
click at [774, 163] on input "Ctra. [STREET_ADDRESS]" at bounding box center [803, 161] width 242 height 20
paste input "[STREET_ADDRESS]."
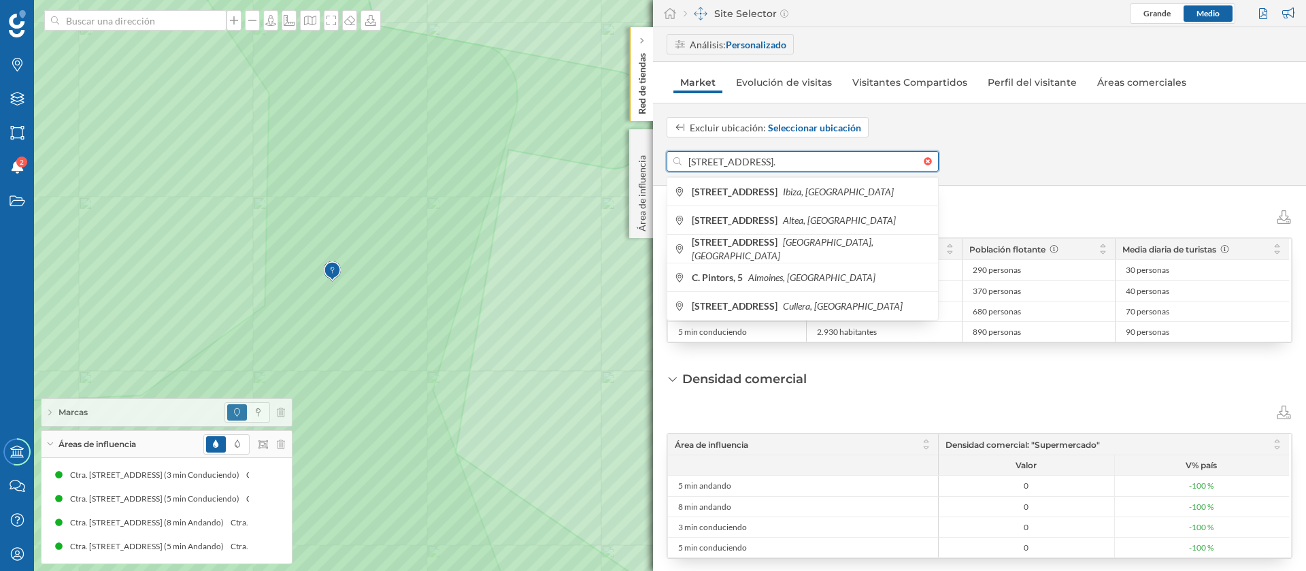
click at [802, 163] on input "[STREET_ADDRESS]." at bounding box center [803, 161] width 242 height 20
type input "p"
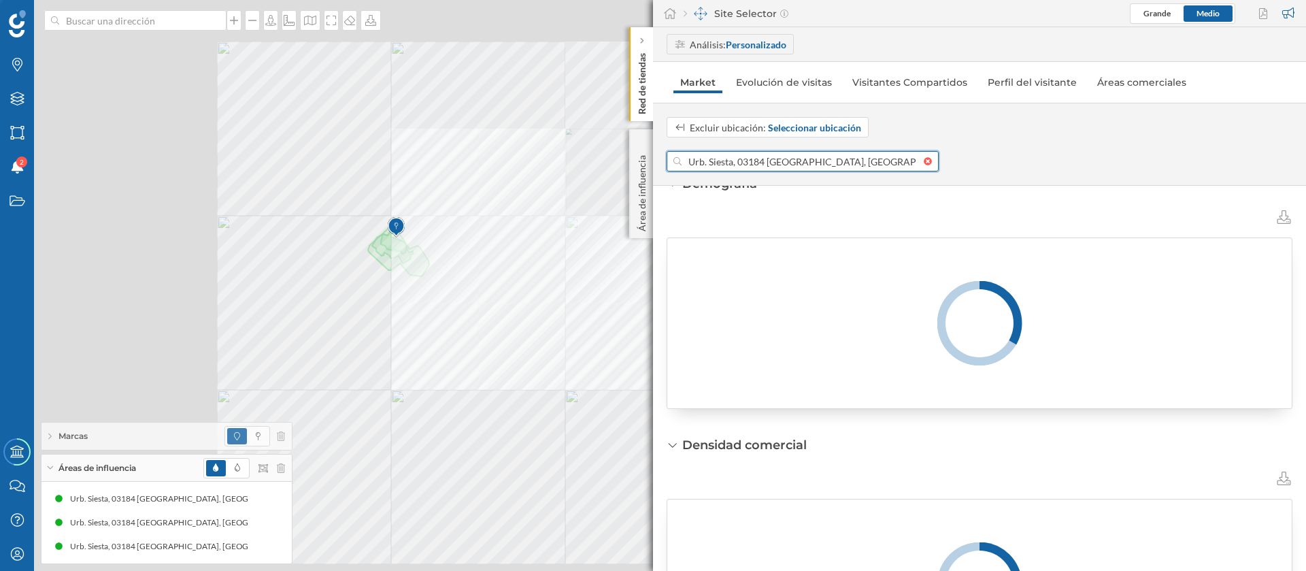
click at [840, 165] on input "Urb. Siesta, 03184 [GEOGRAPHIC_DATA], [GEOGRAPHIC_DATA], [GEOGRAPHIC_DATA]" at bounding box center [803, 161] width 242 height 20
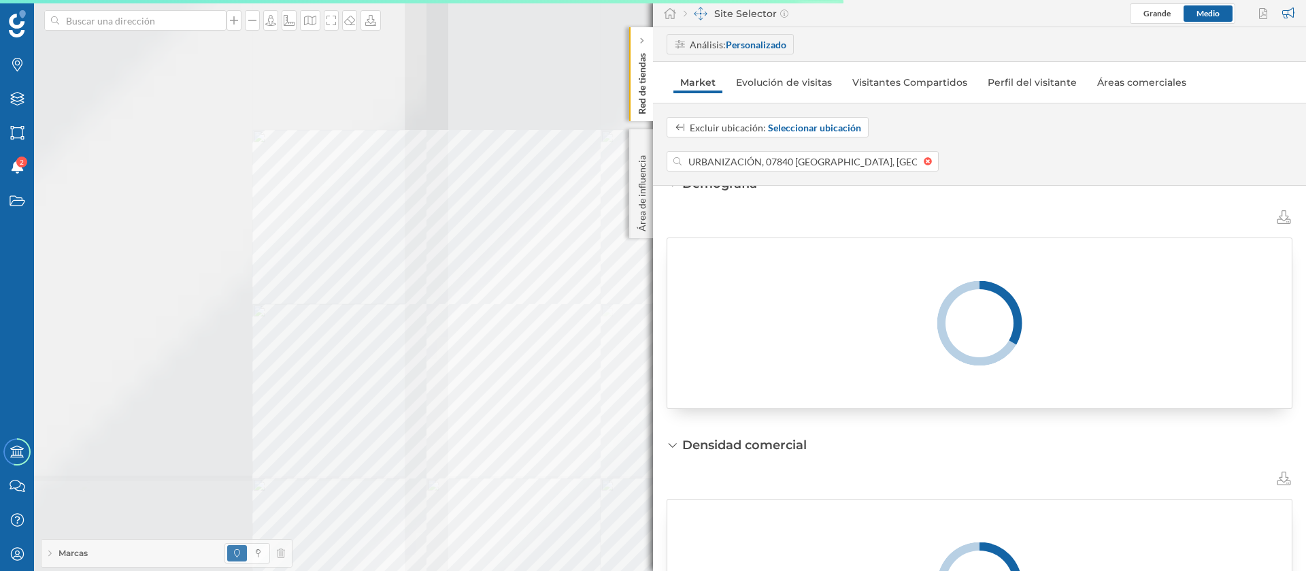
click at [704, 365] on div "Marcas Capas Áreas Notificaciones 2 Estados Academy Contacta con nosotros Centr…" at bounding box center [653, 285] width 1306 height 571
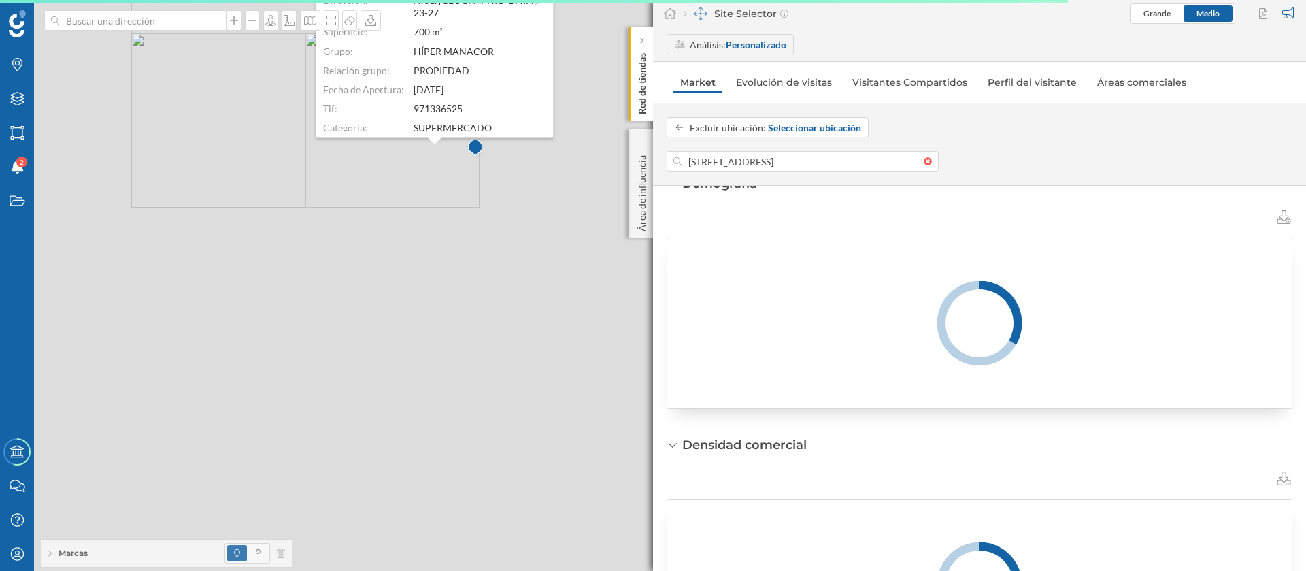
click at [455, 208] on div "HÍPER CENTRO Perspectiva general Dirección: Avda. Sant Joan, 23-27 Superficie: …" at bounding box center [653, 285] width 1306 height 571
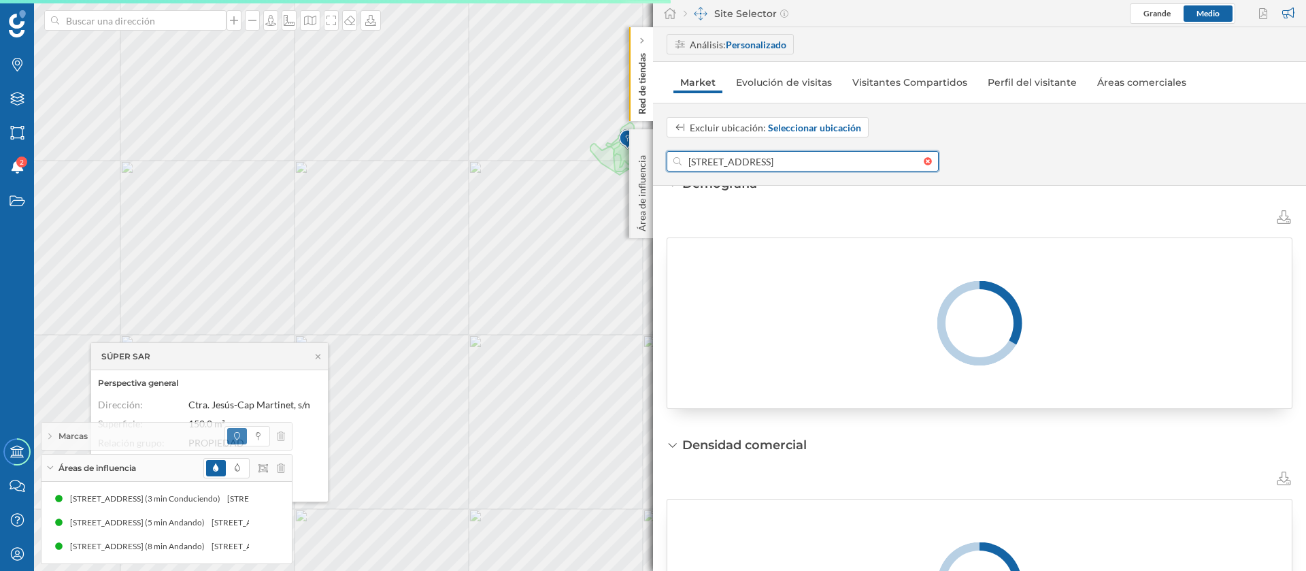
click at [740, 164] on input "[STREET_ADDRESS]" at bounding box center [803, 161] width 242 height 20
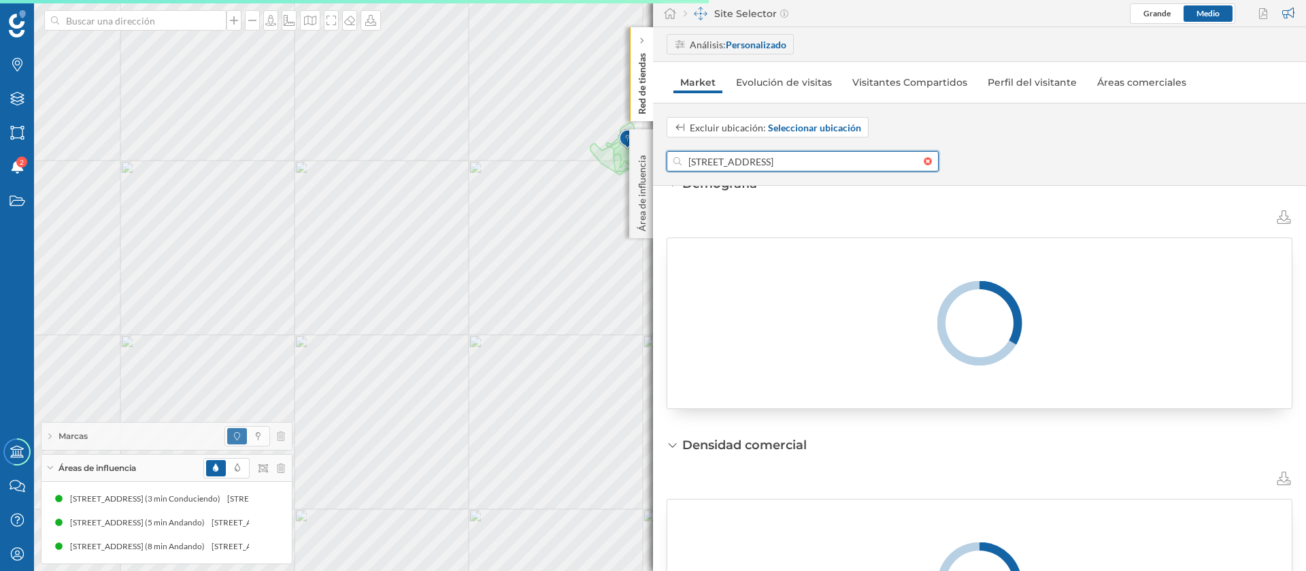
click at [740, 164] on input "[STREET_ADDRESS]" at bounding box center [803, 161] width 242 height 20
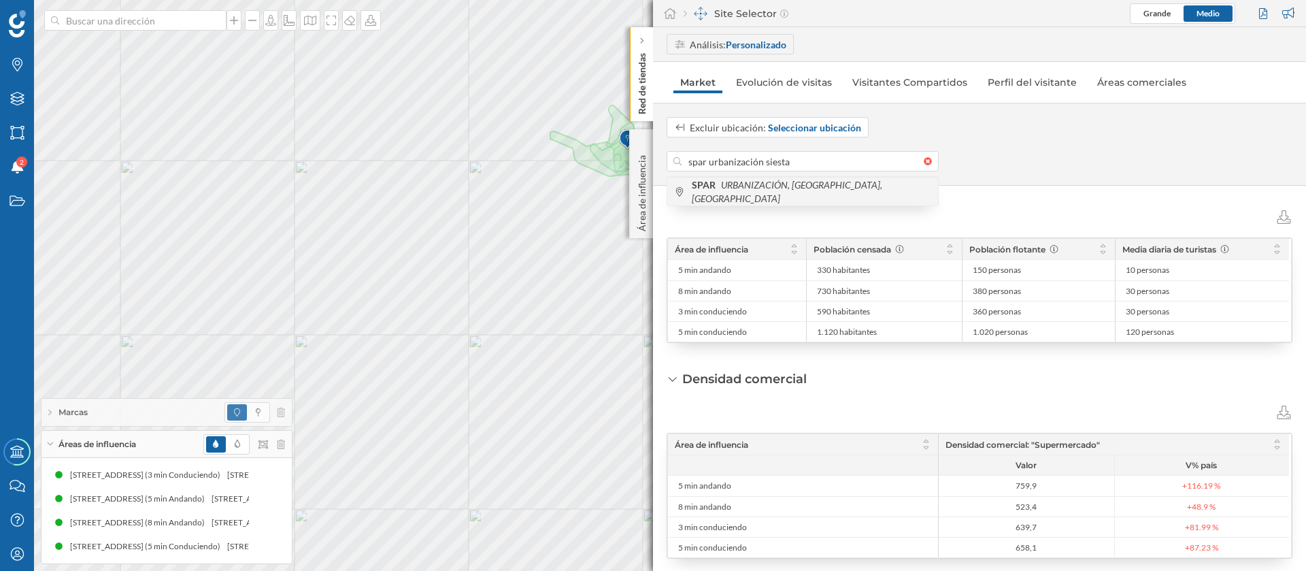
click at [730, 183] on div "SPAR URBANIZACIÓN, Siesta, [GEOGRAPHIC_DATA]" at bounding box center [803, 191] width 271 height 29
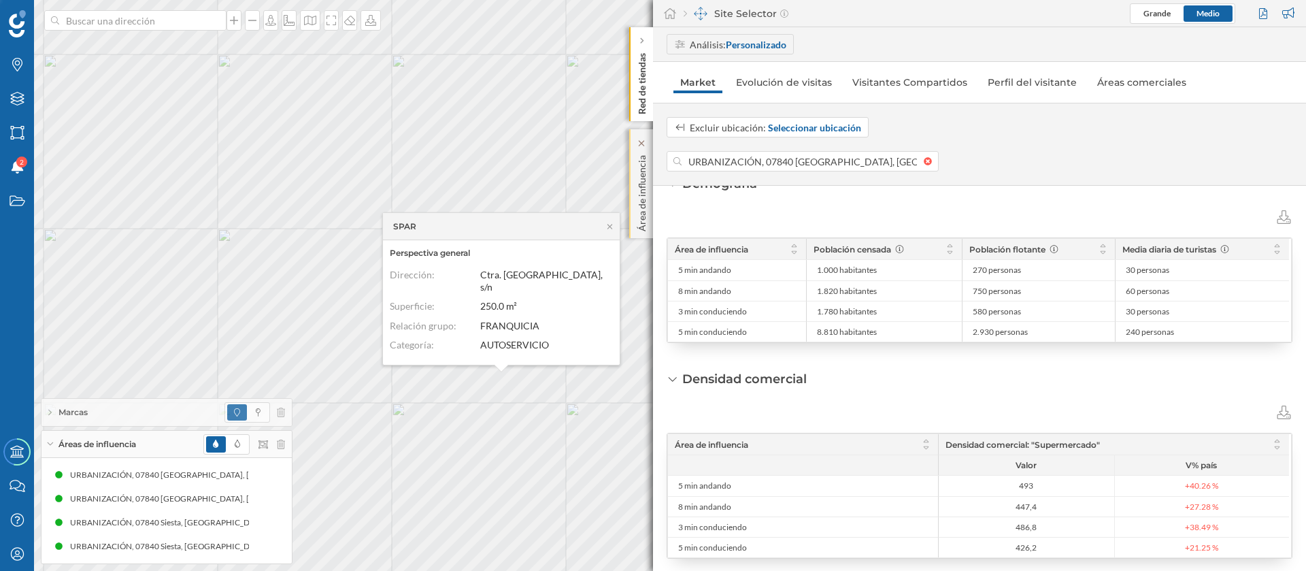
type input "[STREET_ADDRESS]"
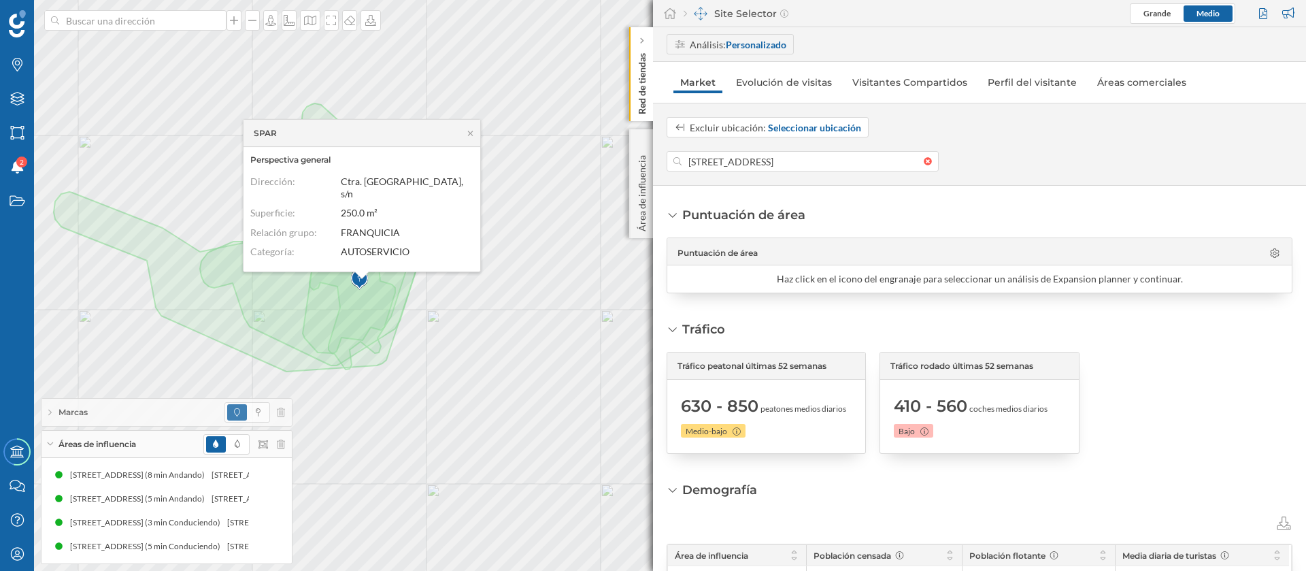
scroll to position [306, 0]
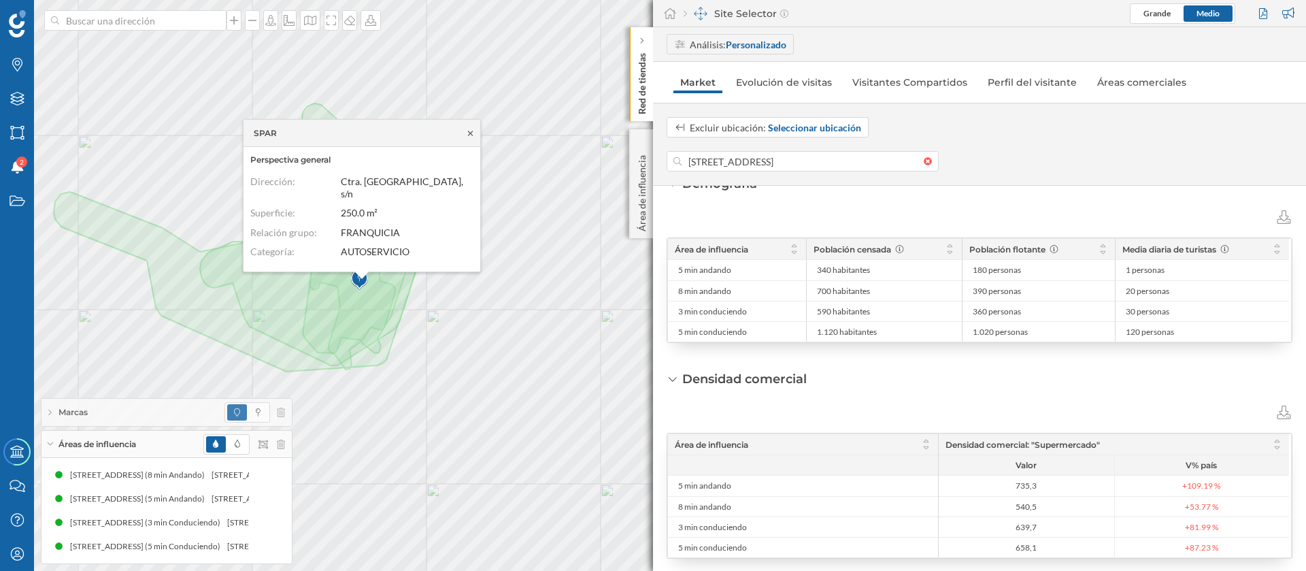
click at [471, 137] on icon at bounding box center [470, 133] width 10 height 8
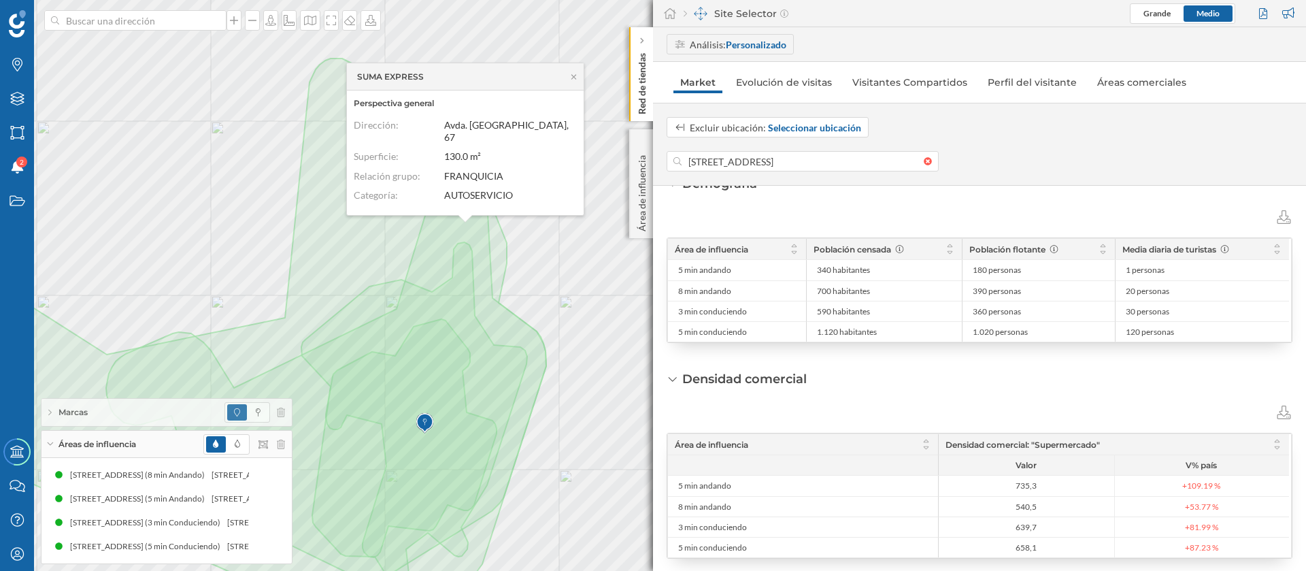
click at [573, 81] on icon at bounding box center [574, 77] width 10 height 8
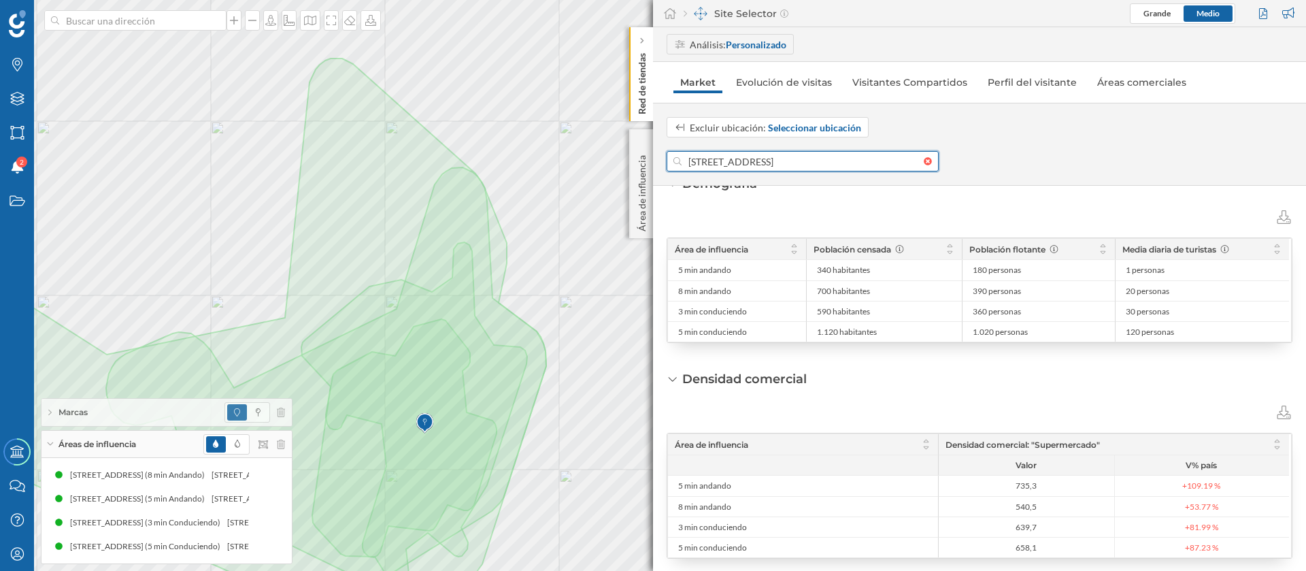
click at [787, 158] on input "[STREET_ADDRESS]" at bounding box center [803, 161] width 242 height 20
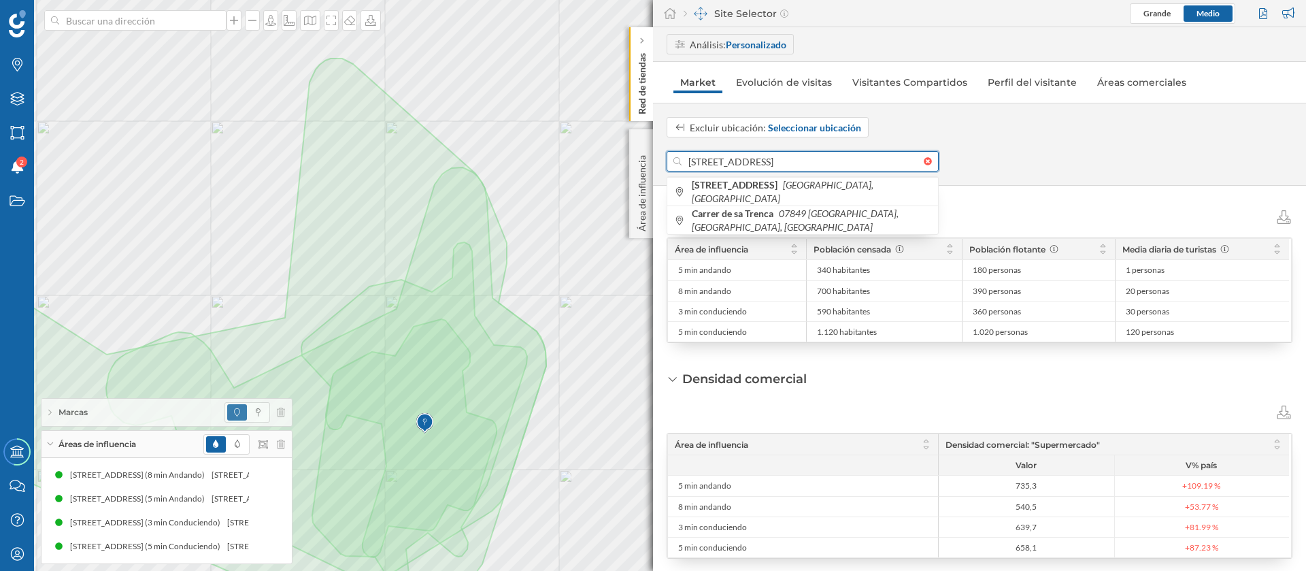
click at [787, 158] on input "[STREET_ADDRESS]" at bounding box center [803, 161] width 242 height 20
paste input "Avda. Punta Arabí, 166"
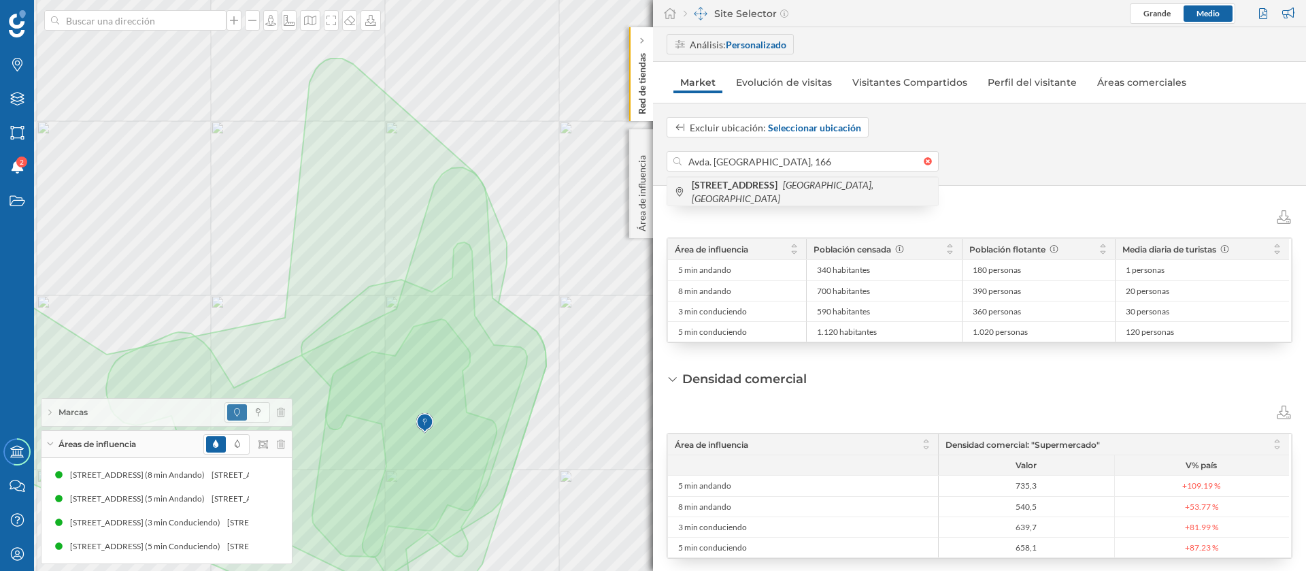
click at [752, 180] on div "Avenida Punta Arabí, 166 Santa Eulalia del Río, España" at bounding box center [803, 191] width 271 height 29
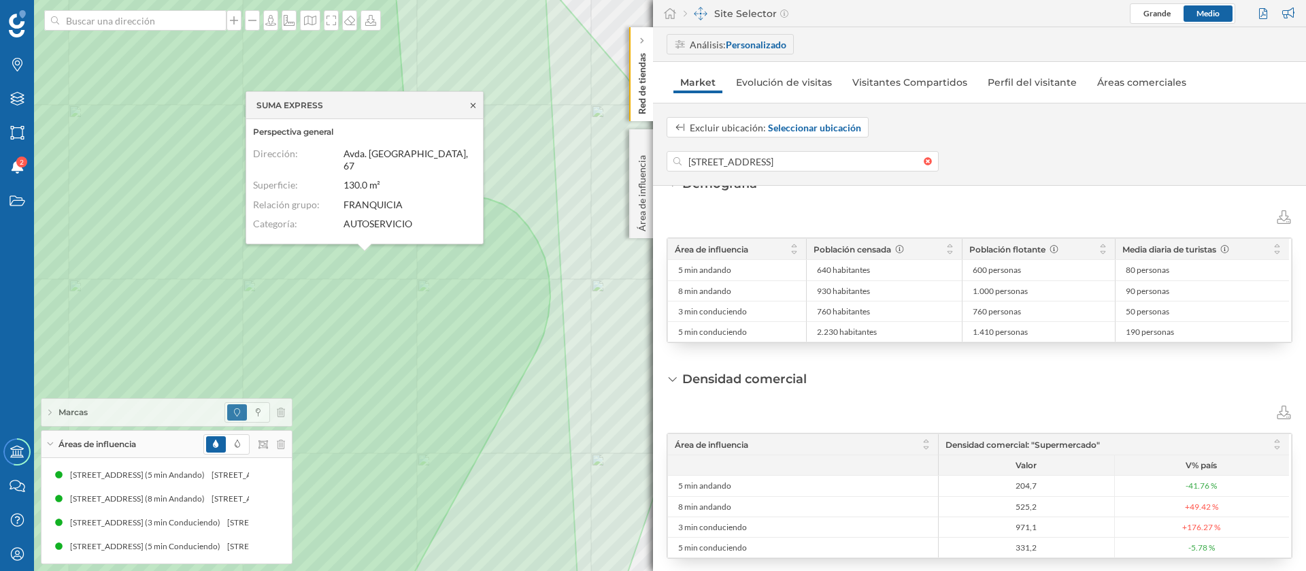
click at [474, 108] on icon at bounding box center [473, 105] width 5 height 5
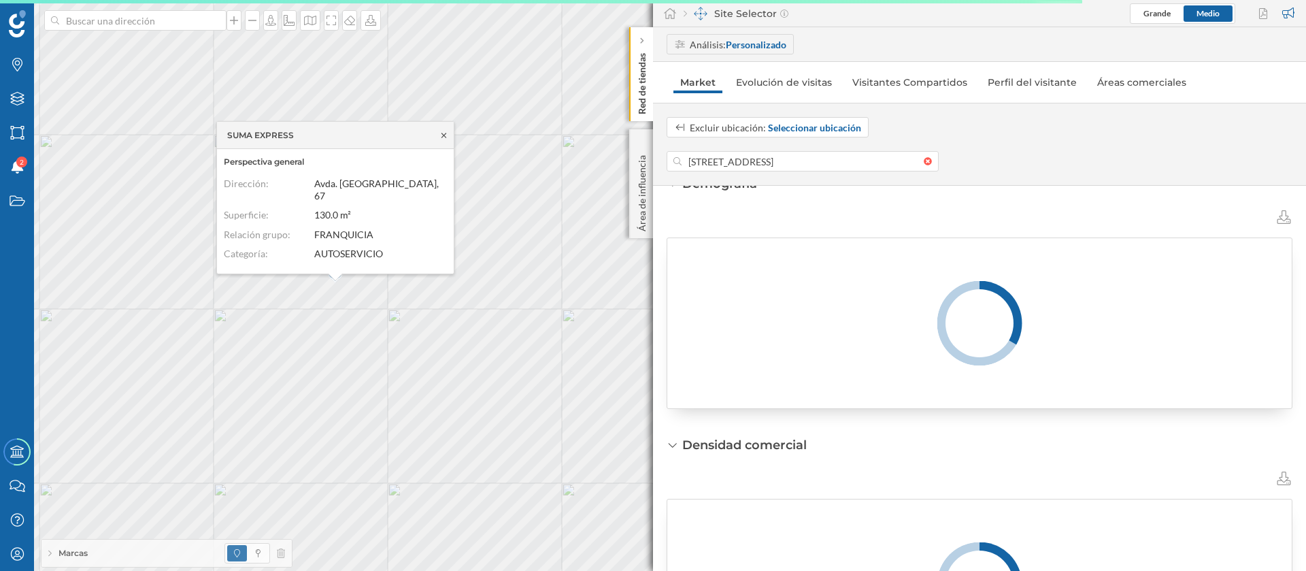
click at [442, 139] on icon at bounding box center [444, 135] width 10 height 8
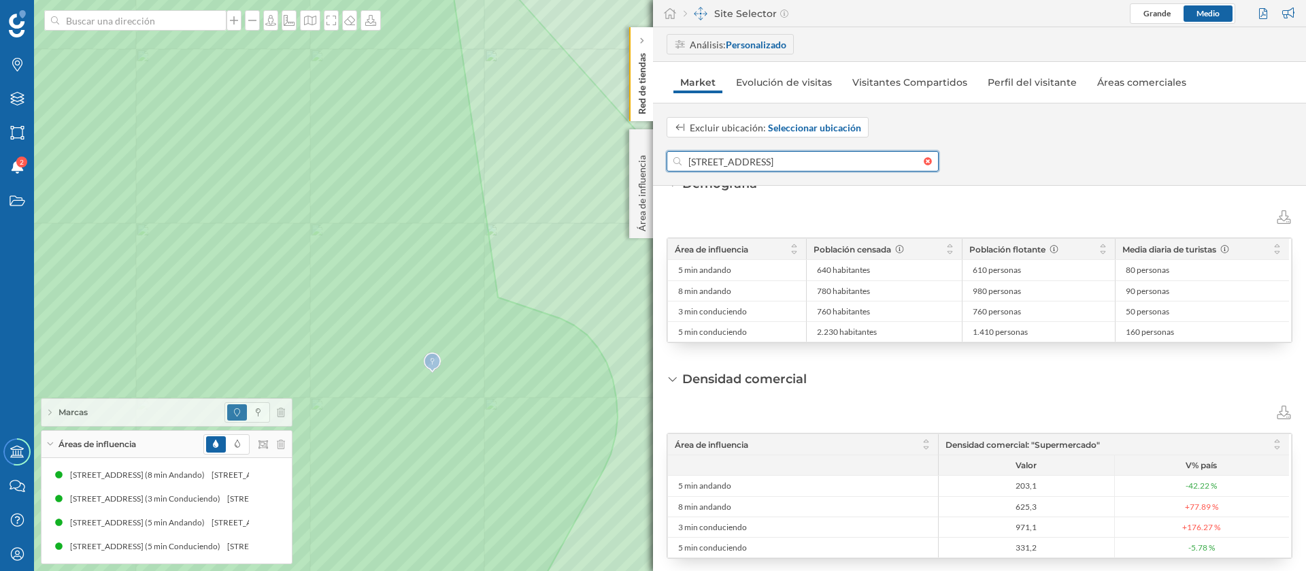
click at [764, 158] on input "Avinguda De Punta Arabí 67, 07849 Santa Eulària des Riu, Balearic Islands, Spain" at bounding box center [803, 161] width 242 height 20
paste input "da. Punta Arabí, 166"
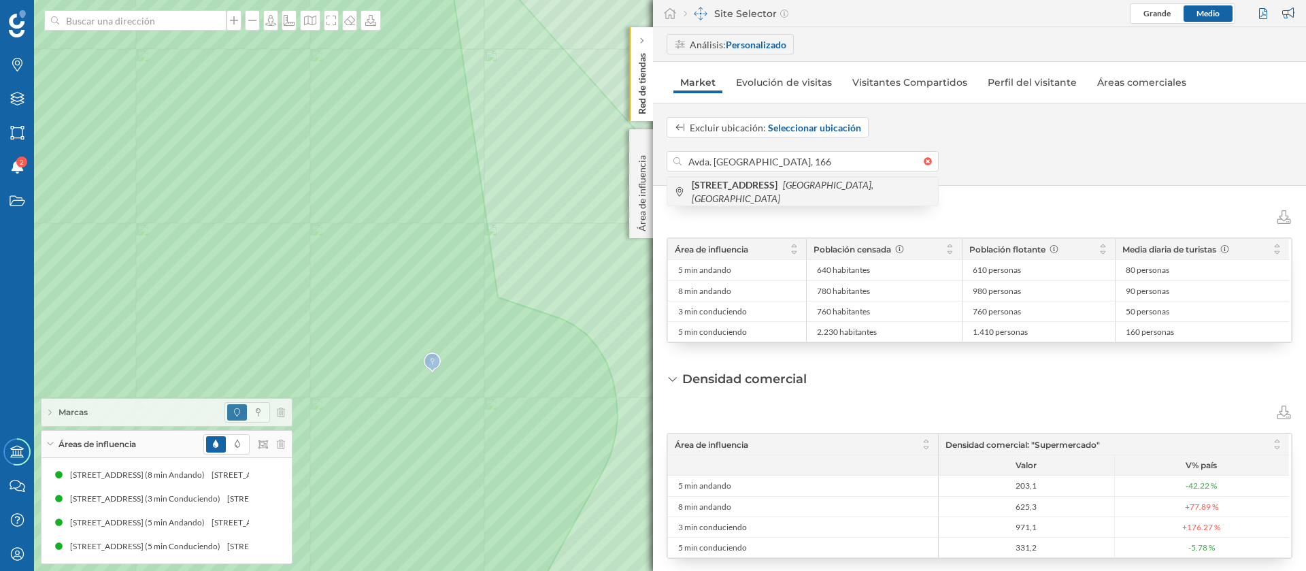
click at [817, 191] on icon "[GEOGRAPHIC_DATA], [GEOGRAPHIC_DATA]" at bounding box center [783, 191] width 182 height 25
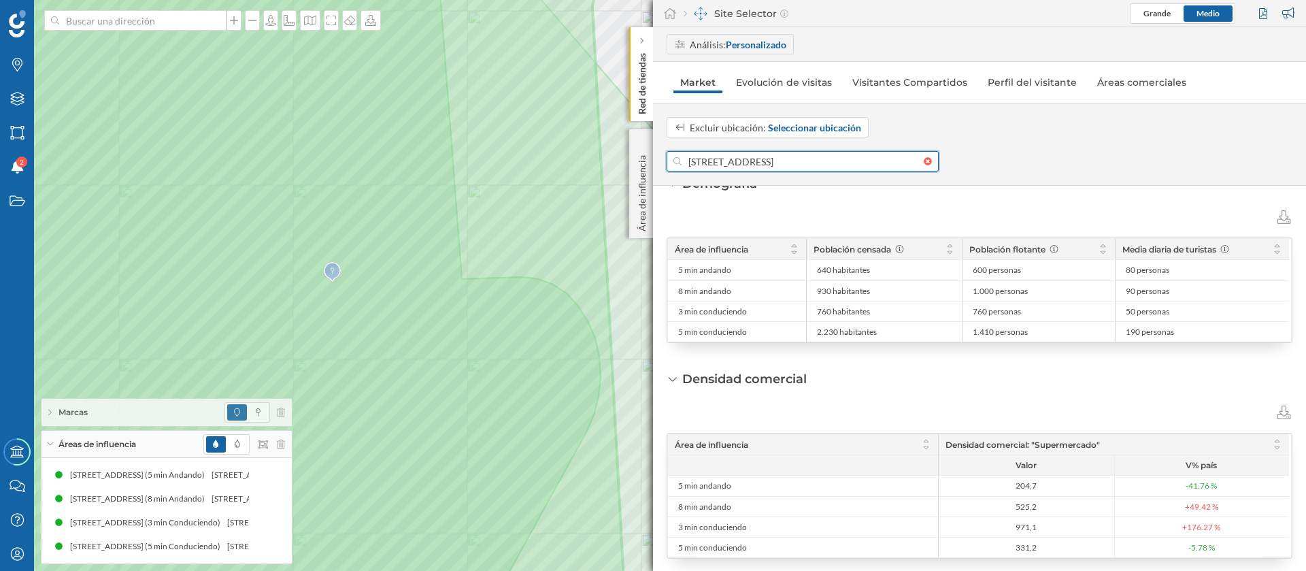
click at [751, 165] on input "Avinguda Punta Arabí, 166, 07849 Santa Eulària des Riu, Illes Balears, España" at bounding box center [803, 161] width 242 height 20
paste input "Spar - S'Arenel Supermarket"
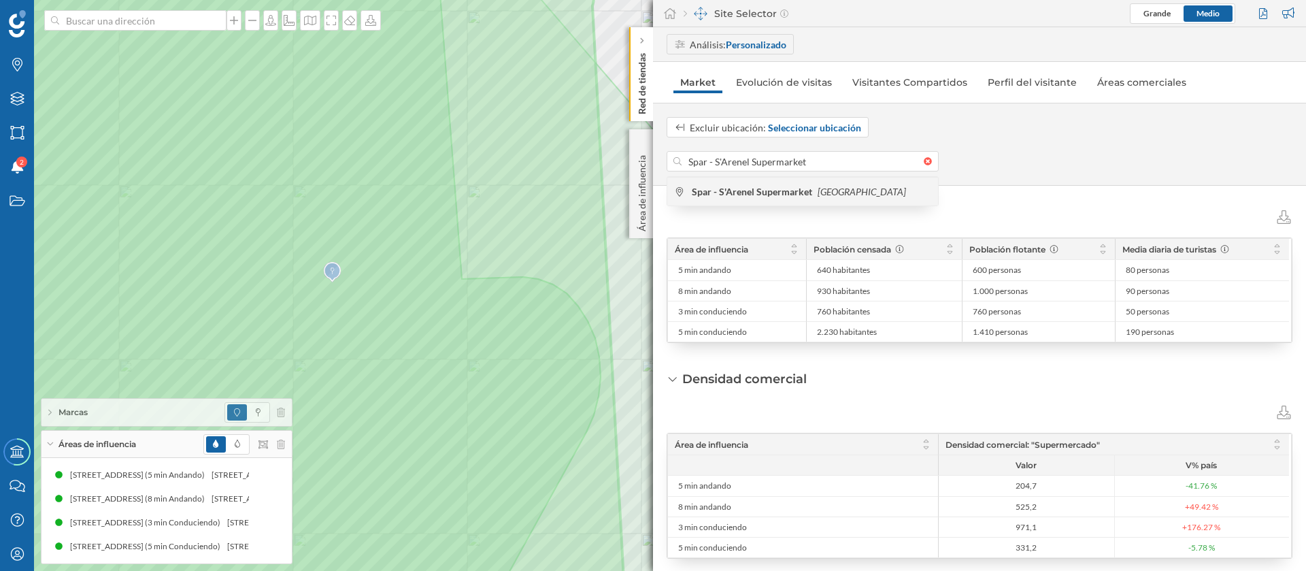
click at [791, 193] on b "Spar - S'Arenel Supermarket" at bounding box center [754, 192] width 124 height 12
type input "Sant Joan de Labritja, 07810, Illes Balears, España"
